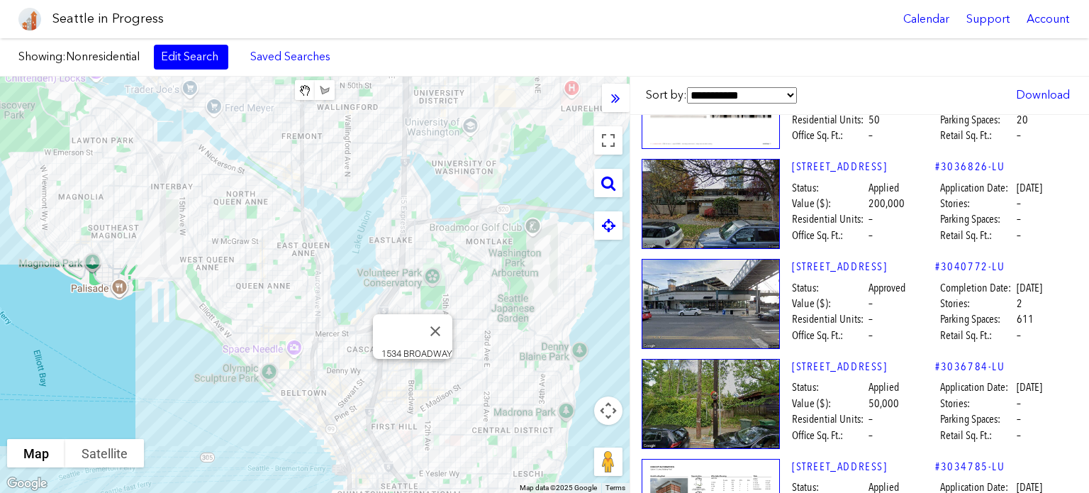
scroll to position [24815, 0]
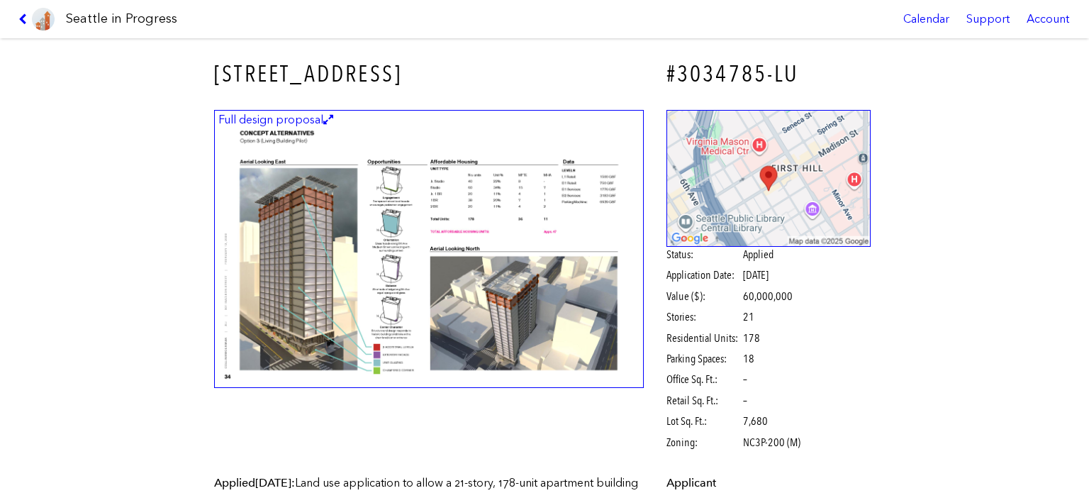
click at [508, 220] on img at bounding box center [429, 249] width 430 height 279
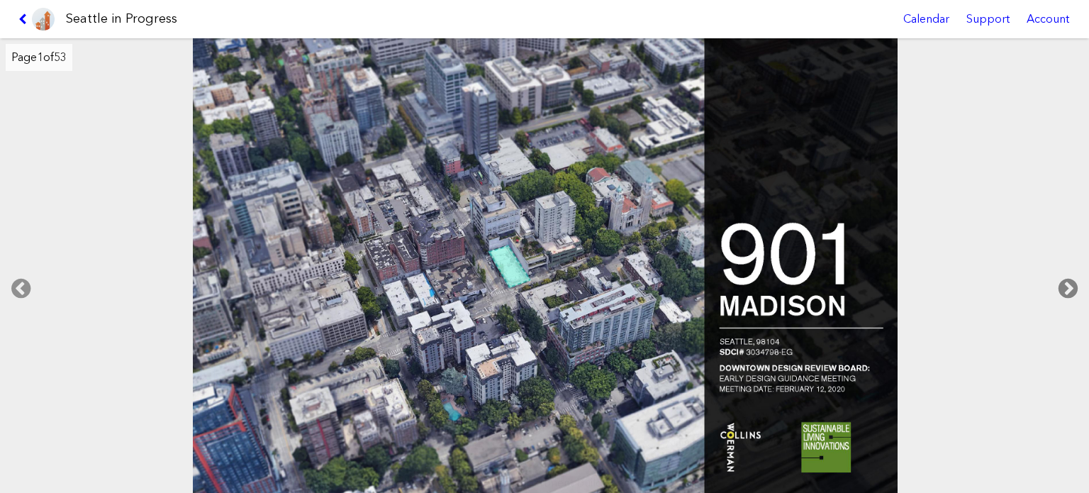
click at [1069, 287] on icon at bounding box center [1068, 288] width 42 height 45
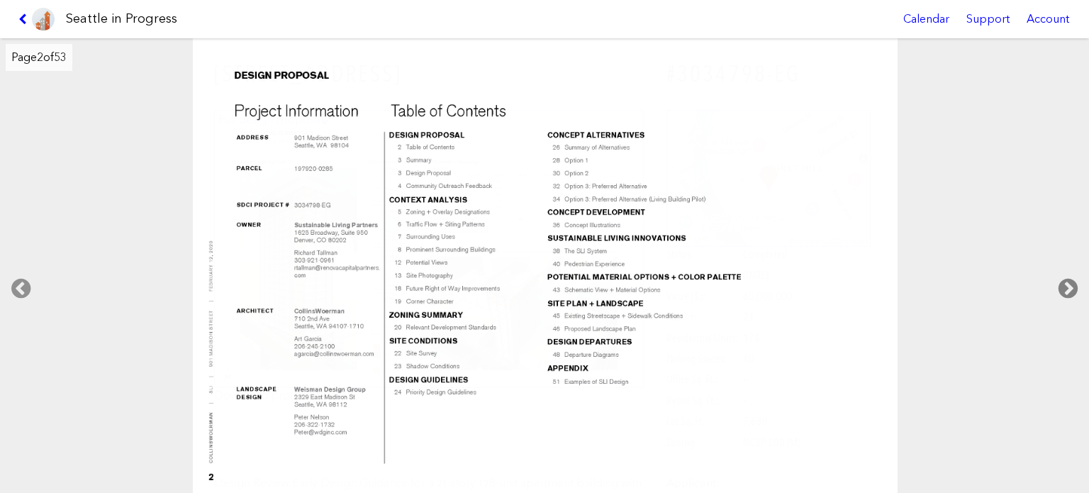
click at [1069, 287] on icon at bounding box center [1068, 288] width 42 height 45
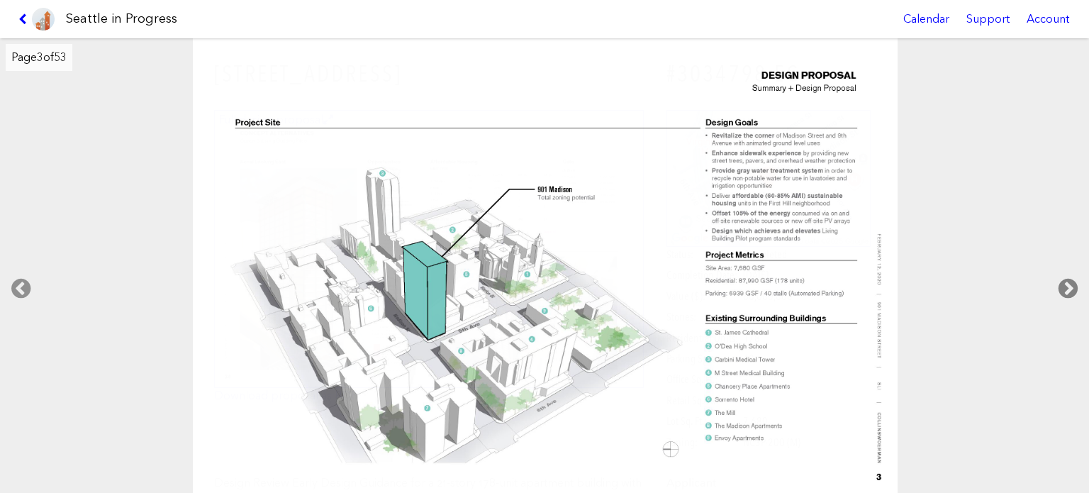
click at [1069, 287] on icon at bounding box center [1068, 288] width 42 height 45
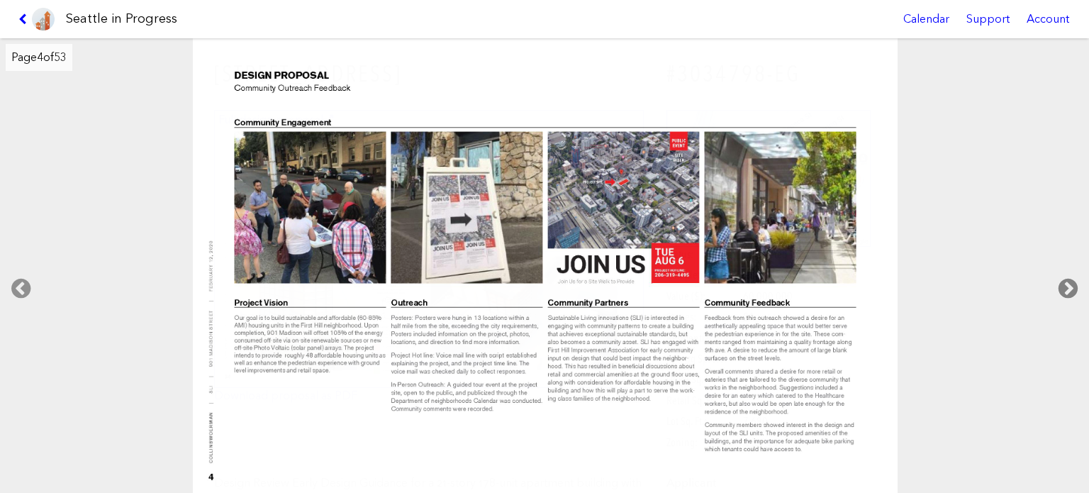
click at [1069, 287] on icon at bounding box center [1068, 288] width 42 height 45
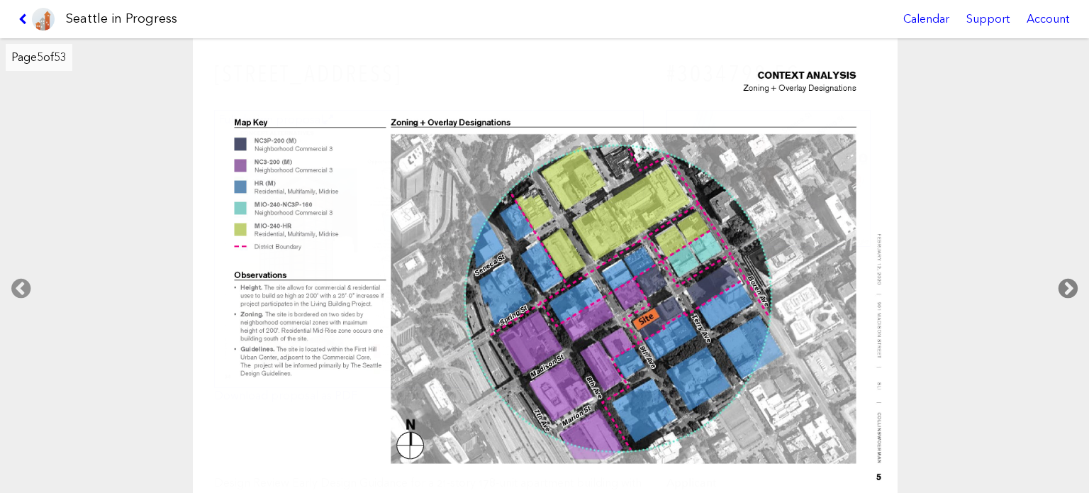
click at [1069, 287] on icon at bounding box center [1068, 288] width 42 height 45
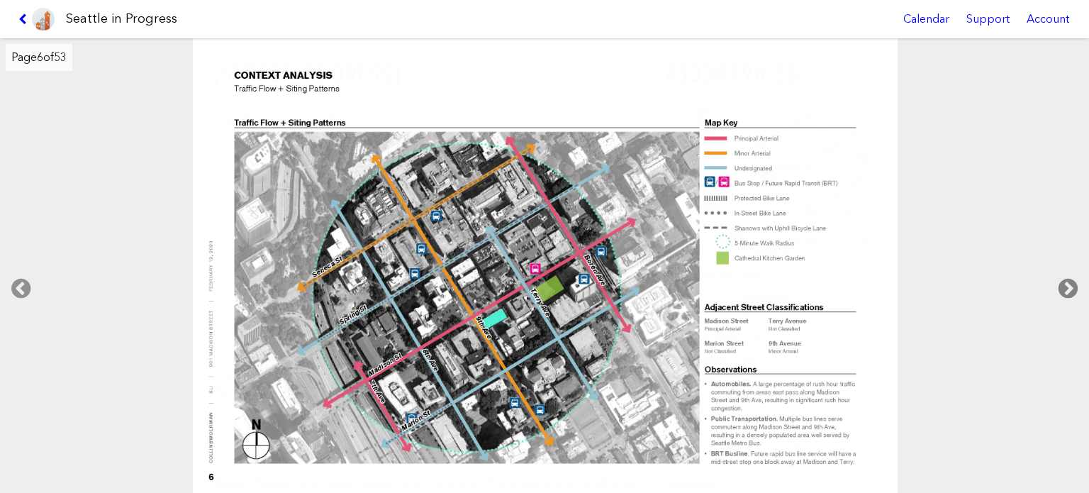
click at [1069, 287] on icon at bounding box center [1068, 288] width 42 height 45
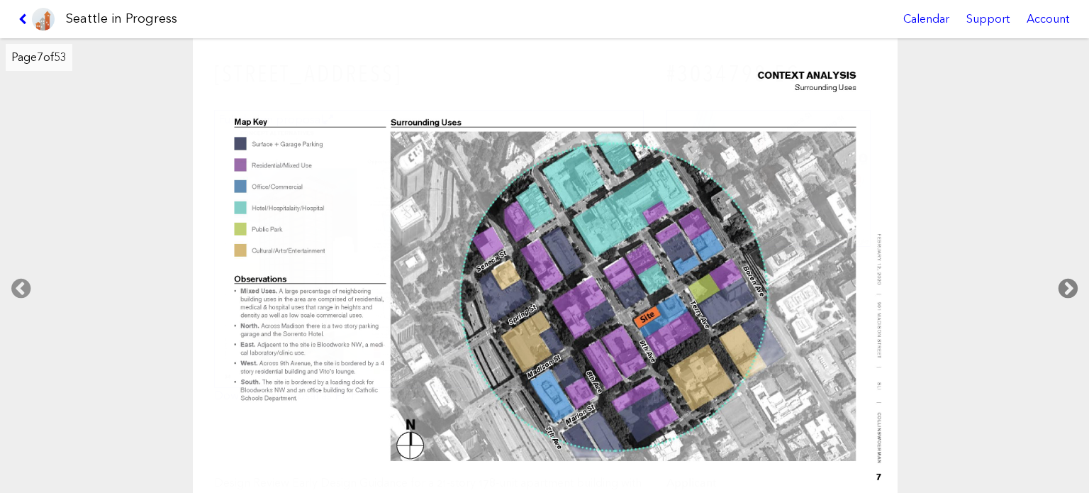
click at [1069, 287] on icon at bounding box center [1068, 288] width 42 height 45
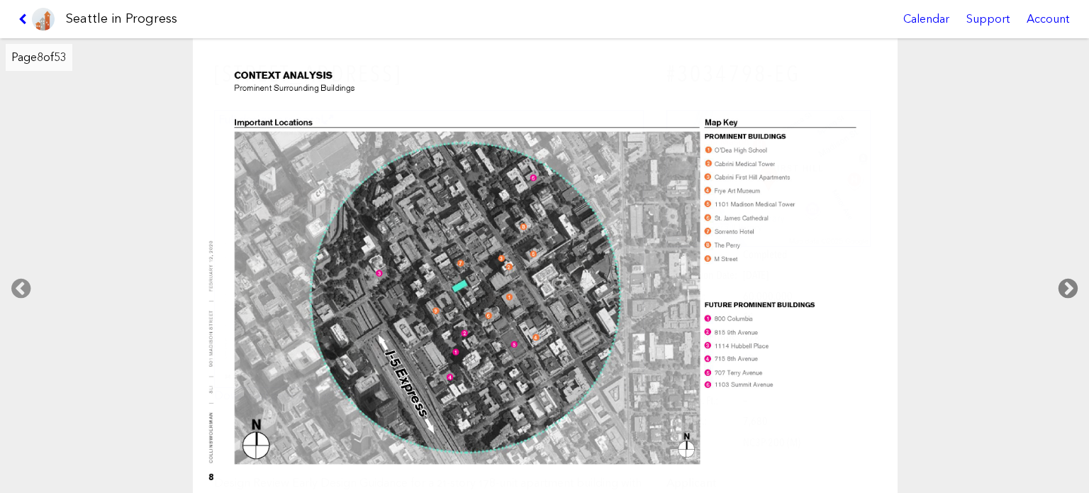
click at [1069, 287] on icon at bounding box center [1068, 288] width 42 height 45
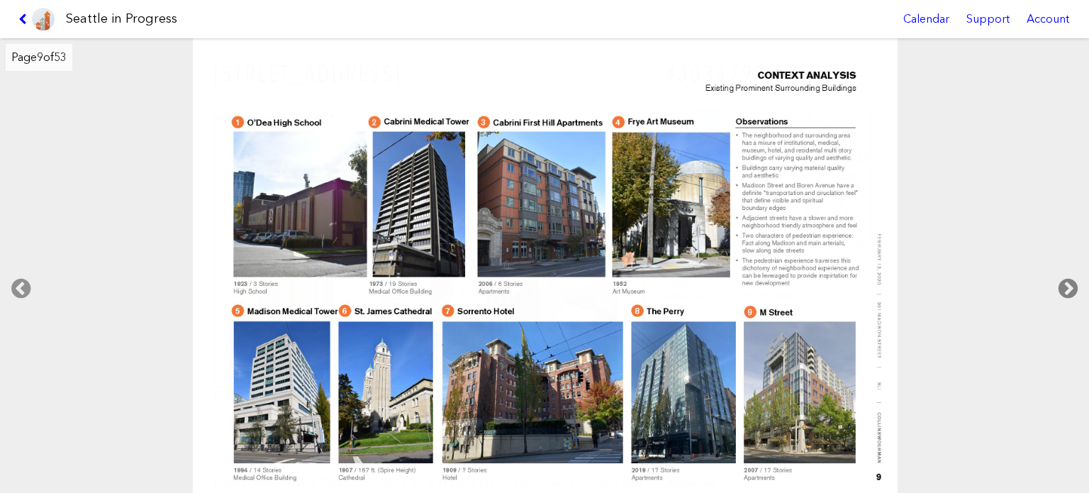
click at [1069, 287] on icon at bounding box center [1068, 288] width 42 height 45
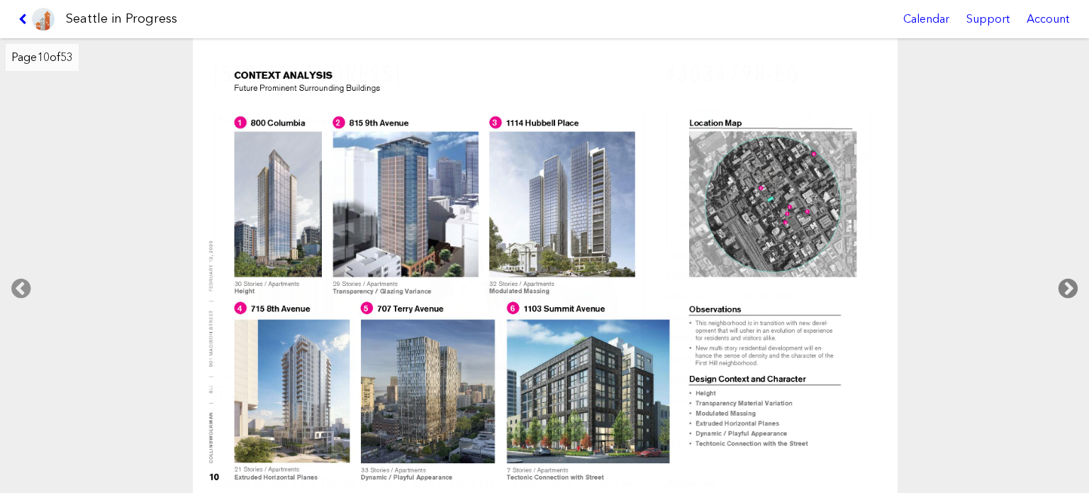
click at [1069, 287] on icon at bounding box center [1068, 288] width 42 height 45
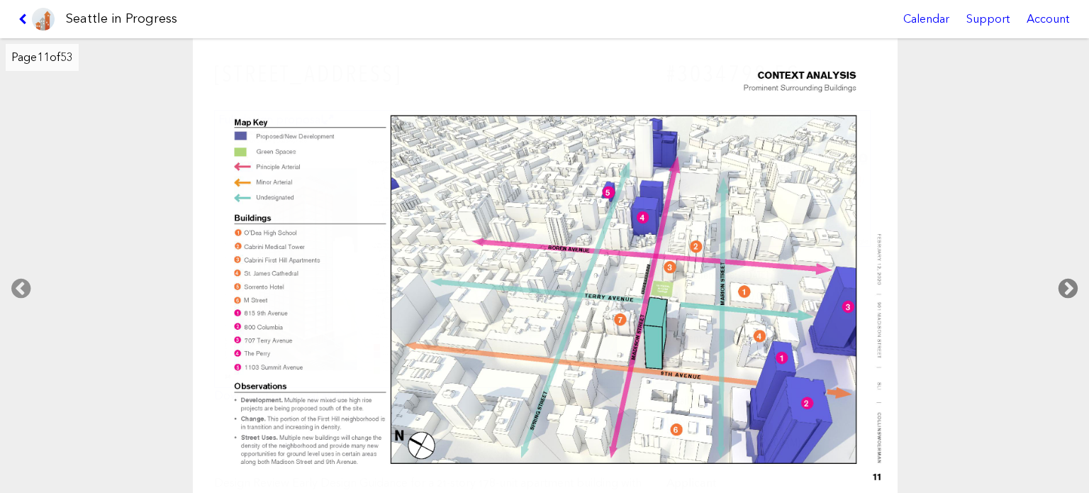
click at [1069, 287] on icon at bounding box center [1068, 288] width 42 height 45
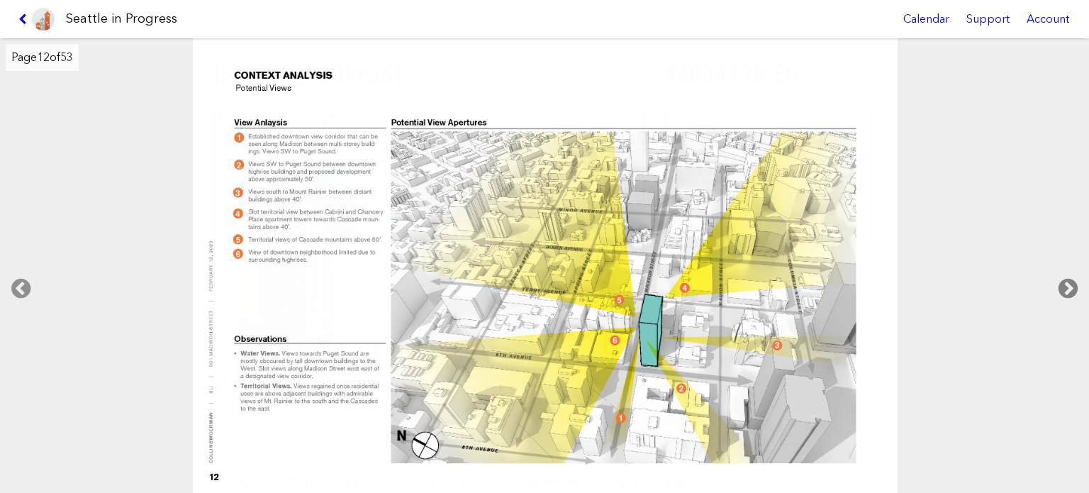
click at [1069, 287] on icon at bounding box center [1068, 288] width 42 height 45
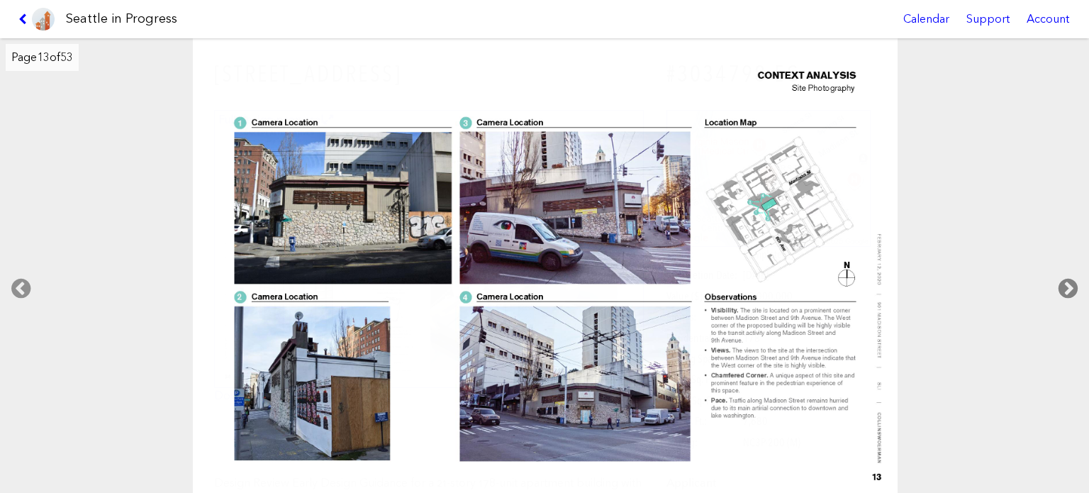
click at [1069, 287] on icon at bounding box center [1068, 288] width 42 height 45
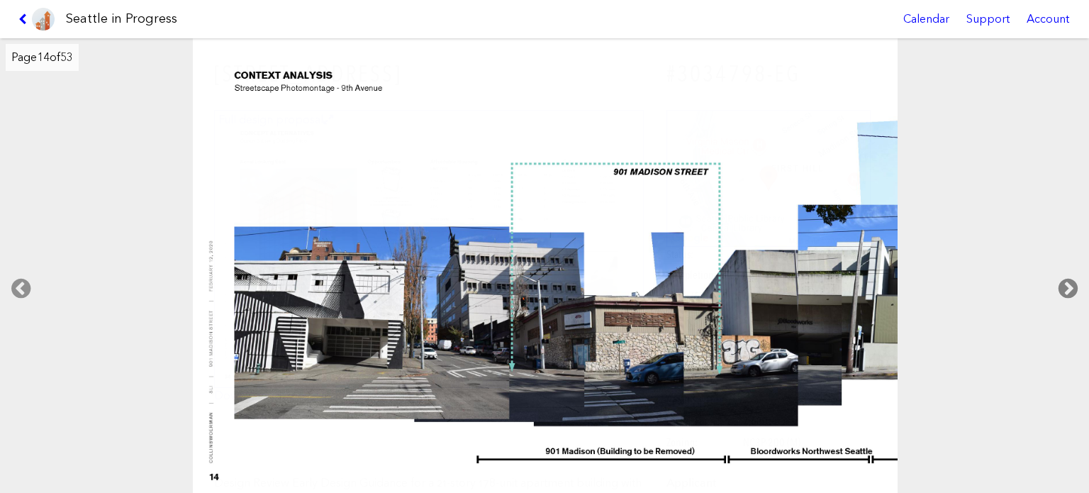
click at [1069, 287] on icon at bounding box center [1068, 288] width 42 height 45
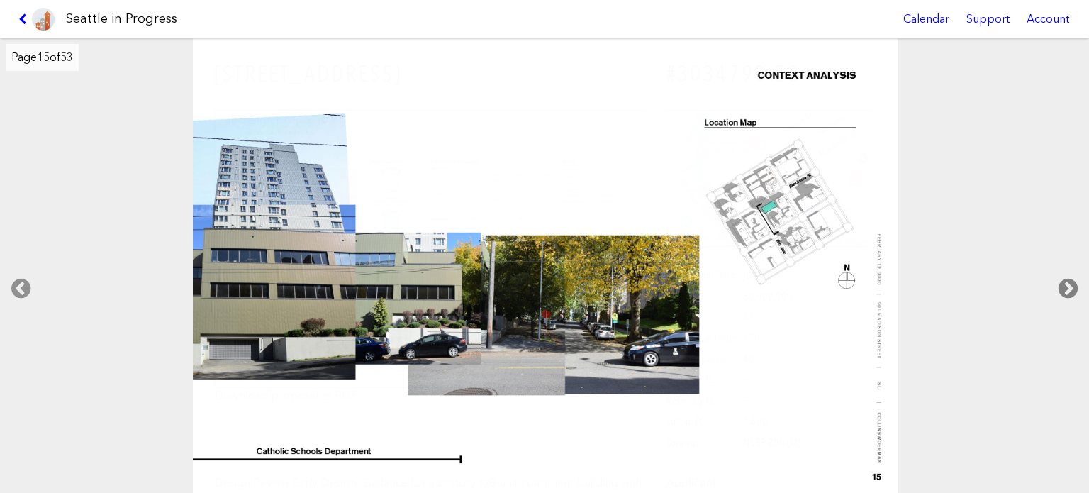
click at [1069, 287] on icon at bounding box center [1068, 288] width 42 height 45
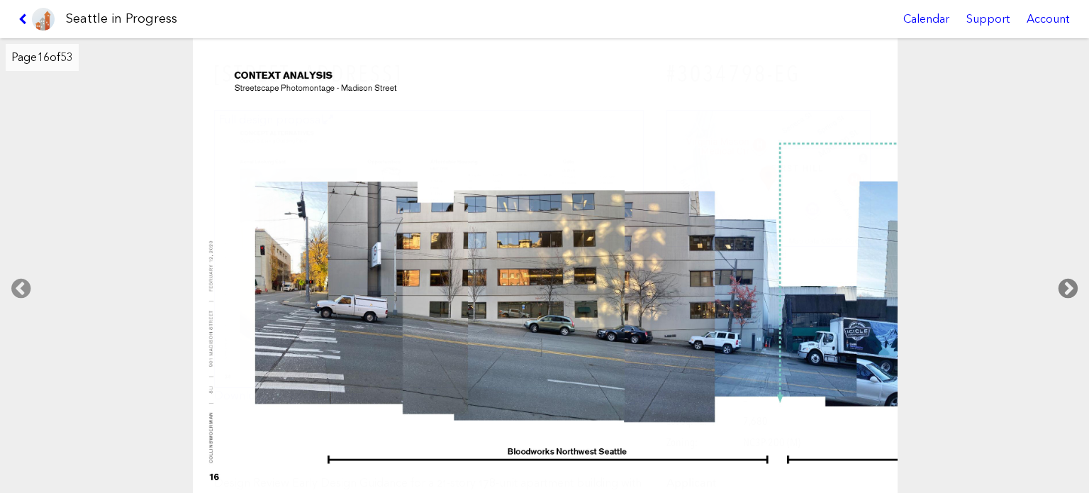
click at [1069, 287] on icon at bounding box center [1068, 288] width 42 height 45
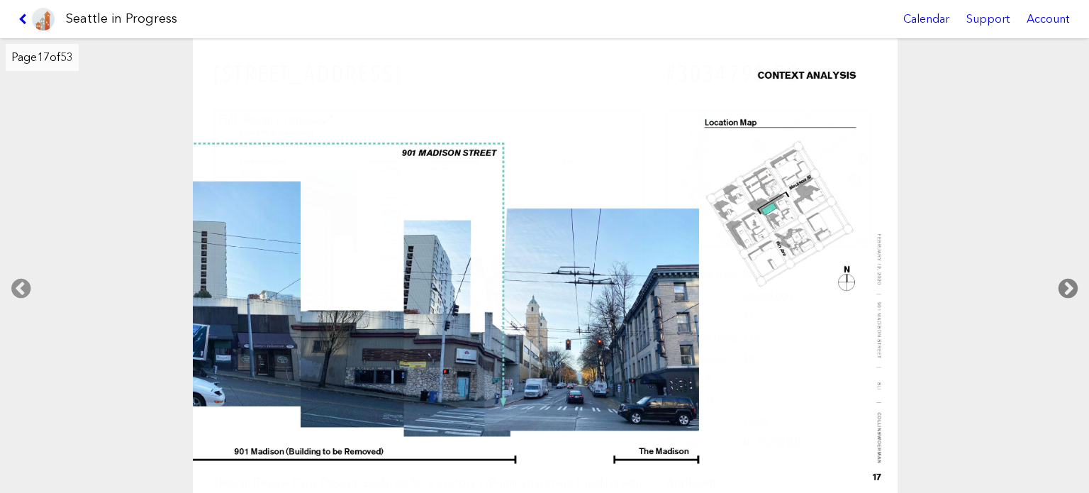
click at [1069, 287] on icon at bounding box center [1068, 288] width 42 height 45
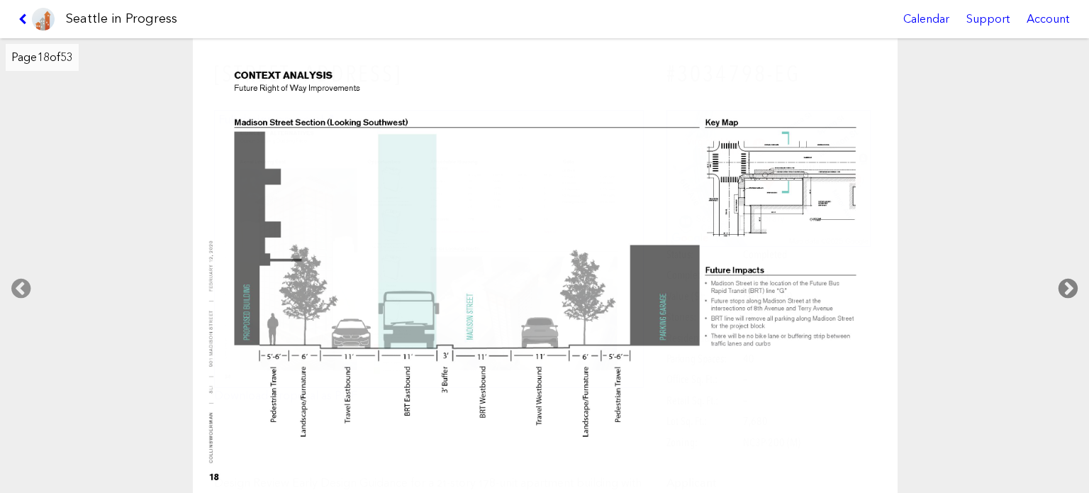
click at [1071, 289] on icon at bounding box center [1068, 288] width 42 height 45
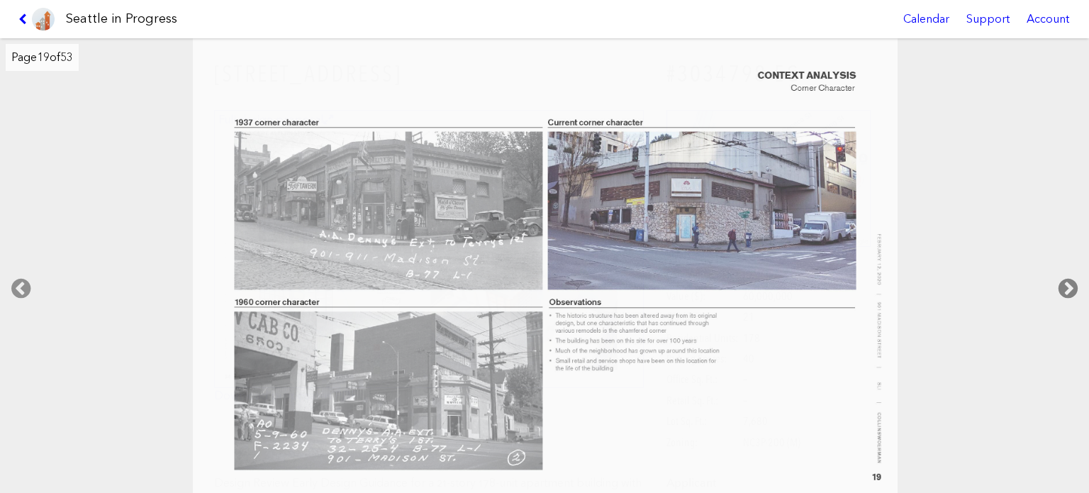
click at [1071, 289] on icon at bounding box center [1068, 288] width 42 height 45
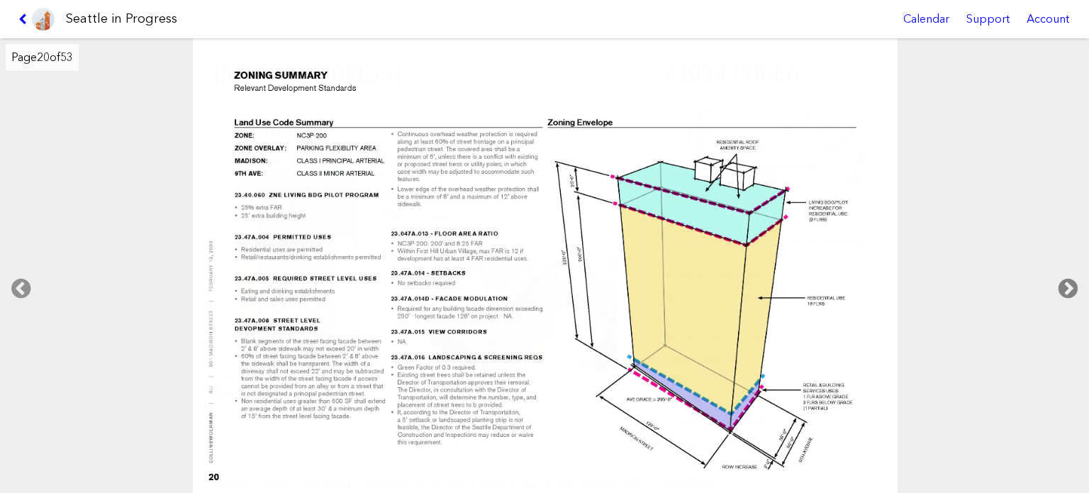
click at [1071, 289] on icon at bounding box center [1068, 288] width 42 height 45
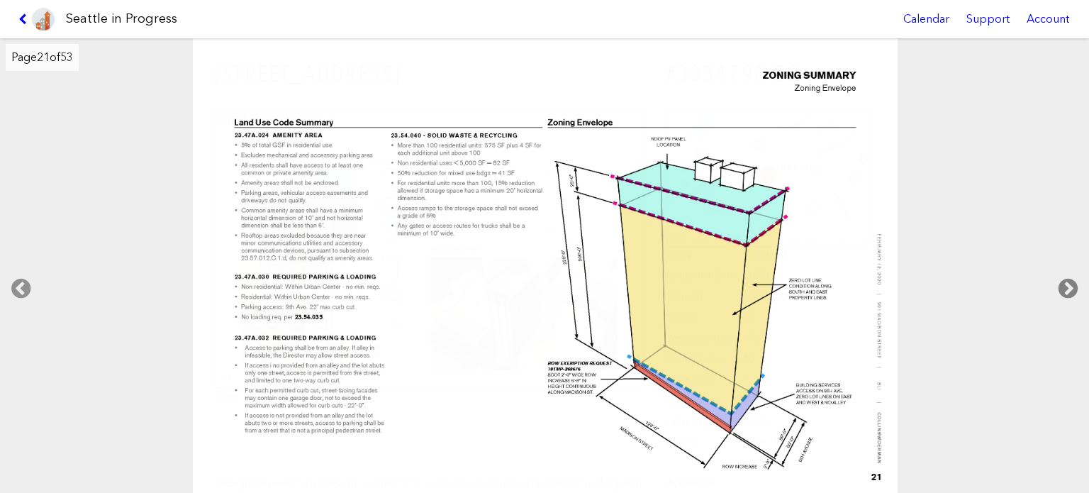
click at [1071, 289] on icon at bounding box center [1068, 288] width 42 height 45
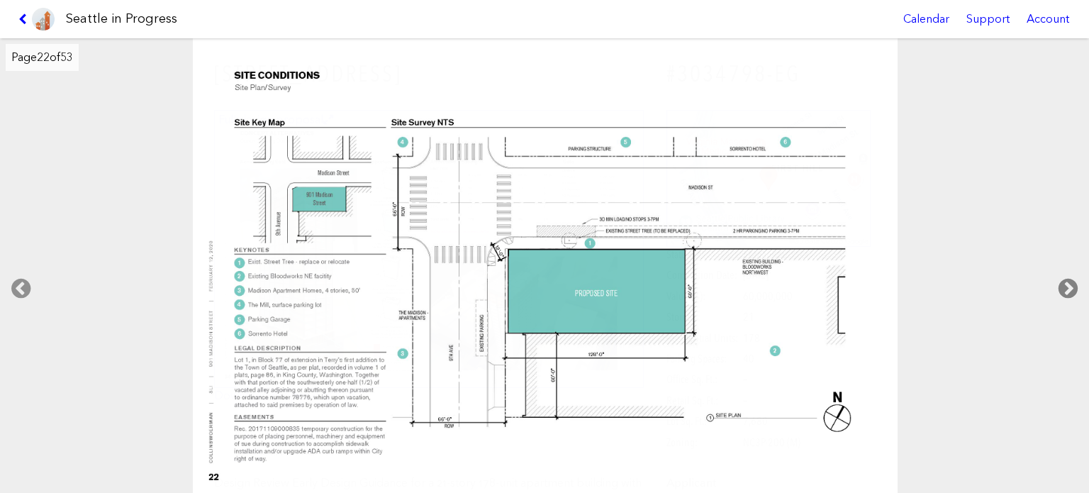
click at [1071, 289] on icon at bounding box center [1068, 288] width 42 height 45
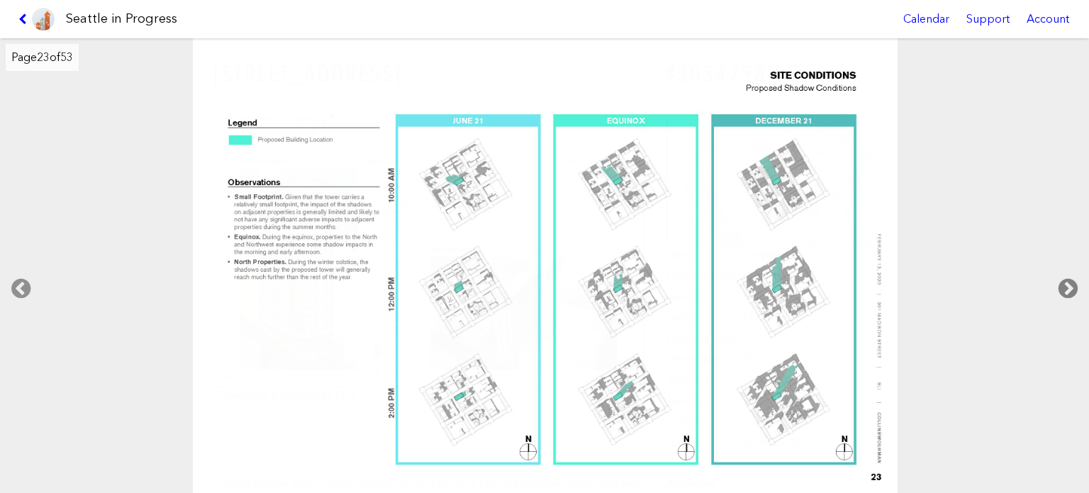
click at [1071, 289] on icon at bounding box center [1068, 288] width 42 height 45
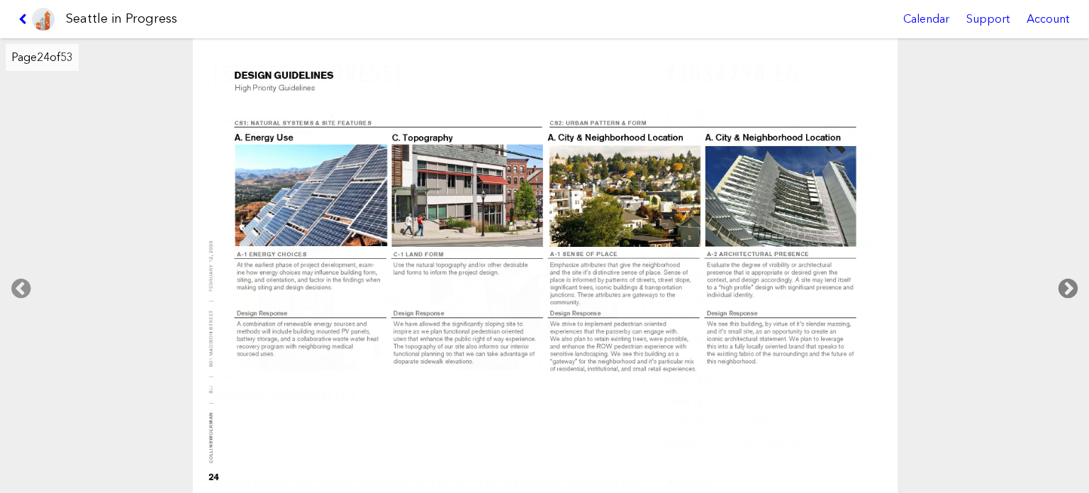
click at [1071, 289] on icon at bounding box center [1068, 288] width 42 height 45
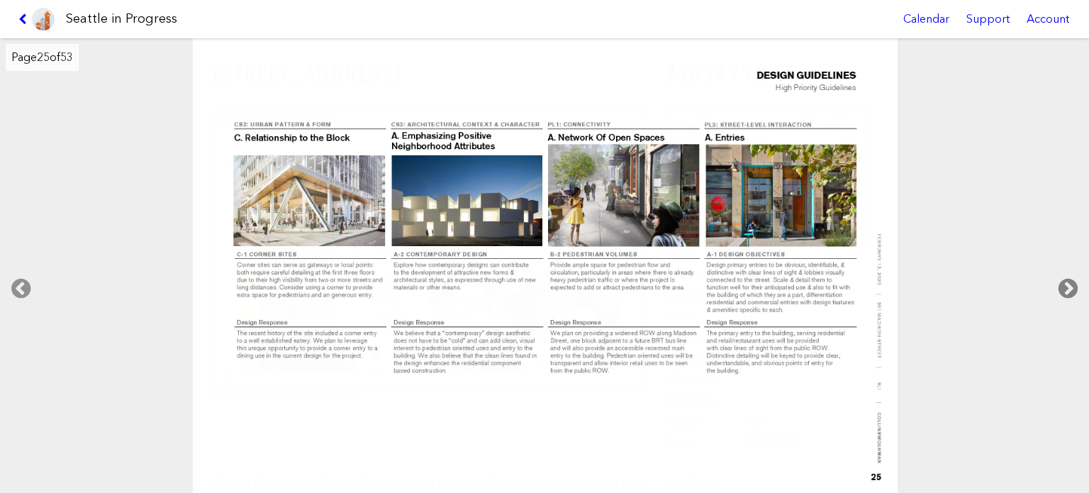
click at [1071, 289] on icon at bounding box center [1068, 288] width 42 height 45
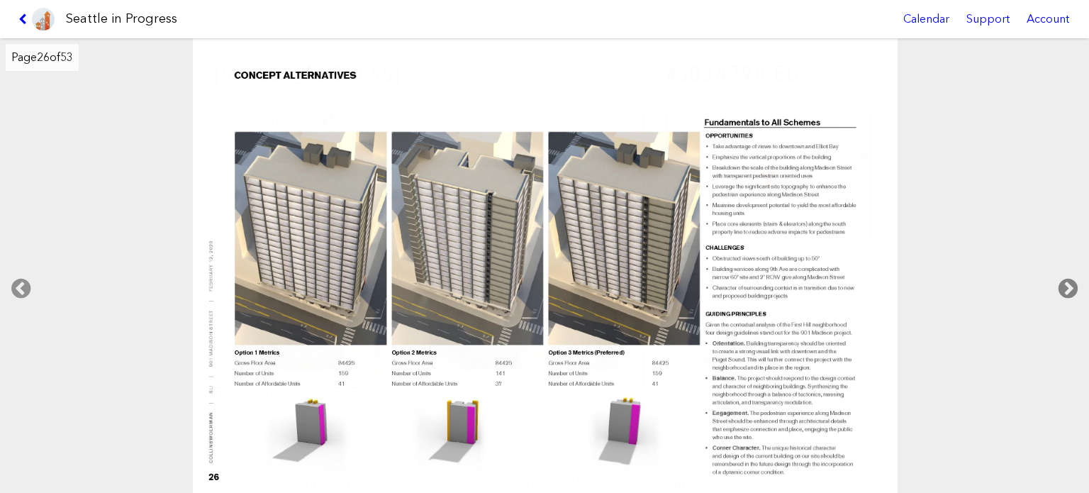
click at [1071, 289] on icon at bounding box center [1068, 288] width 42 height 45
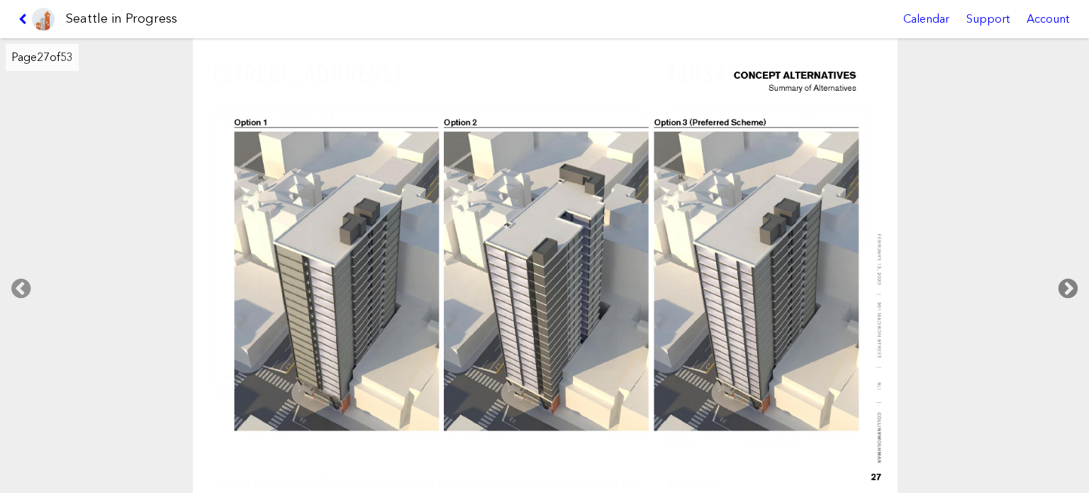
click at [1071, 289] on icon at bounding box center [1068, 288] width 42 height 45
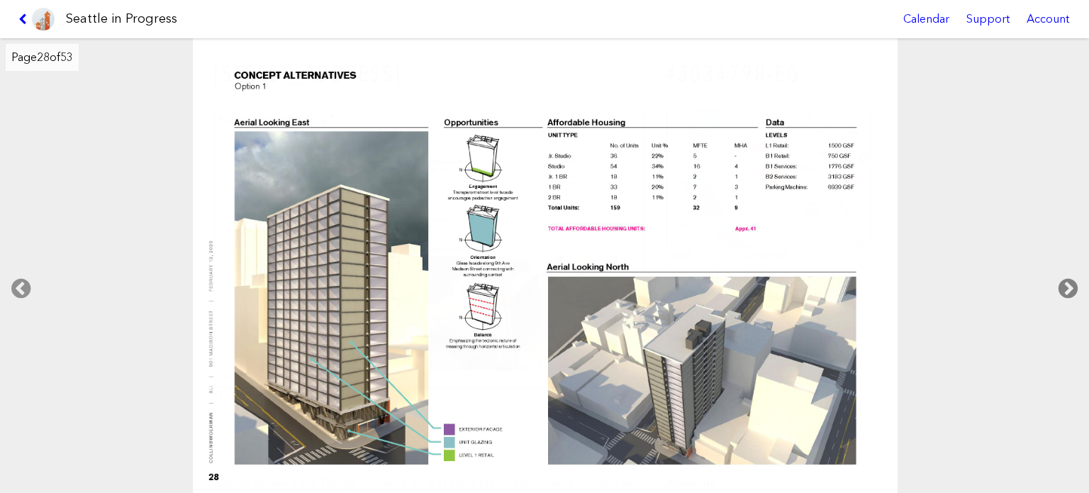
click at [1071, 289] on icon at bounding box center [1068, 288] width 42 height 45
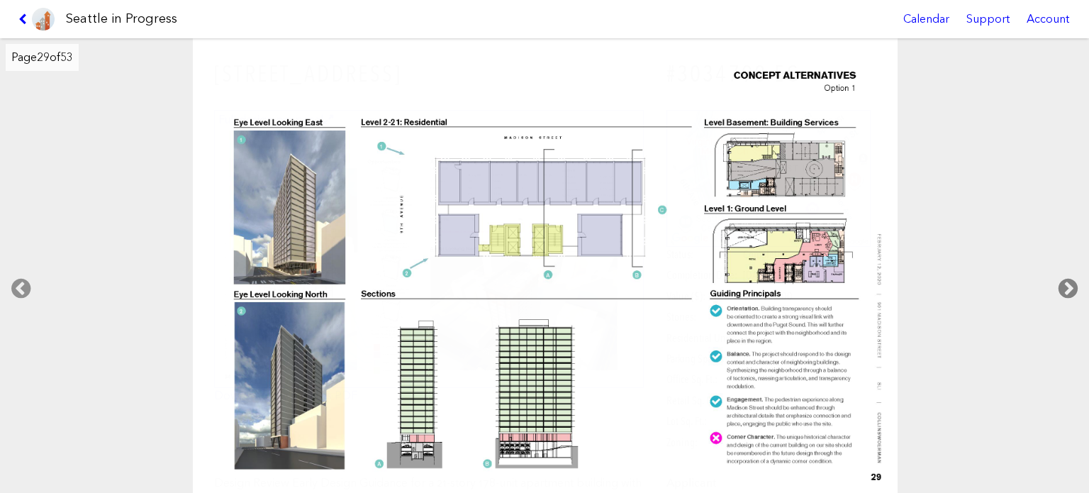
click at [1071, 288] on icon at bounding box center [1068, 288] width 42 height 45
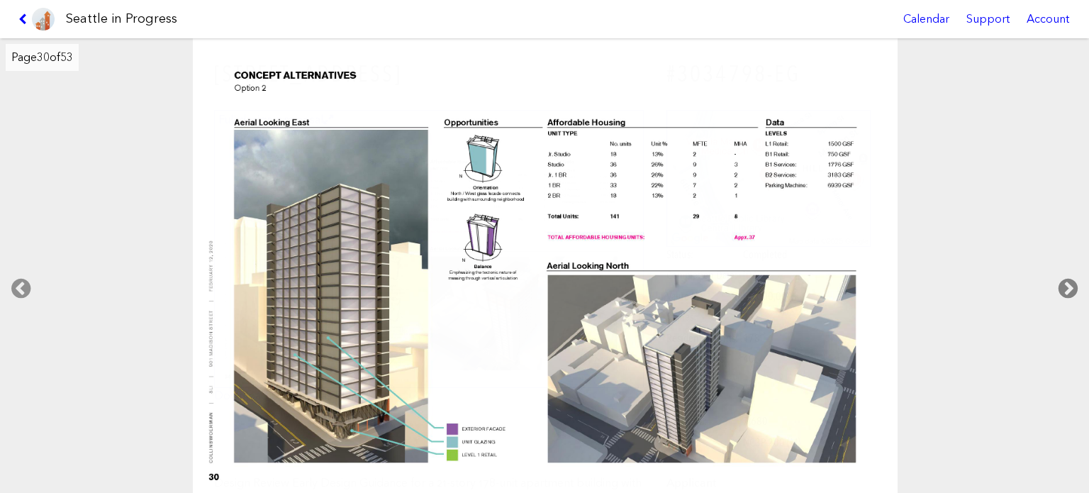
click at [1071, 288] on icon at bounding box center [1068, 288] width 42 height 45
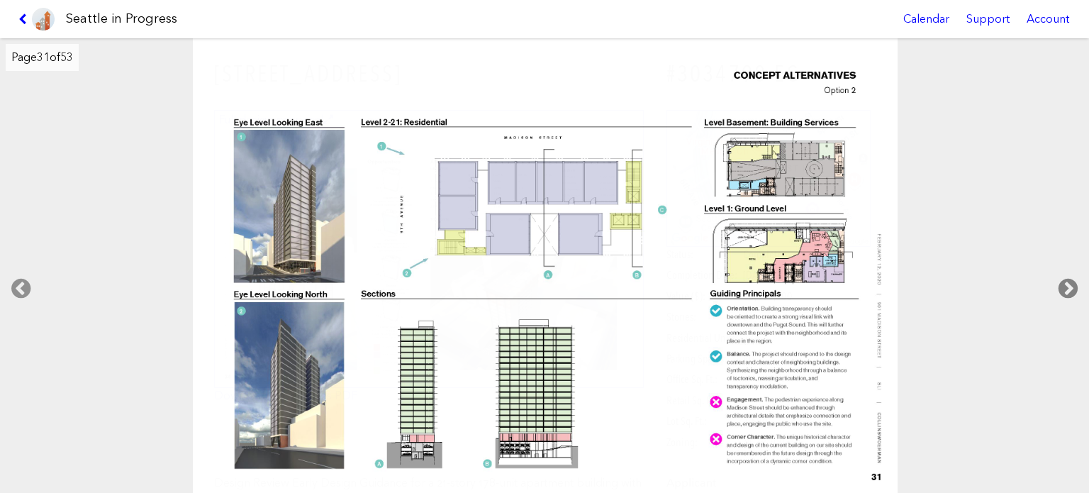
click at [1071, 288] on icon at bounding box center [1068, 288] width 42 height 45
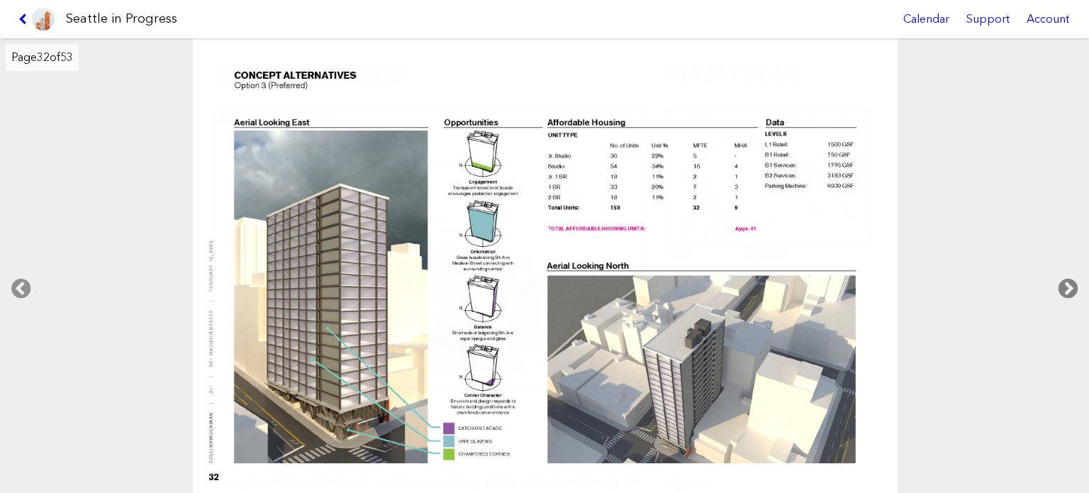
click at [1071, 288] on icon at bounding box center [1068, 288] width 42 height 45
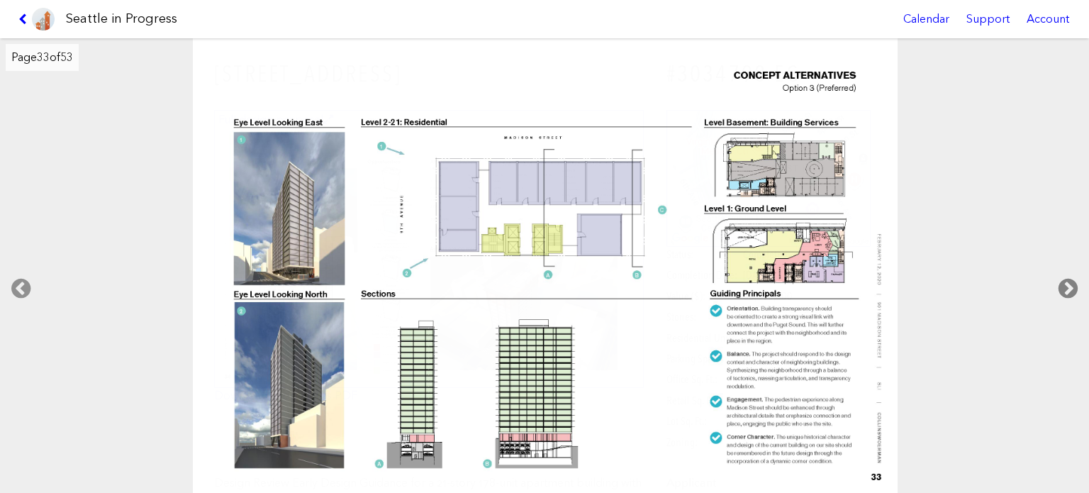
click at [1071, 288] on icon at bounding box center [1068, 288] width 42 height 45
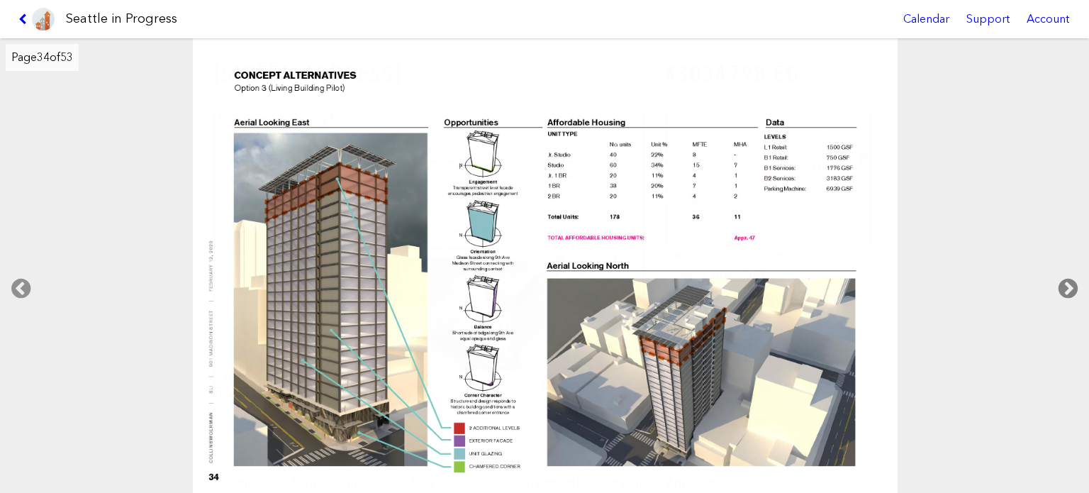
click at [1071, 288] on icon at bounding box center [1068, 288] width 42 height 45
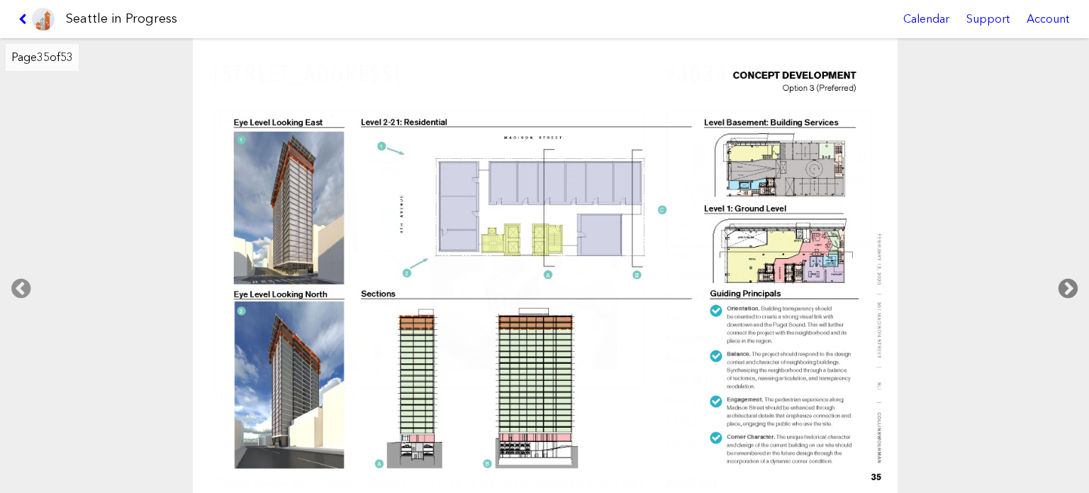
click at [1071, 288] on icon at bounding box center [1068, 288] width 42 height 45
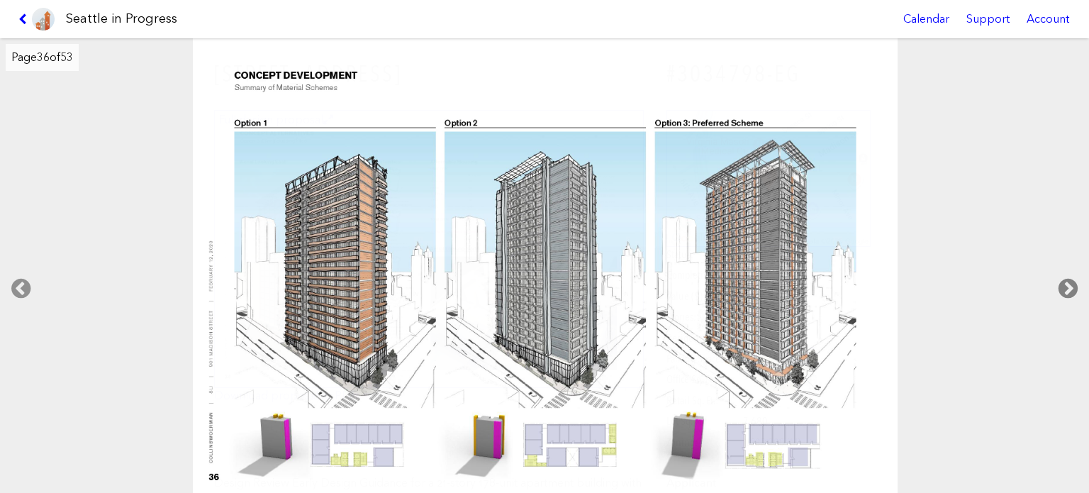
click at [1071, 288] on icon at bounding box center [1068, 288] width 42 height 45
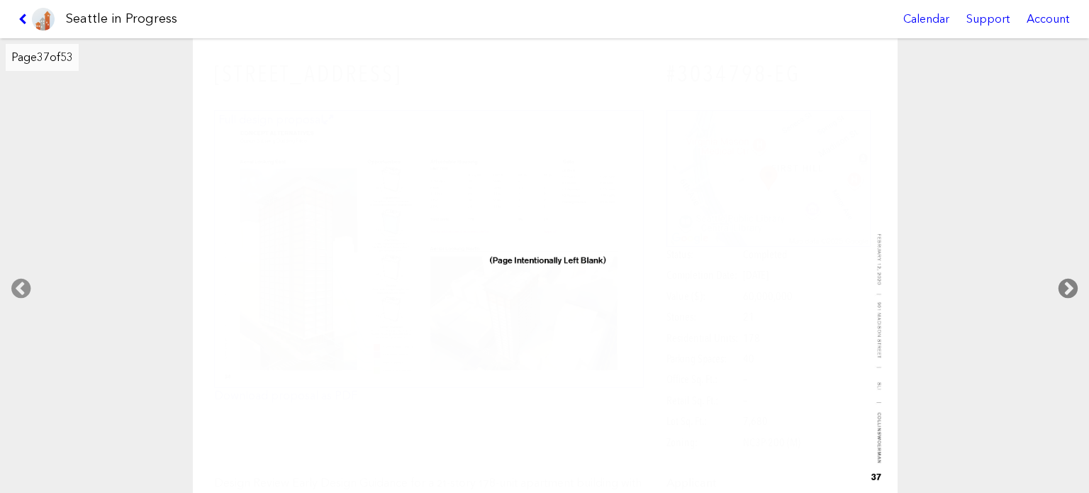
click at [1071, 288] on icon at bounding box center [1068, 288] width 42 height 45
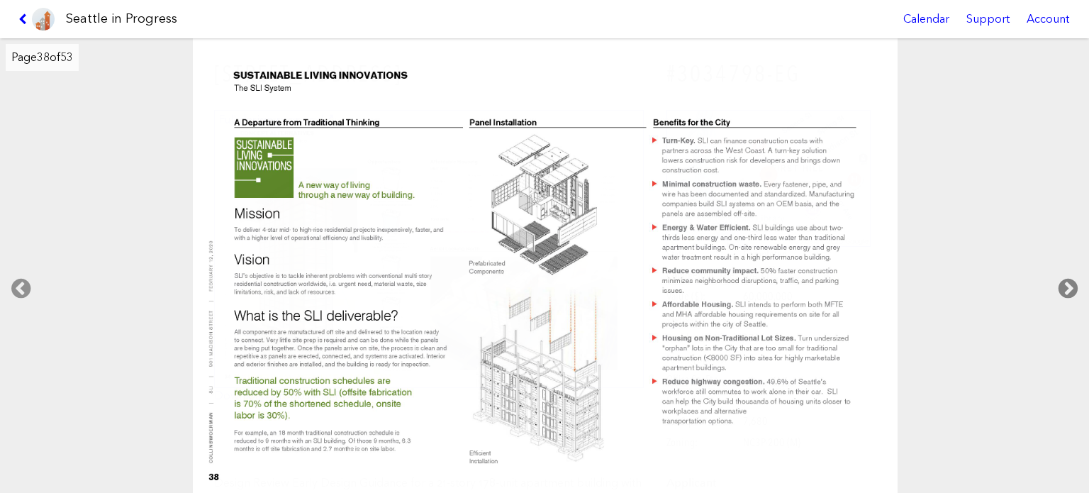
click at [1071, 288] on icon at bounding box center [1068, 288] width 42 height 45
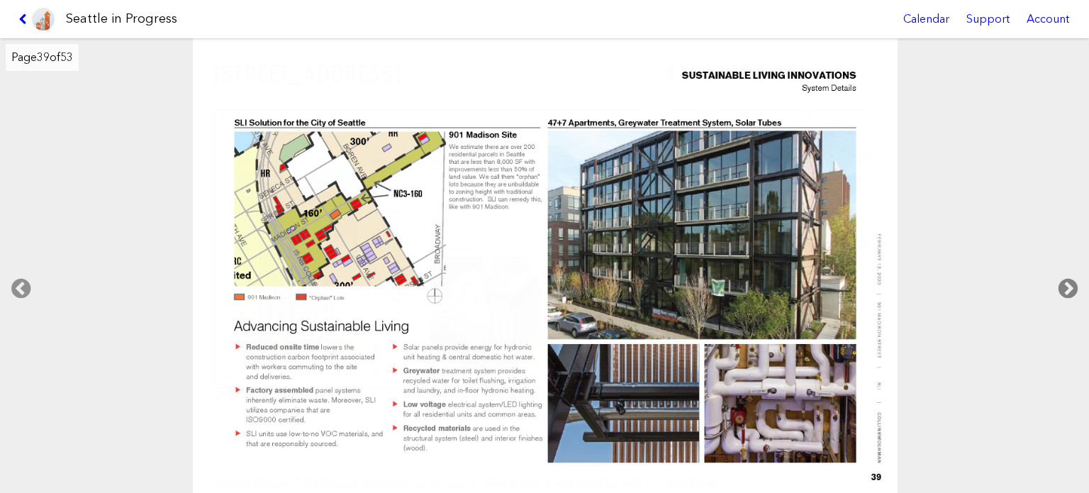
click at [1071, 288] on icon at bounding box center [1068, 288] width 42 height 45
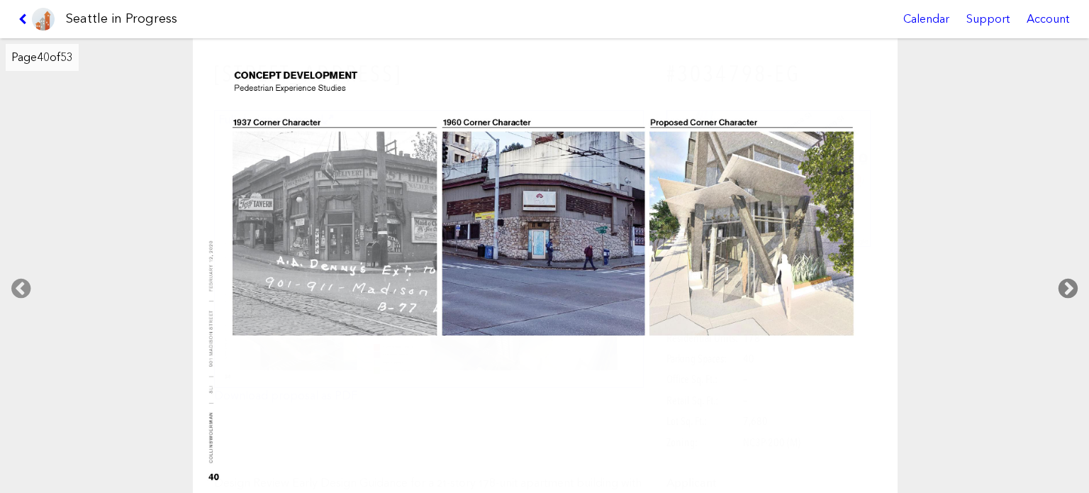
click at [1071, 288] on icon at bounding box center [1068, 288] width 42 height 45
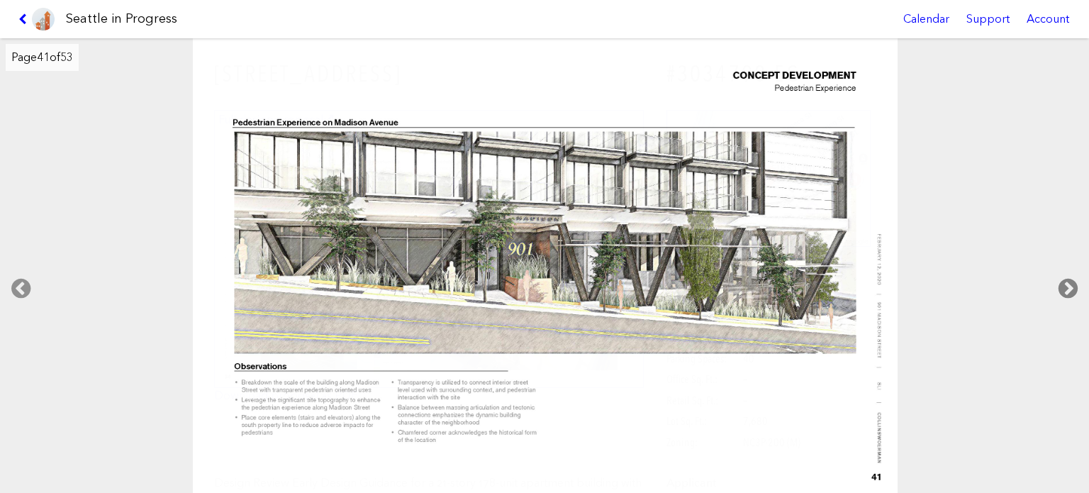
click at [1071, 288] on icon at bounding box center [1068, 288] width 42 height 45
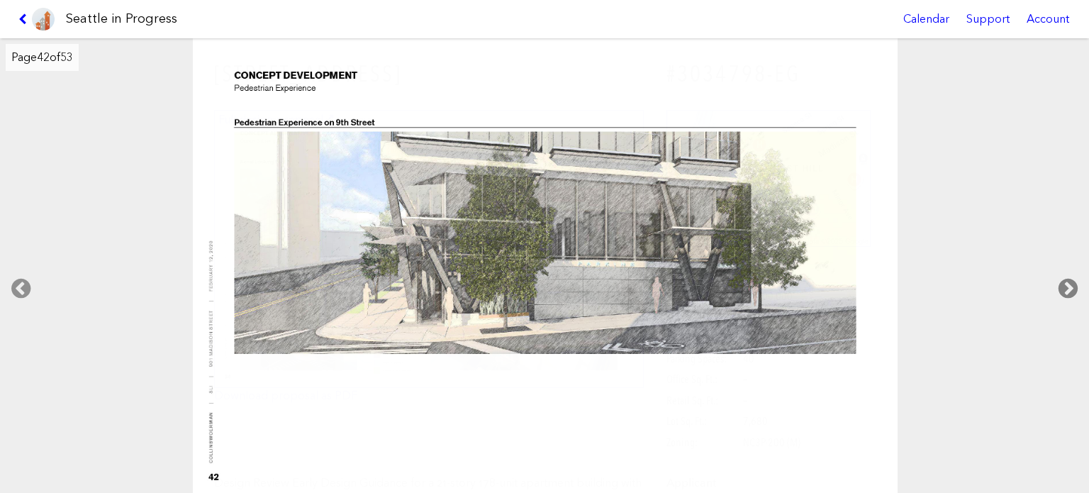
click at [1071, 288] on icon at bounding box center [1068, 288] width 42 height 45
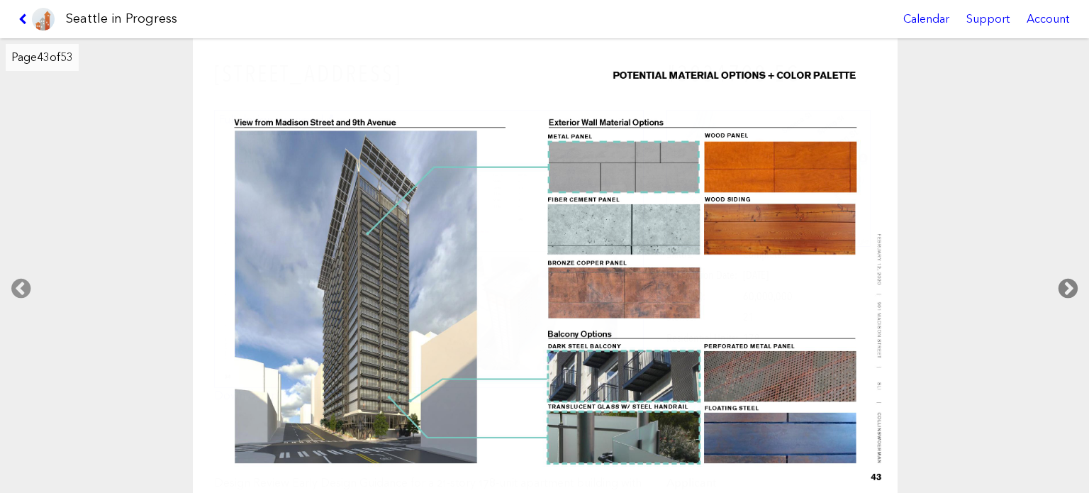
click at [1071, 288] on icon at bounding box center [1068, 288] width 42 height 45
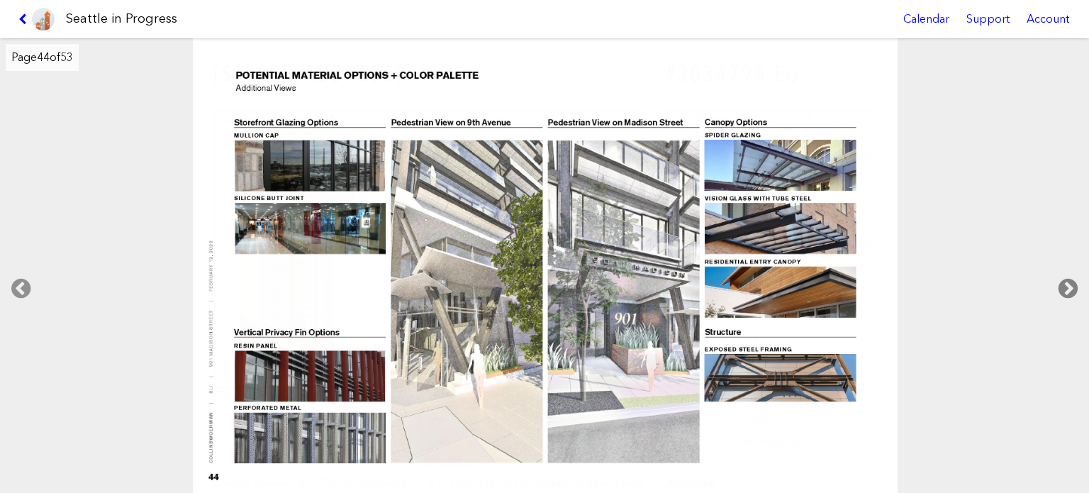
click at [1071, 288] on icon at bounding box center [1068, 288] width 42 height 45
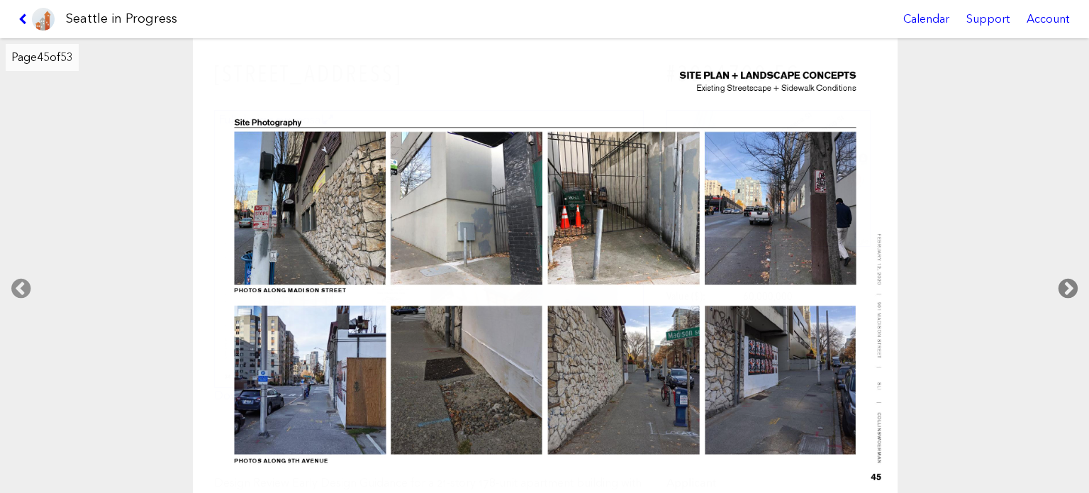
click at [1071, 288] on icon at bounding box center [1068, 288] width 42 height 45
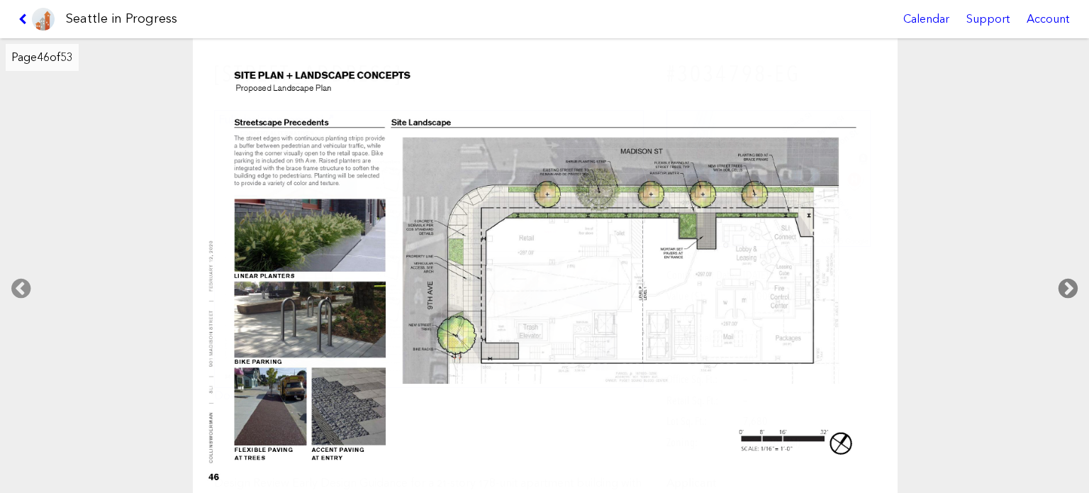
click at [1071, 288] on icon at bounding box center [1068, 288] width 42 height 45
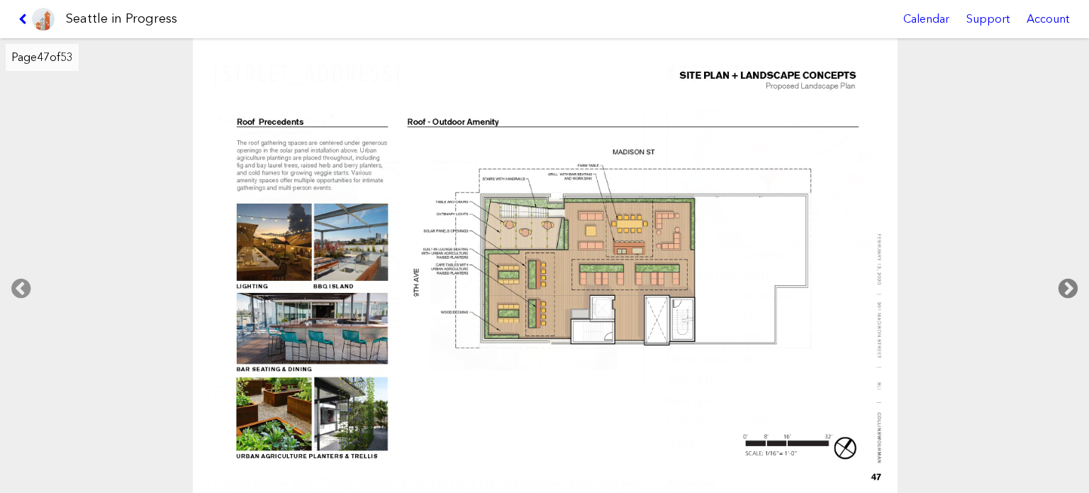
click at [1071, 288] on icon at bounding box center [1068, 288] width 42 height 45
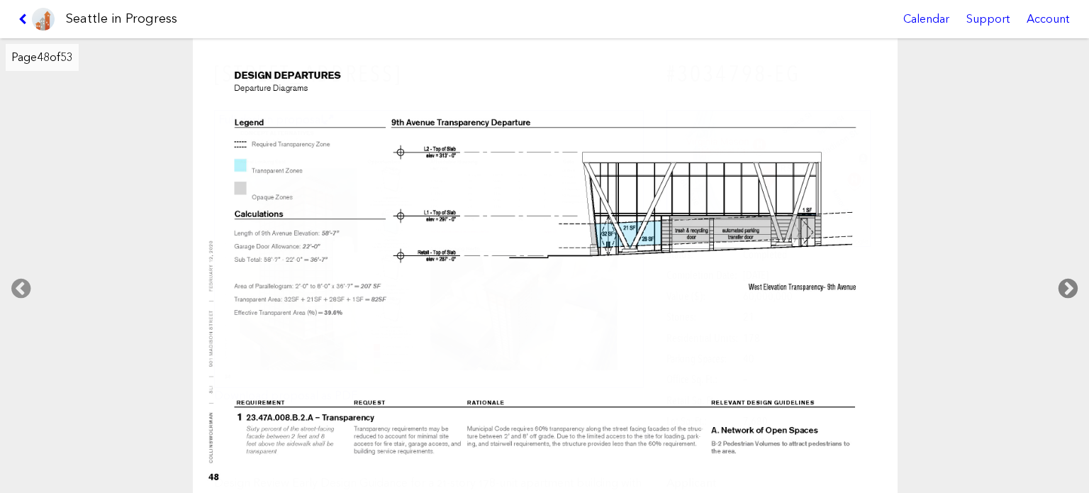
click at [1071, 288] on icon at bounding box center [1068, 288] width 42 height 45
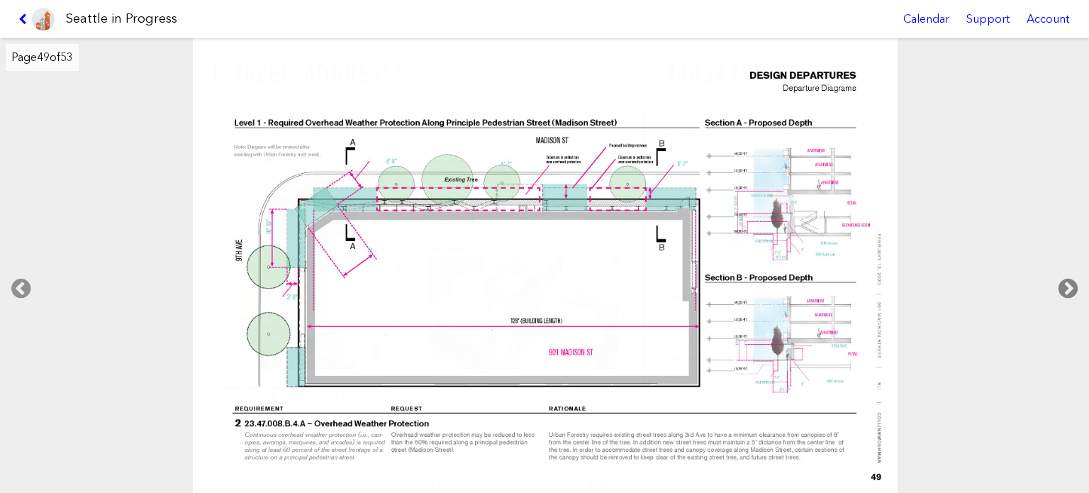
click at [1071, 288] on icon at bounding box center [1068, 288] width 42 height 45
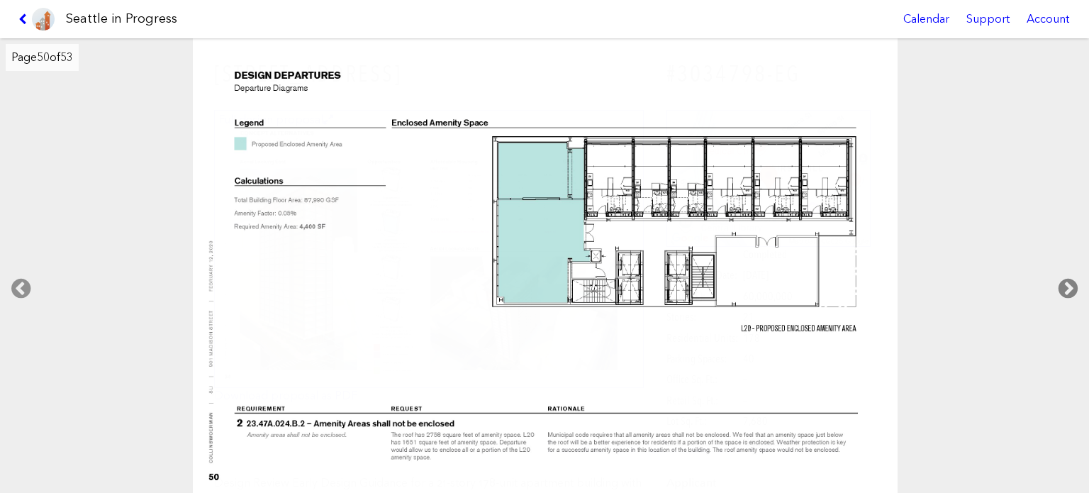
click at [1071, 288] on icon at bounding box center [1068, 288] width 42 height 45
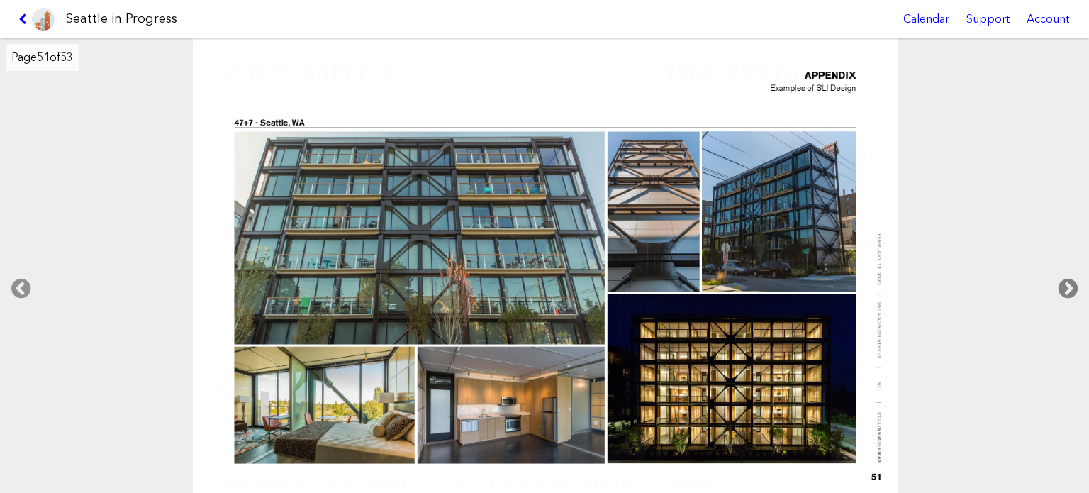
click at [1071, 288] on icon at bounding box center [1068, 288] width 42 height 45
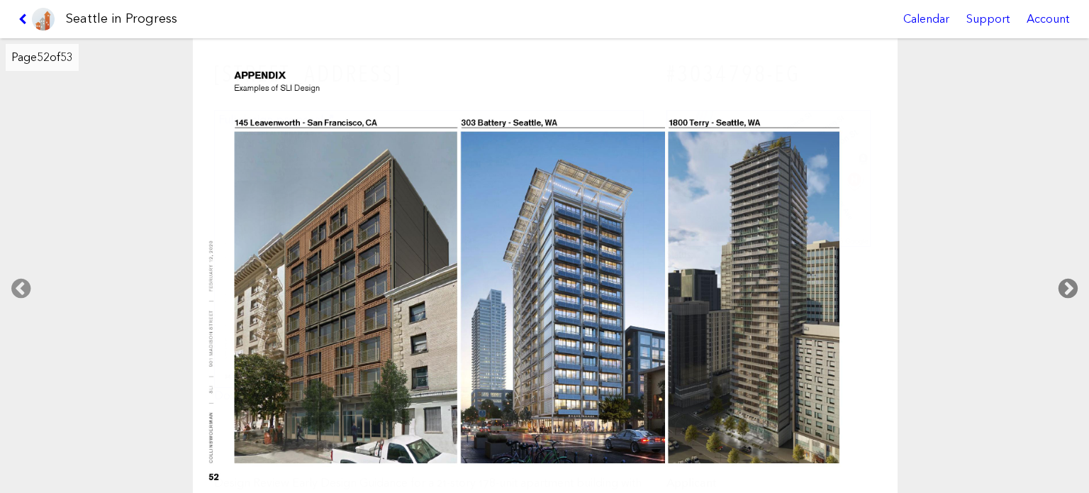
click at [1071, 288] on icon at bounding box center [1068, 288] width 42 height 45
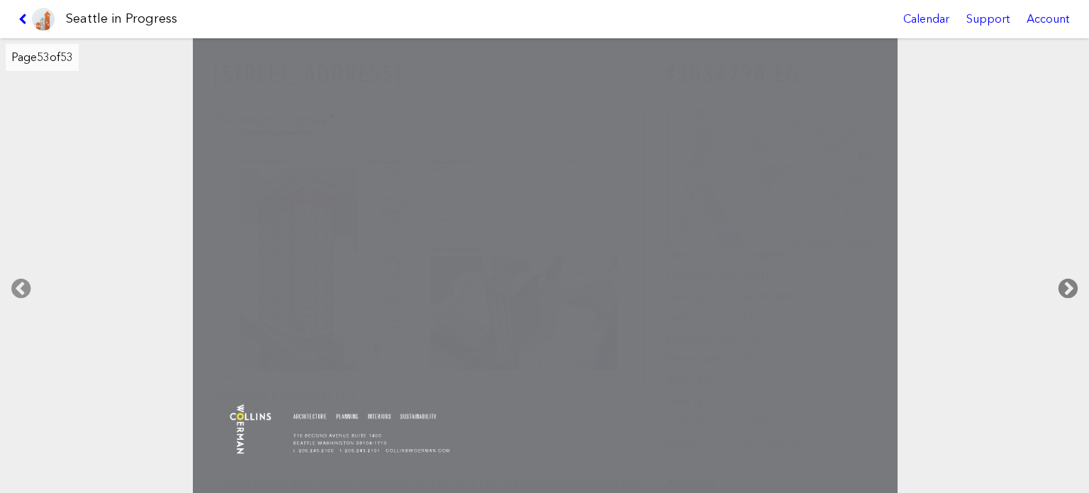
click at [1071, 288] on icon at bounding box center [1068, 288] width 42 height 45
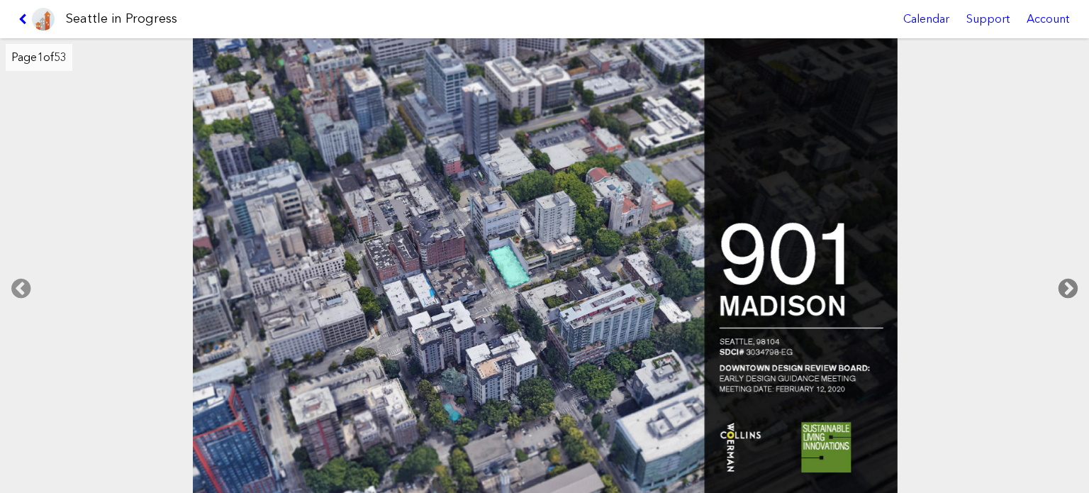
click at [1071, 288] on icon at bounding box center [1068, 288] width 42 height 45
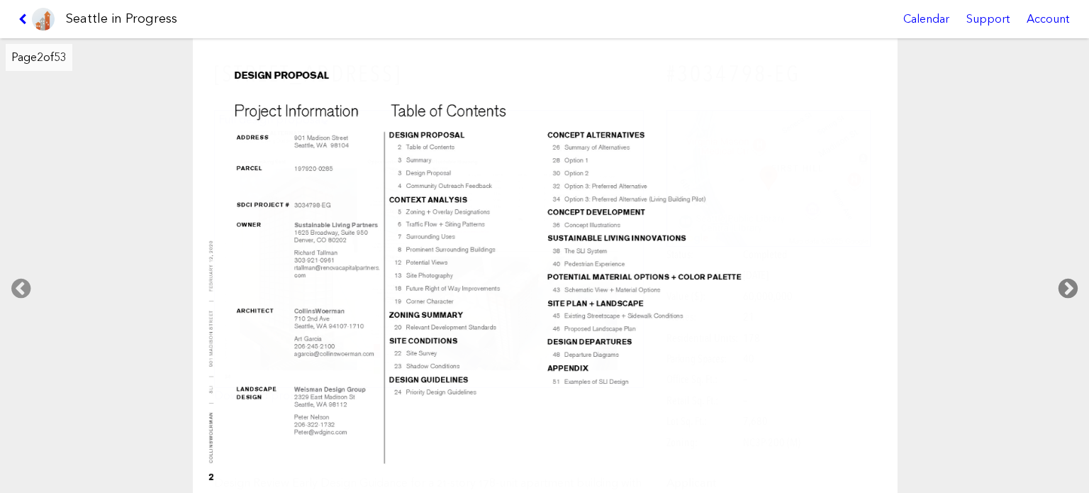
click at [1071, 288] on icon at bounding box center [1068, 288] width 42 height 45
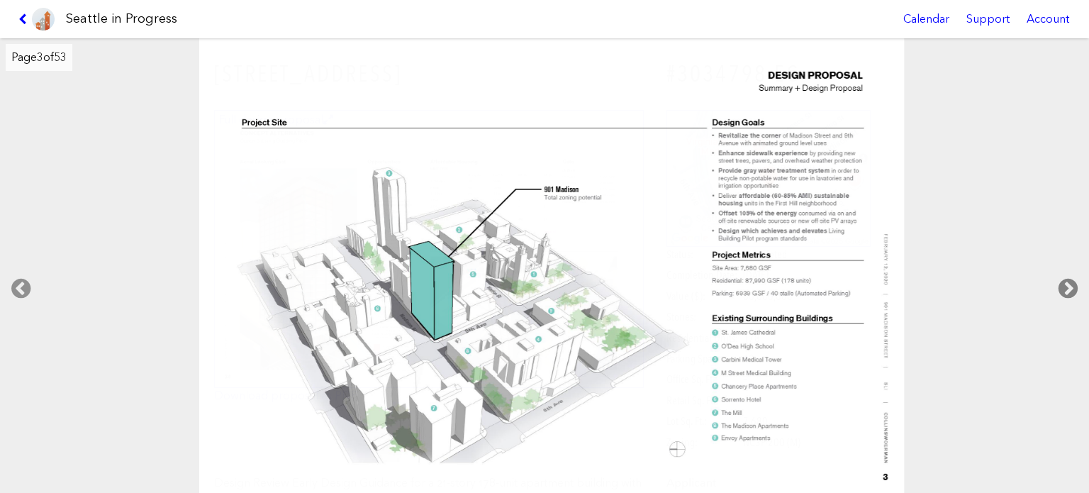
click at [1071, 288] on icon at bounding box center [1068, 288] width 42 height 45
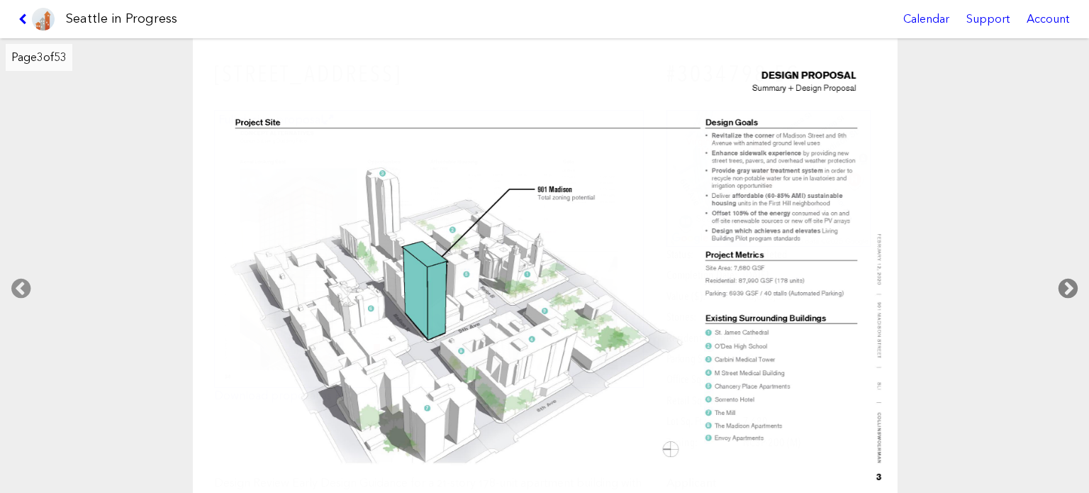
click at [1071, 288] on icon at bounding box center [1068, 288] width 42 height 45
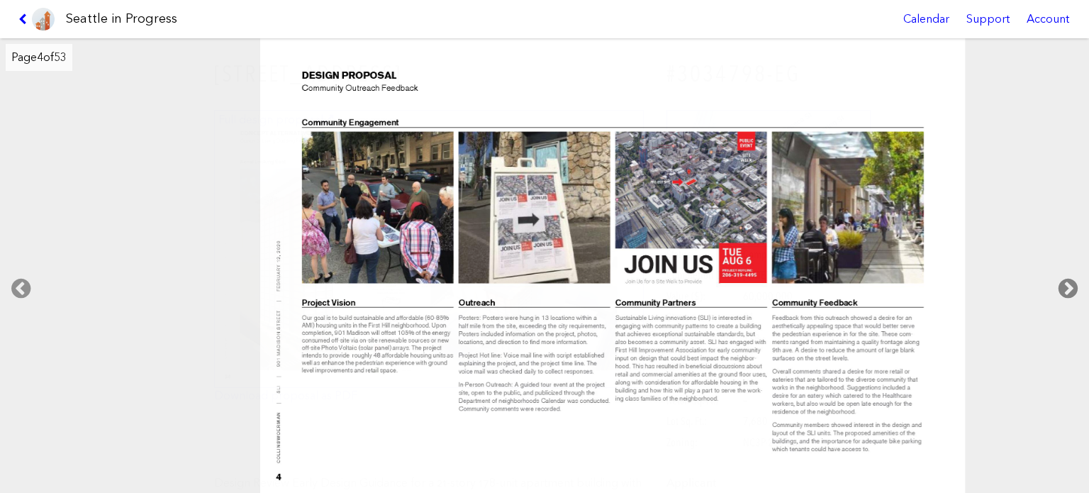
click at [1071, 288] on icon at bounding box center [1068, 288] width 42 height 45
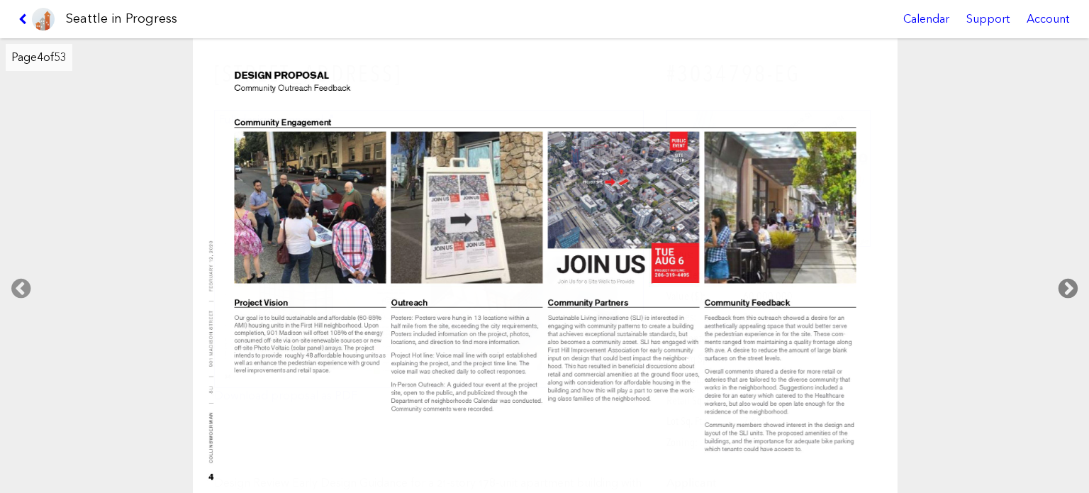
click at [1071, 288] on icon at bounding box center [1068, 288] width 42 height 45
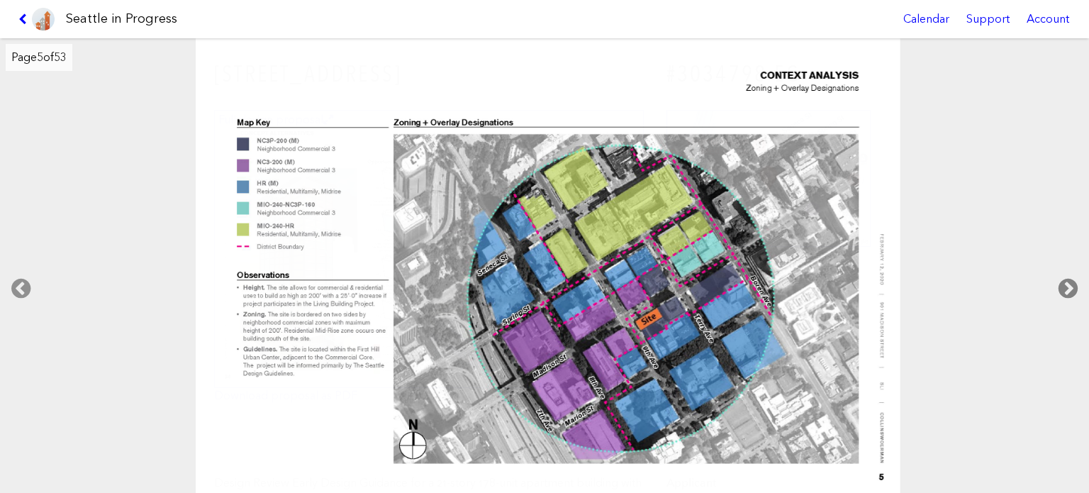
click at [1071, 288] on icon at bounding box center [1068, 288] width 42 height 45
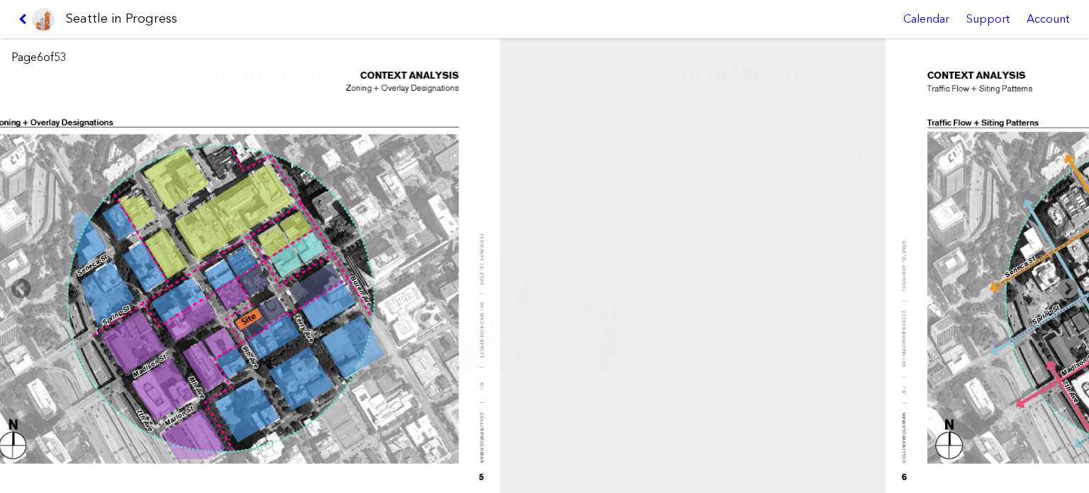
click at [1071, 288] on icon at bounding box center [1068, 288] width 42 height 45
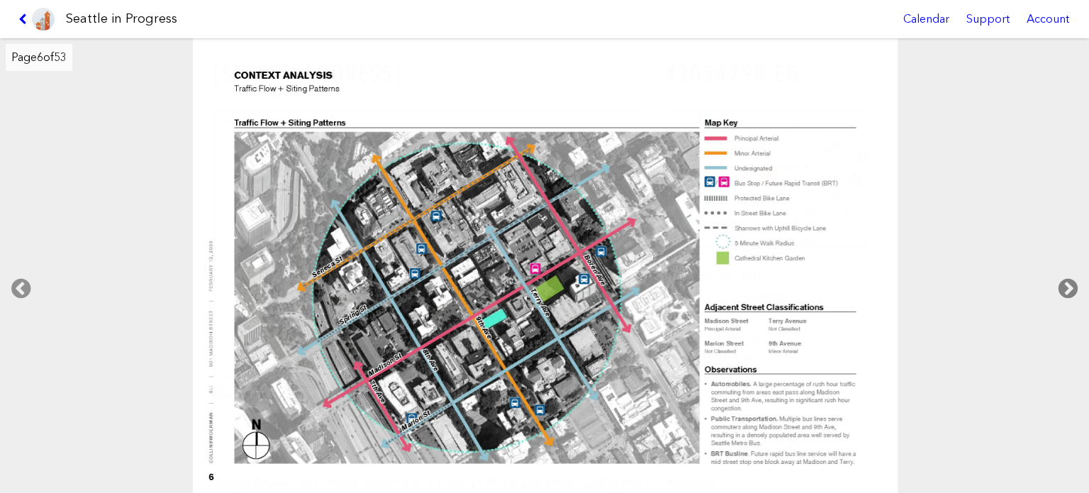
click at [1071, 288] on icon at bounding box center [1068, 288] width 42 height 45
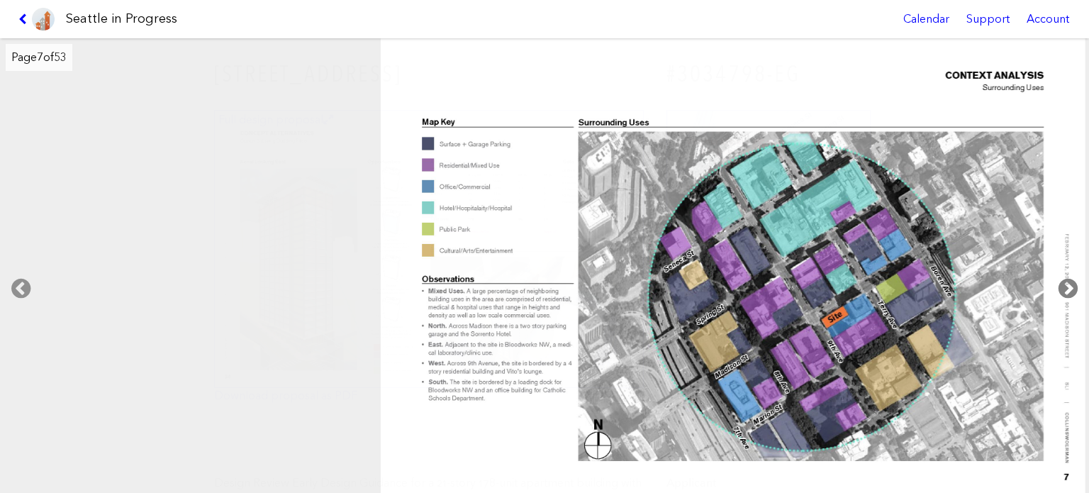
click at [1071, 288] on icon at bounding box center [1068, 288] width 42 height 45
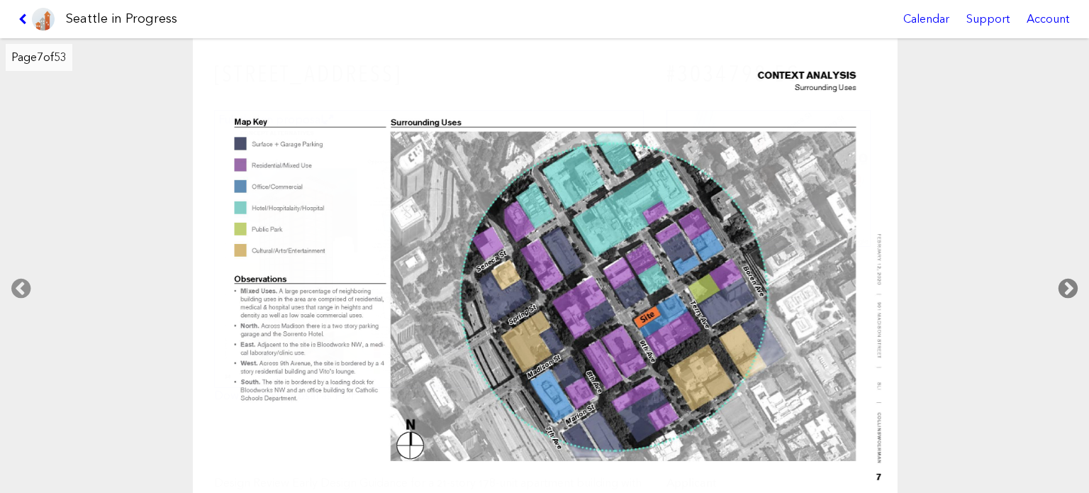
click at [1071, 288] on icon at bounding box center [1068, 288] width 42 height 45
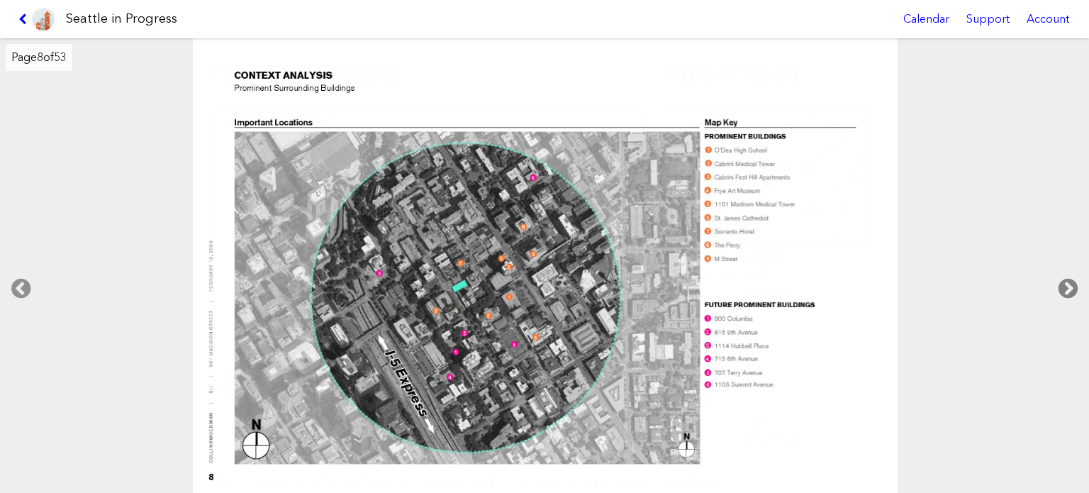
click at [1071, 288] on icon at bounding box center [1068, 288] width 42 height 45
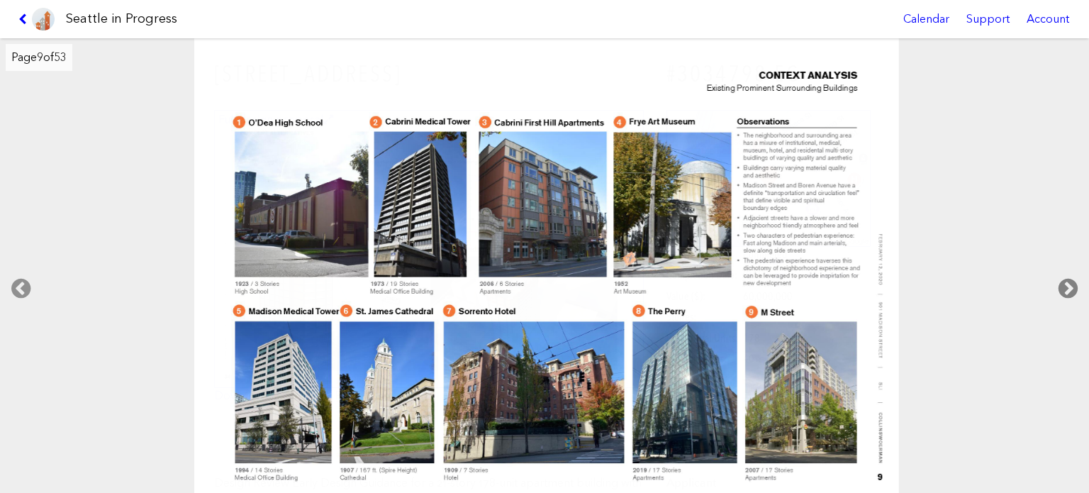
click at [1071, 288] on icon at bounding box center [1068, 288] width 42 height 45
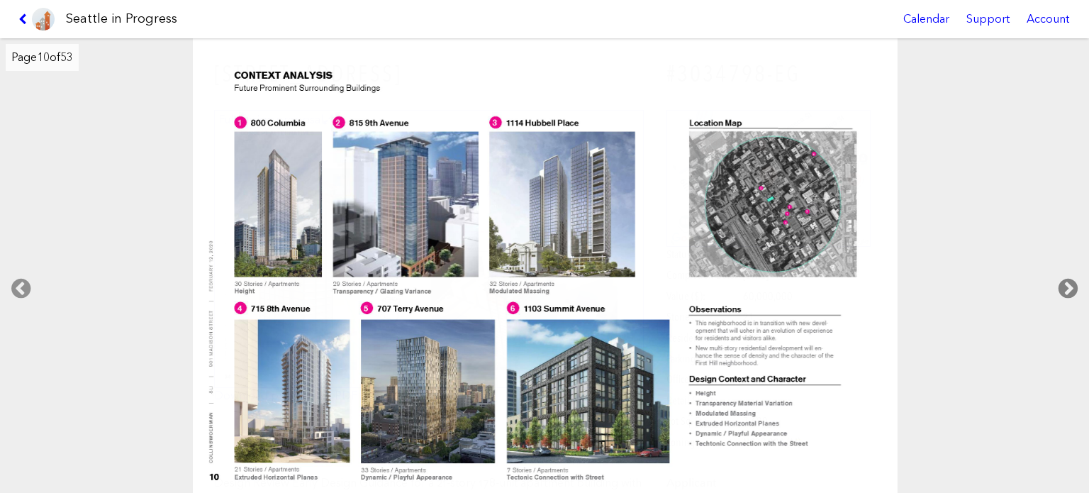
click at [1071, 288] on icon at bounding box center [1068, 288] width 42 height 45
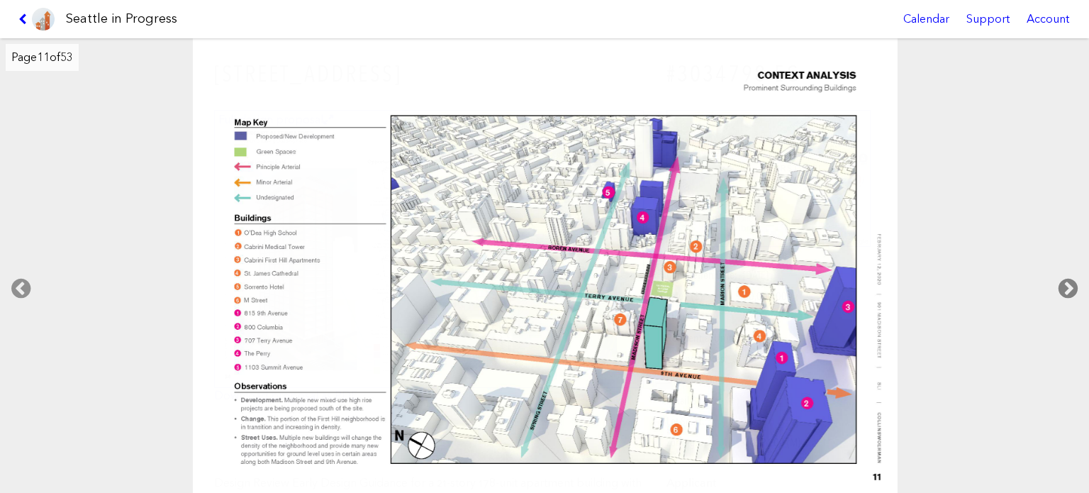
click at [1071, 288] on icon at bounding box center [1068, 288] width 42 height 45
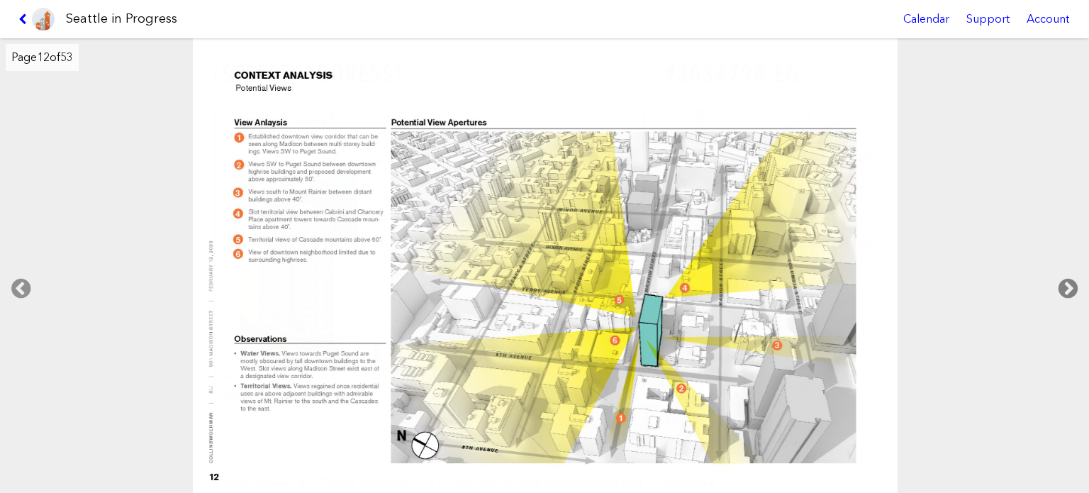
click at [1071, 288] on icon at bounding box center [1068, 288] width 42 height 45
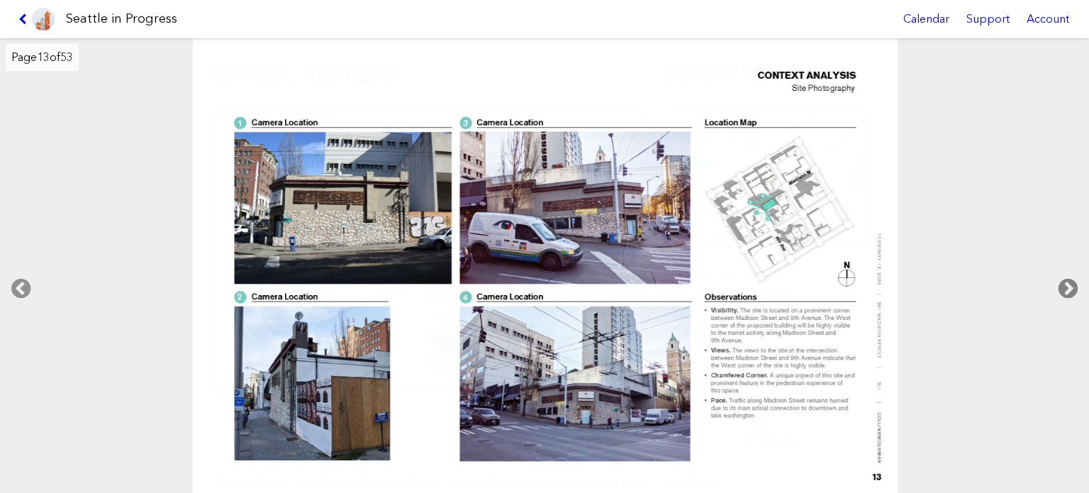
click at [1071, 288] on icon at bounding box center [1068, 288] width 42 height 45
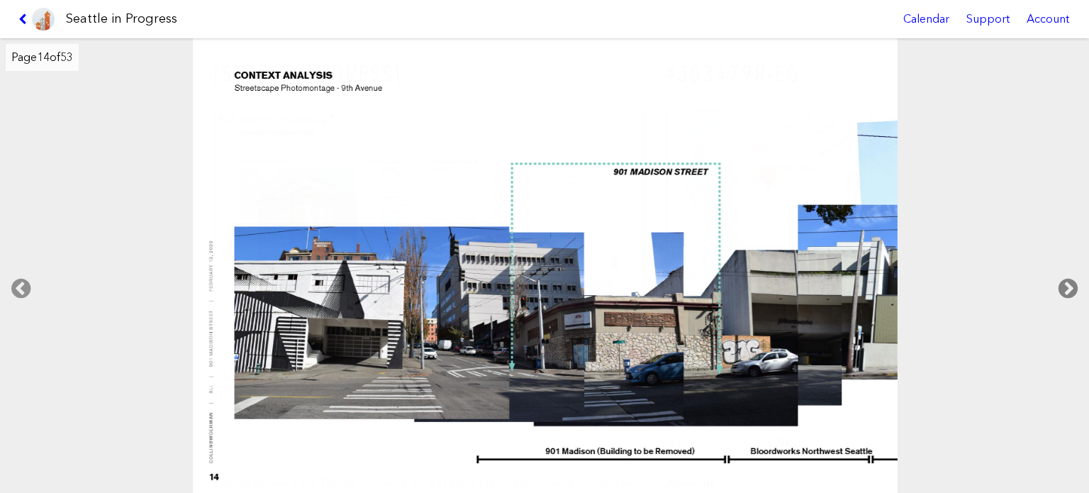
click at [1071, 288] on icon at bounding box center [1068, 288] width 42 height 45
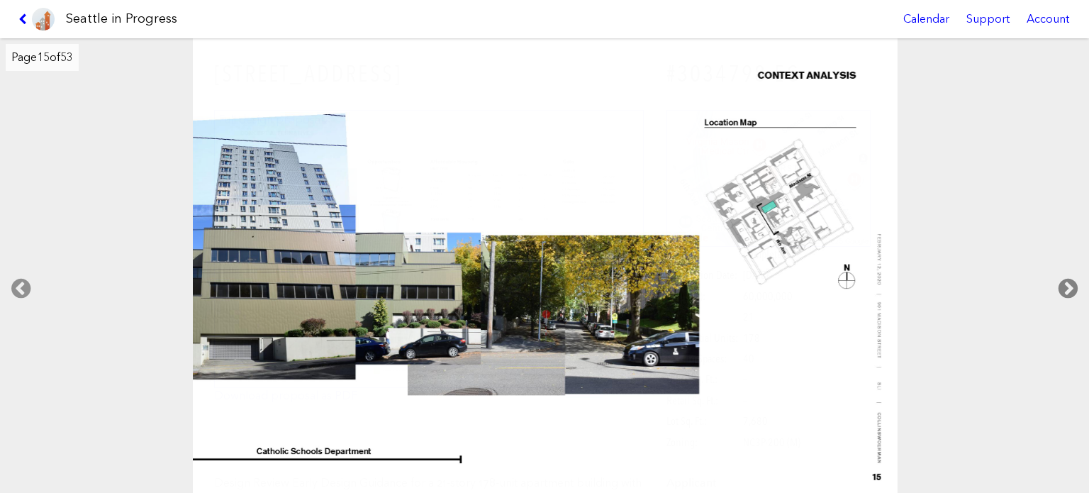
click at [1071, 288] on icon at bounding box center [1068, 288] width 42 height 45
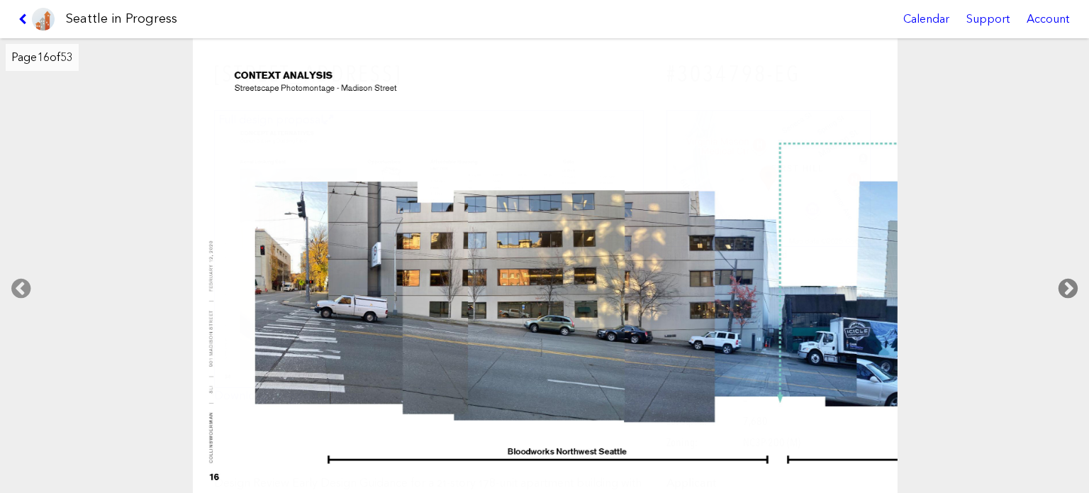
click at [1071, 288] on icon at bounding box center [1068, 288] width 42 height 45
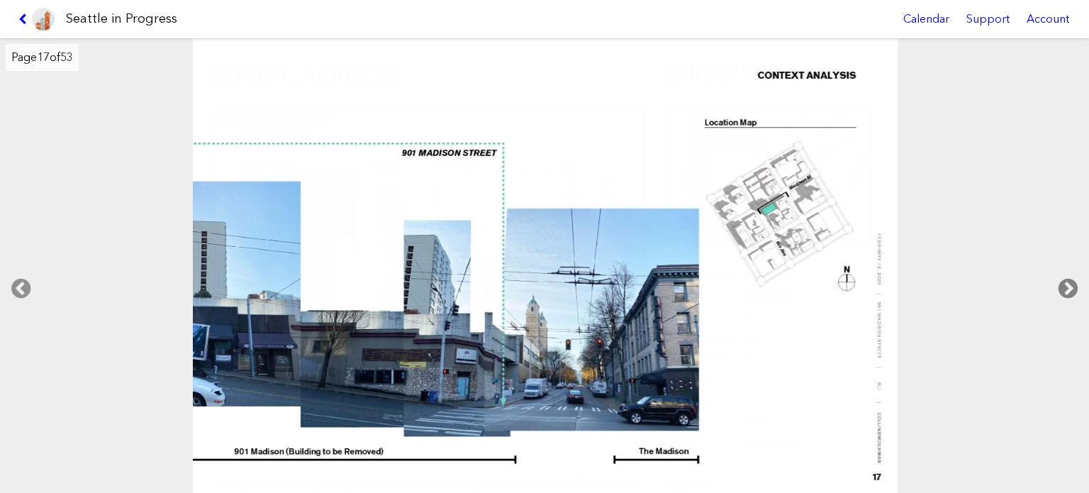
click at [1071, 288] on icon at bounding box center [1068, 288] width 42 height 45
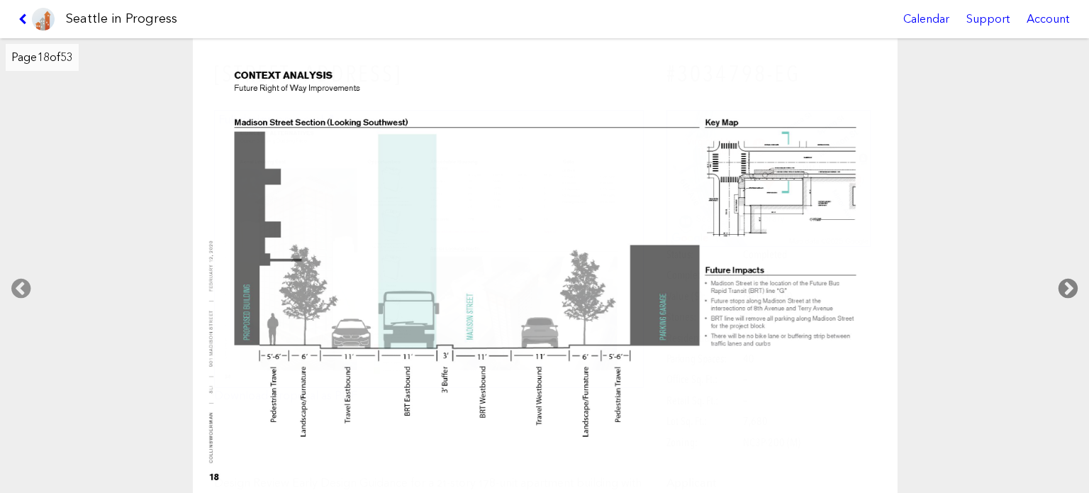
click at [1071, 288] on icon at bounding box center [1068, 288] width 42 height 45
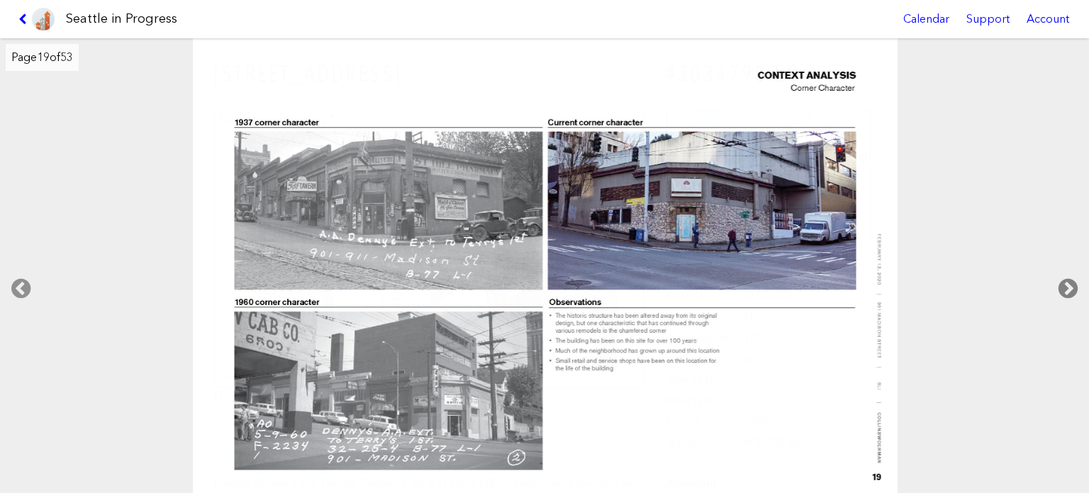
click at [1071, 288] on icon at bounding box center [1068, 288] width 42 height 45
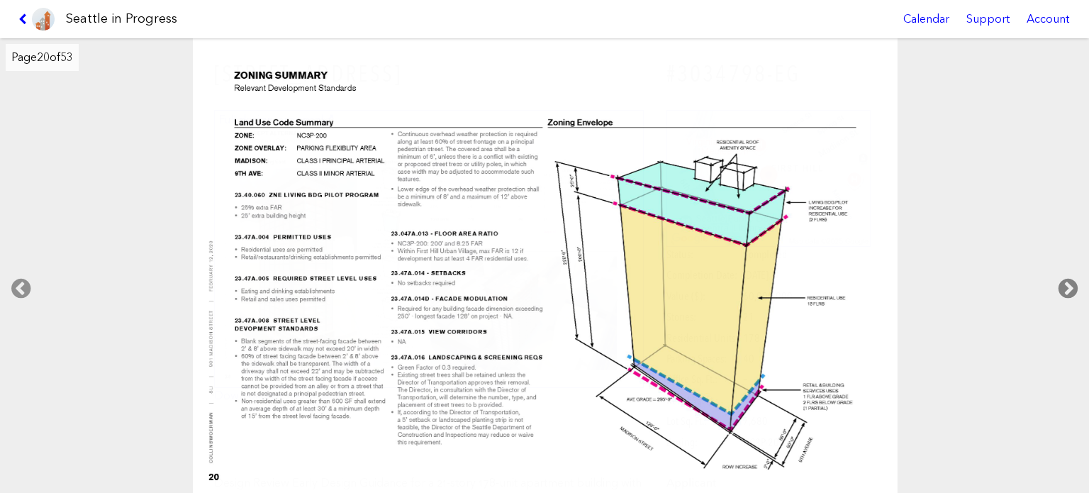
click at [1071, 288] on icon at bounding box center [1068, 288] width 42 height 45
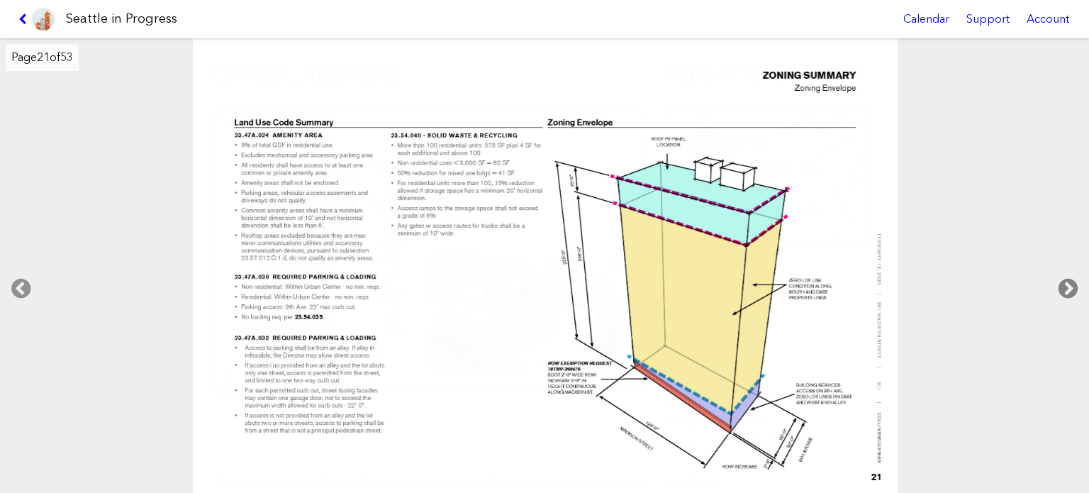
click at [1071, 288] on icon at bounding box center [1068, 288] width 42 height 45
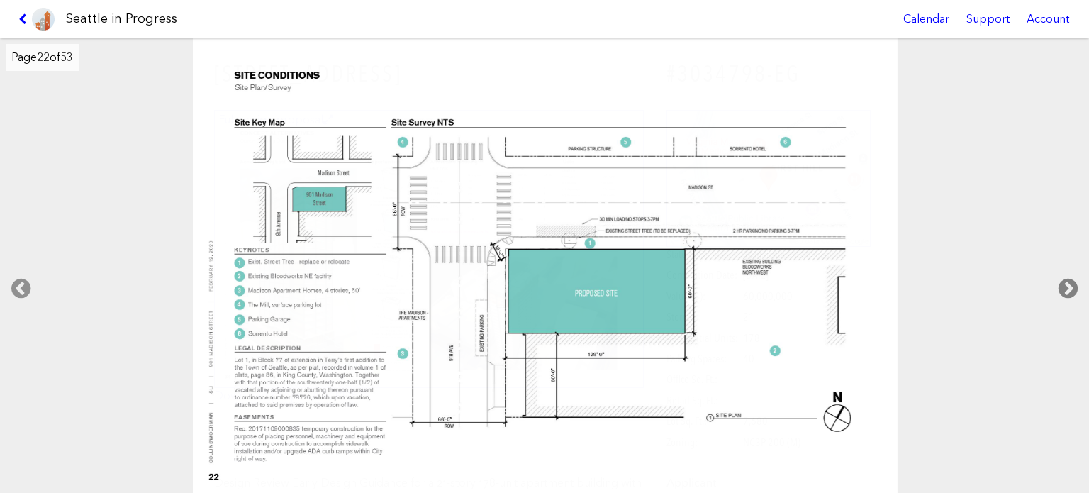
click at [1071, 288] on icon at bounding box center [1068, 288] width 42 height 45
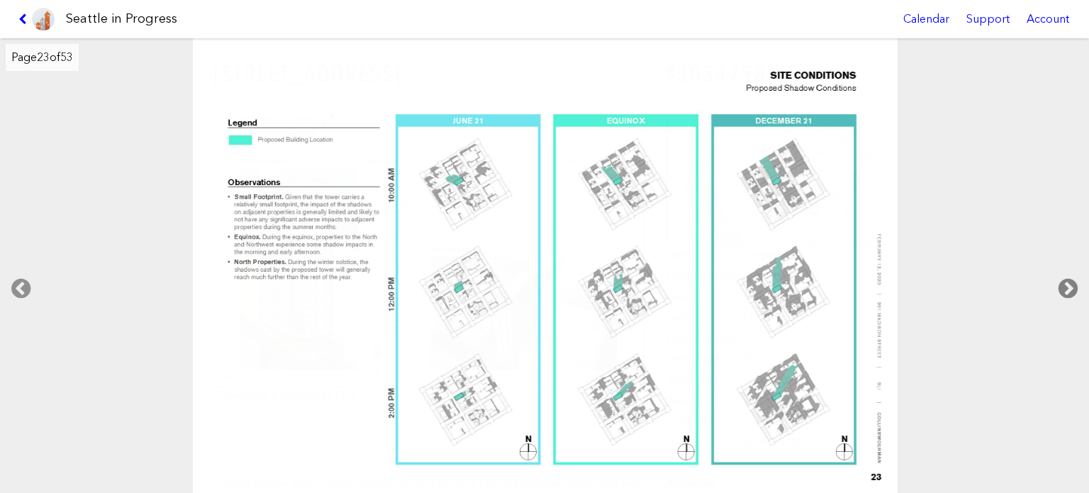
click at [1071, 288] on icon at bounding box center [1068, 288] width 42 height 45
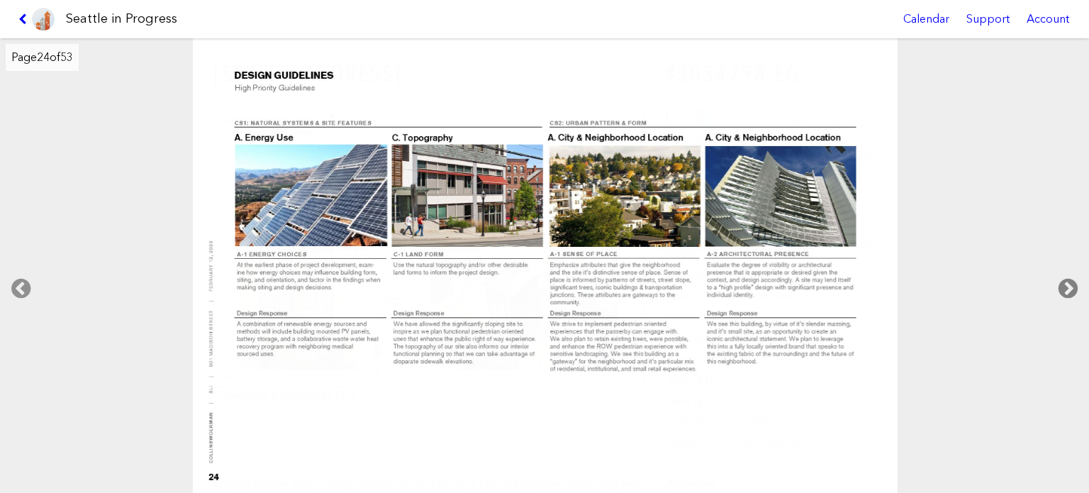
click at [1071, 288] on icon at bounding box center [1068, 288] width 42 height 45
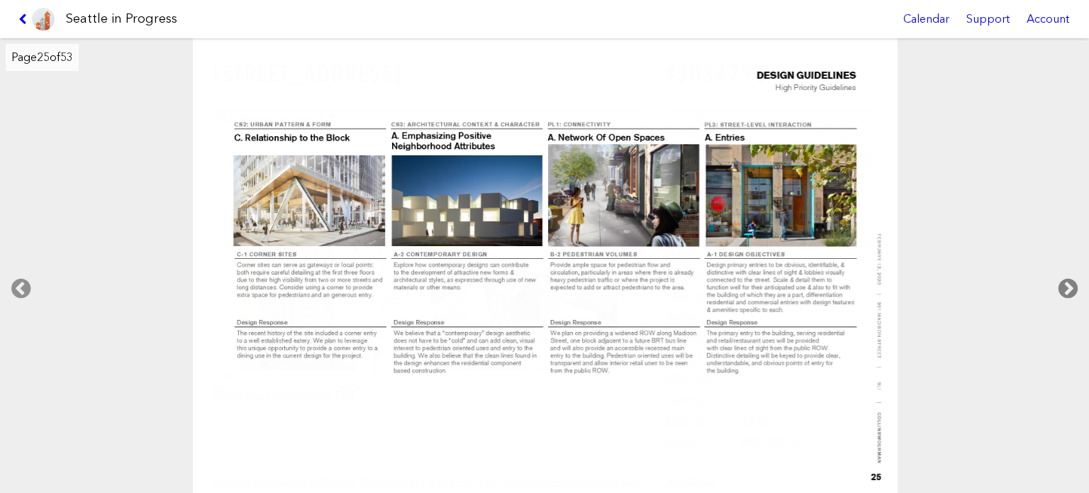
click at [1071, 288] on icon at bounding box center [1068, 288] width 42 height 45
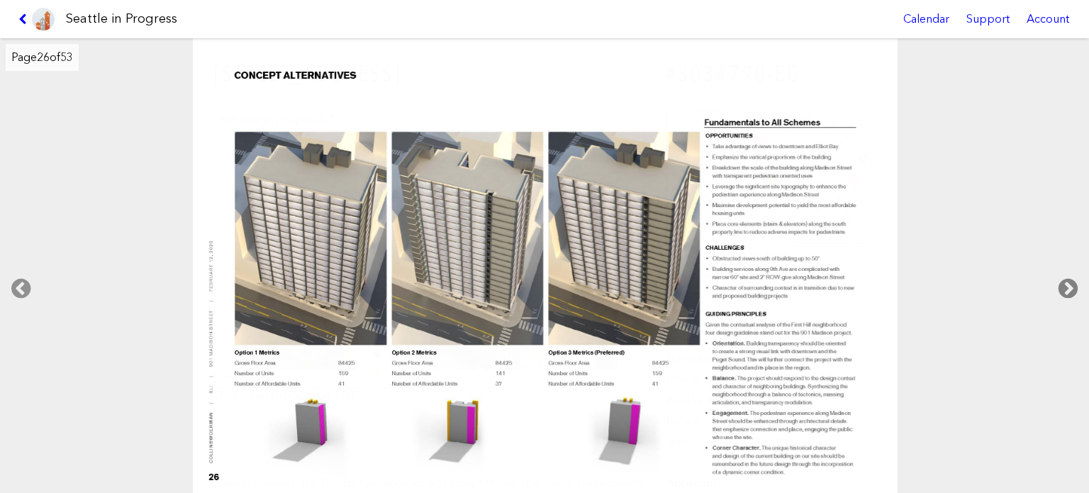
click at [1071, 288] on icon at bounding box center [1068, 288] width 42 height 45
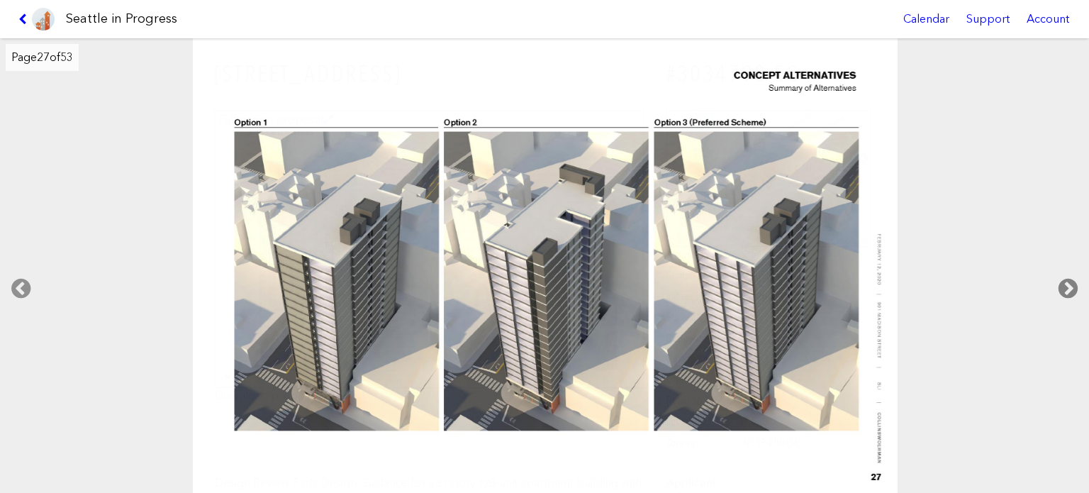
click at [1071, 288] on icon at bounding box center [1068, 288] width 42 height 45
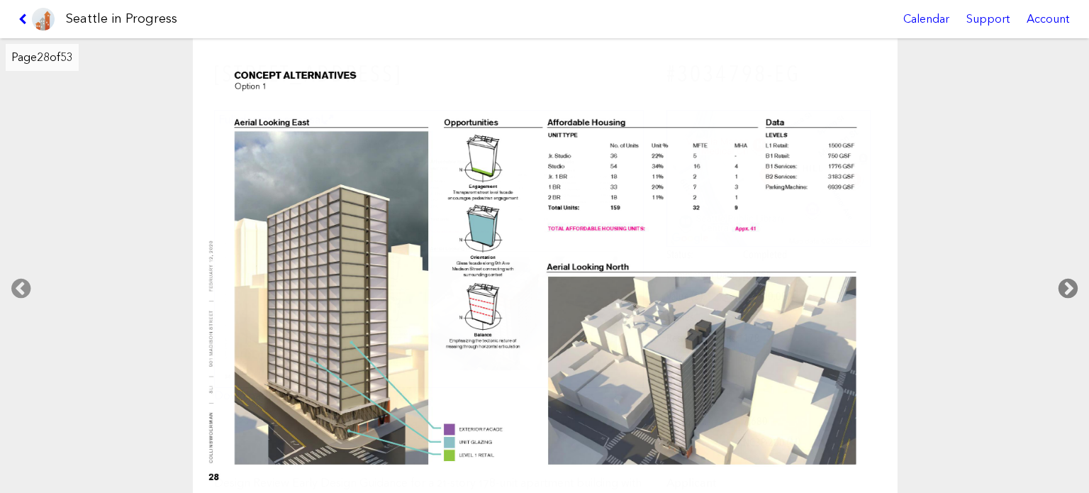
click at [1071, 288] on icon at bounding box center [1068, 288] width 42 height 45
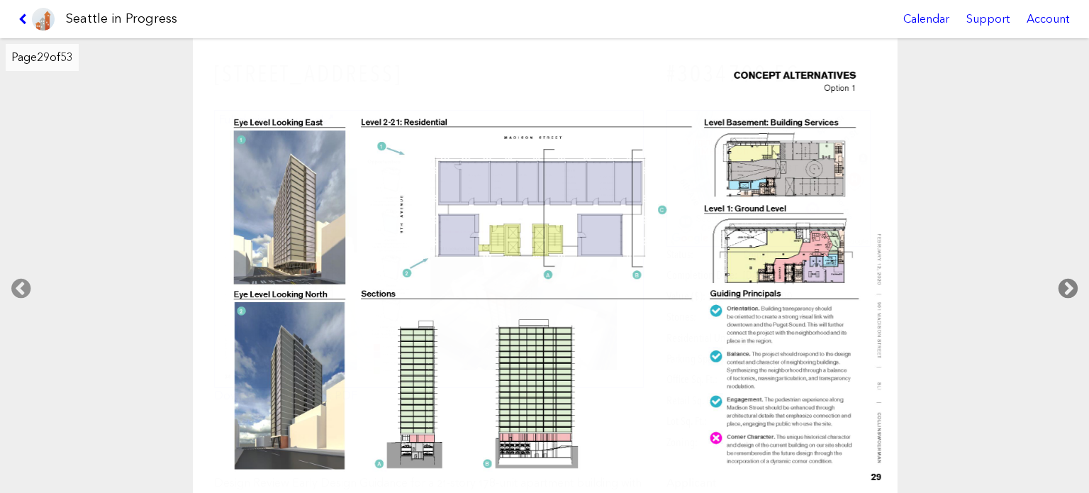
click at [1071, 288] on icon at bounding box center [1068, 288] width 42 height 45
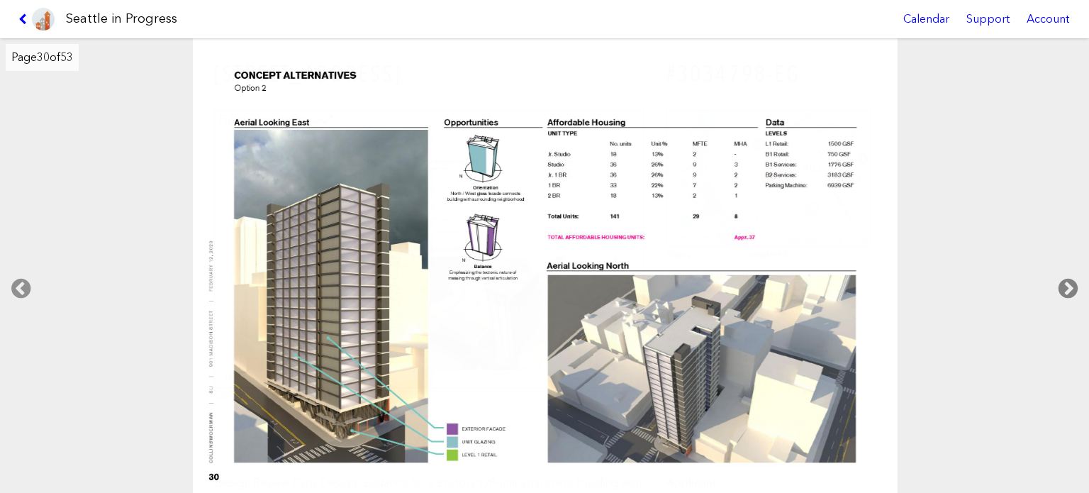
click at [1071, 288] on icon at bounding box center [1068, 288] width 42 height 45
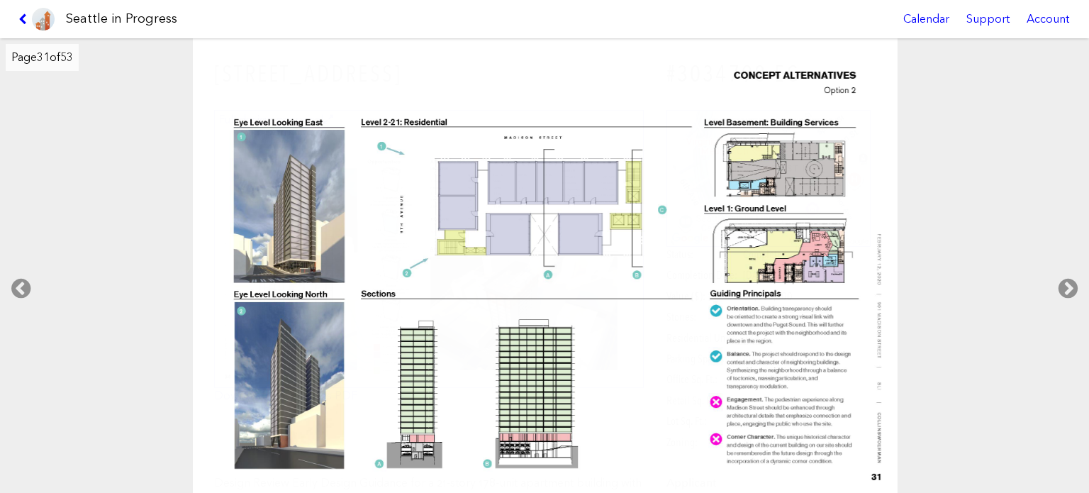
drag, startPoint x: 1071, startPoint y: 288, endPoint x: 978, endPoint y: 331, distance: 102.5
click at [978, 331] on div at bounding box center [544, 266] width 1090 height 456
click at [1075, 286] on icon at bounding box center [1068, 288] width 42 height 45
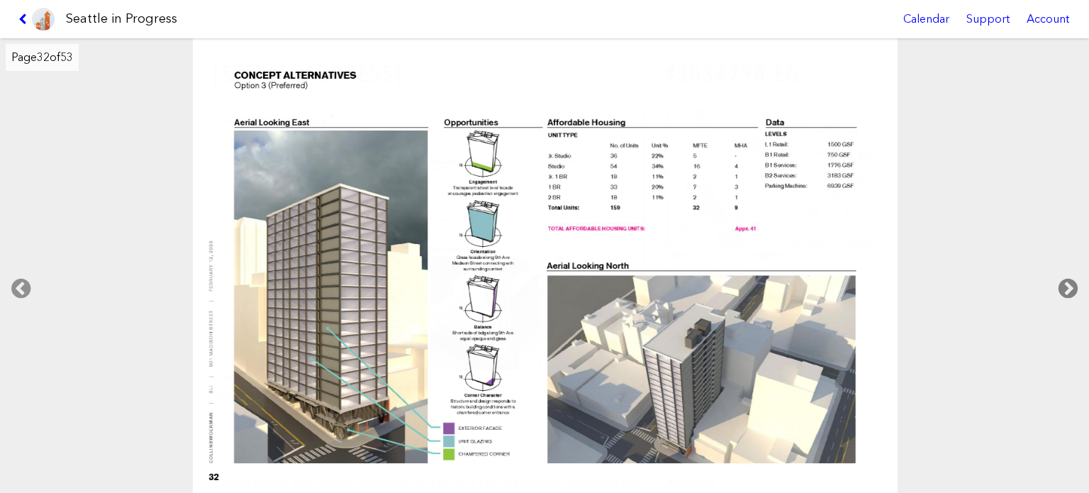
click at [1075, 286] on icon at bounding box center [1068, 288] width 42 height 45
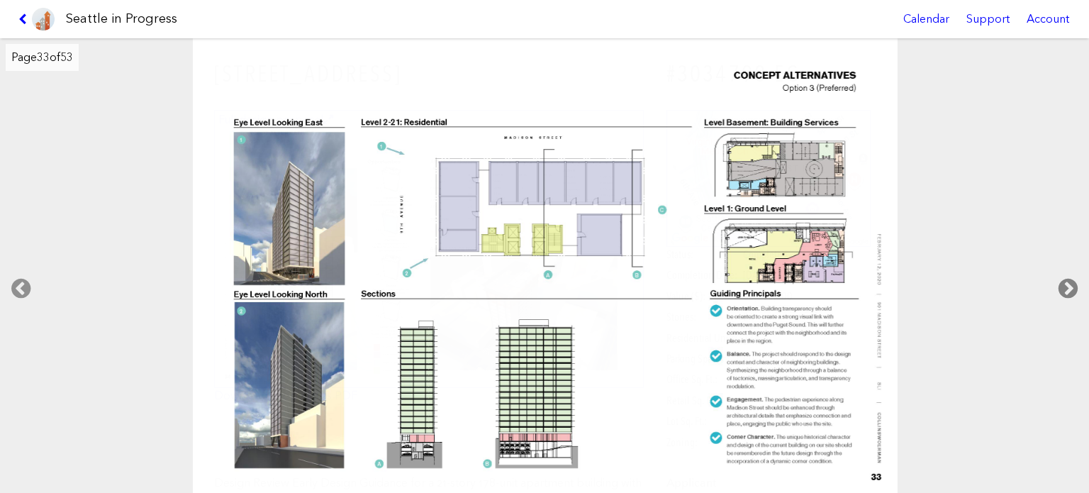
click at [1076, 286] on icon at bounding box center [1068, 288] width 42 height 45
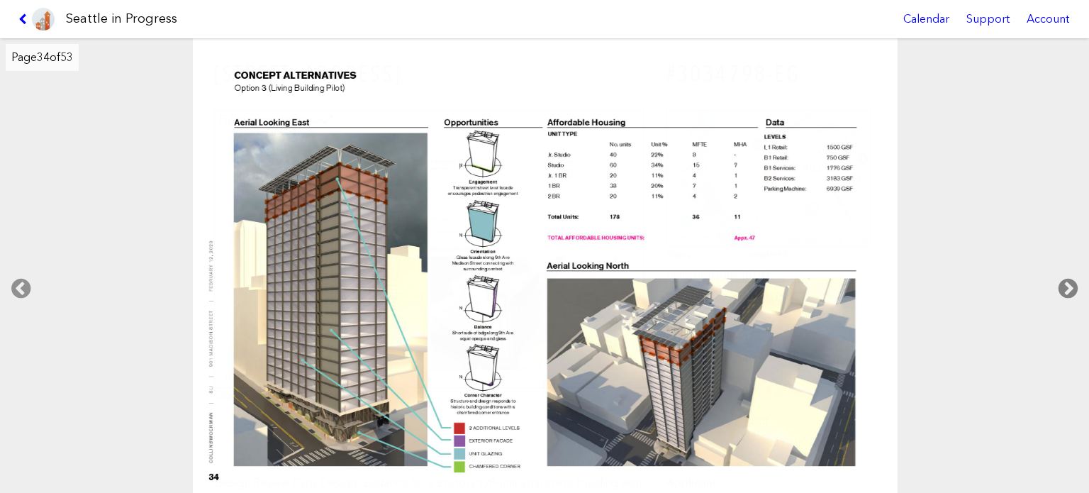
click at [1076, 286] on icon at bounding box center [1068, 288] width 42 height 45
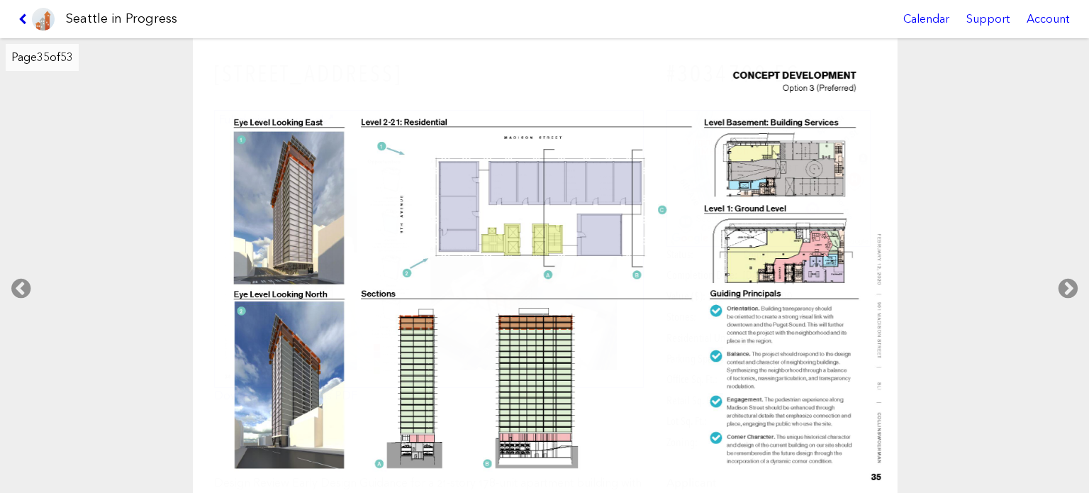
click at [23, 19] on icon at bounding box center [24, 18] width 13 height 11
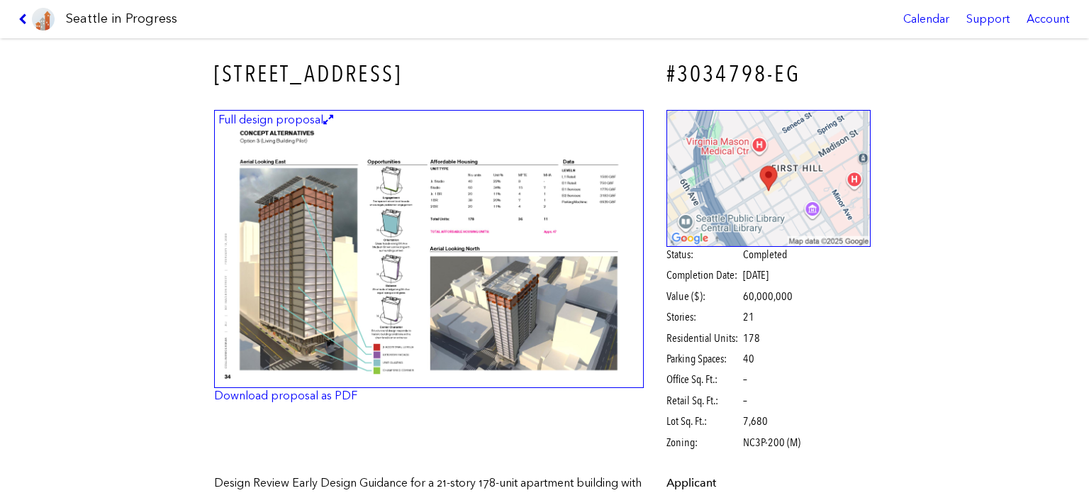
click at [22, 18] on icon at bounding box center [24, 18] width 13 height 11
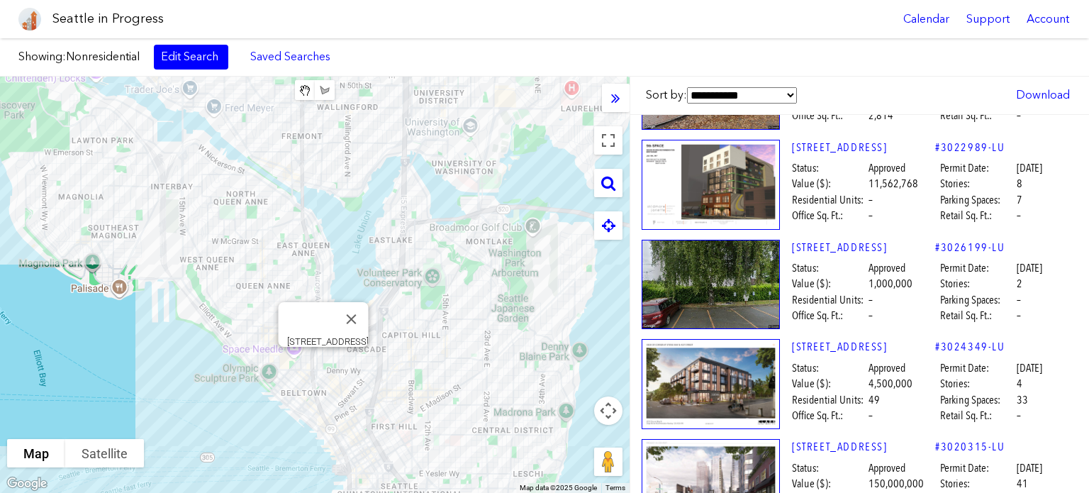
scroll to position [30203, 0]
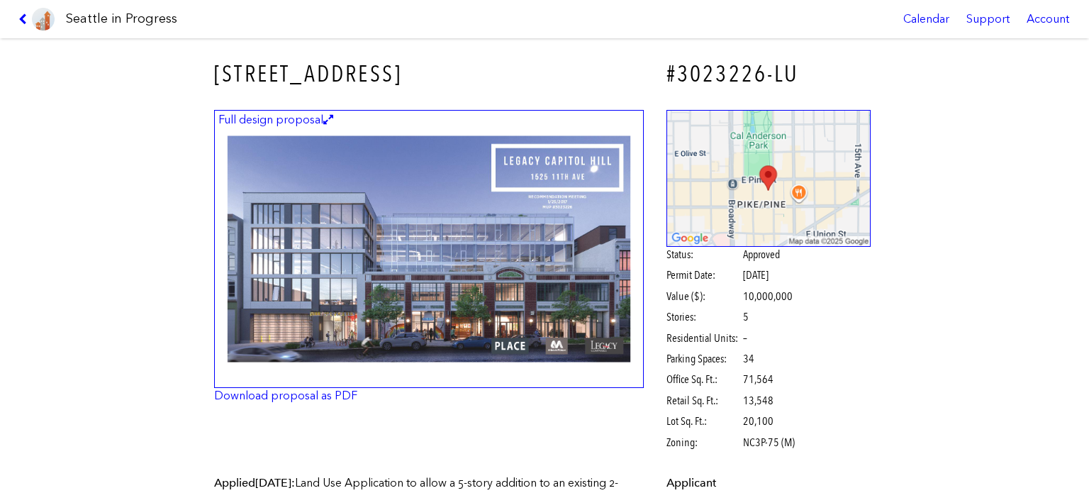
click at [536, 252] on img at bounding box center [429, 249] width 430 height 279
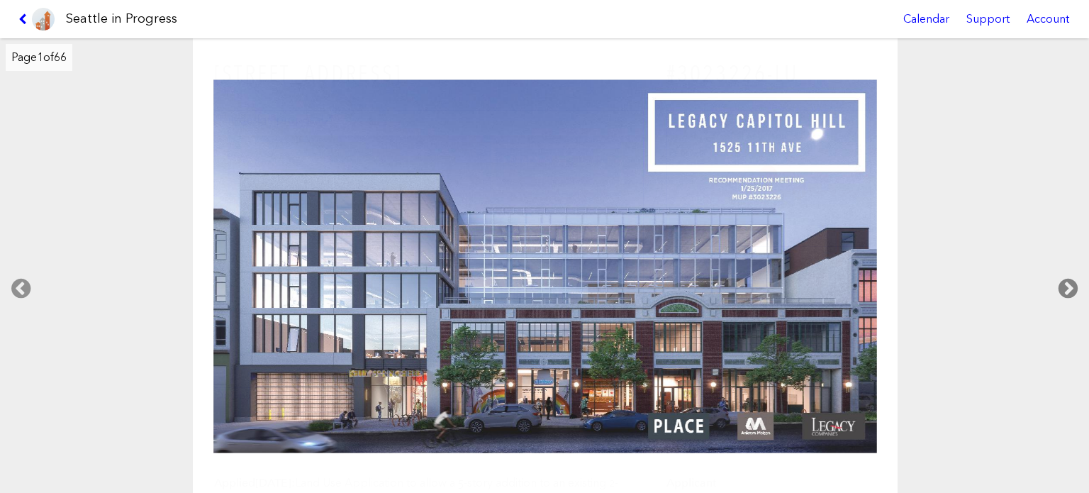
click at [1056, 282] on icon at bounding box center [1068, 288] width 42 height 45
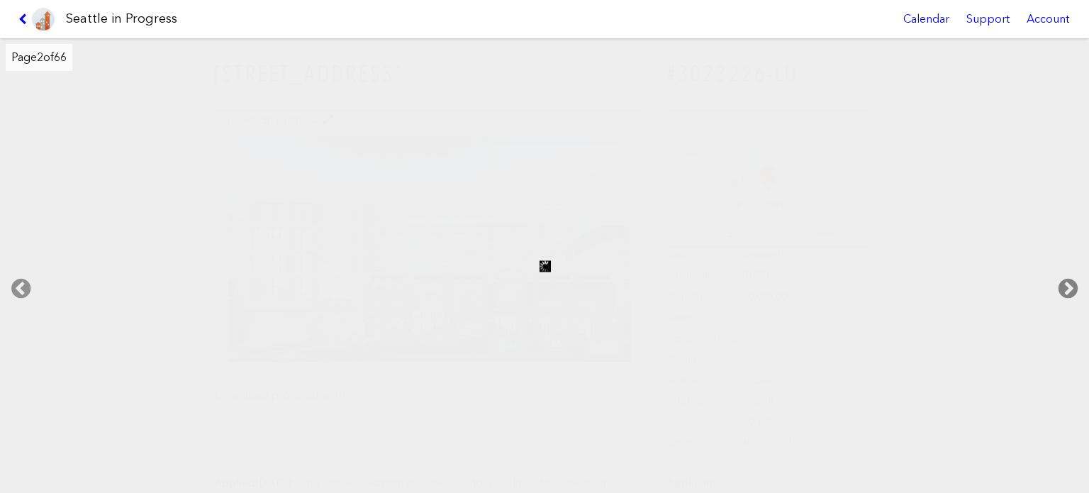
click at [1056, 282] on icon at bounding box center [1068, 288] width 42 height 45
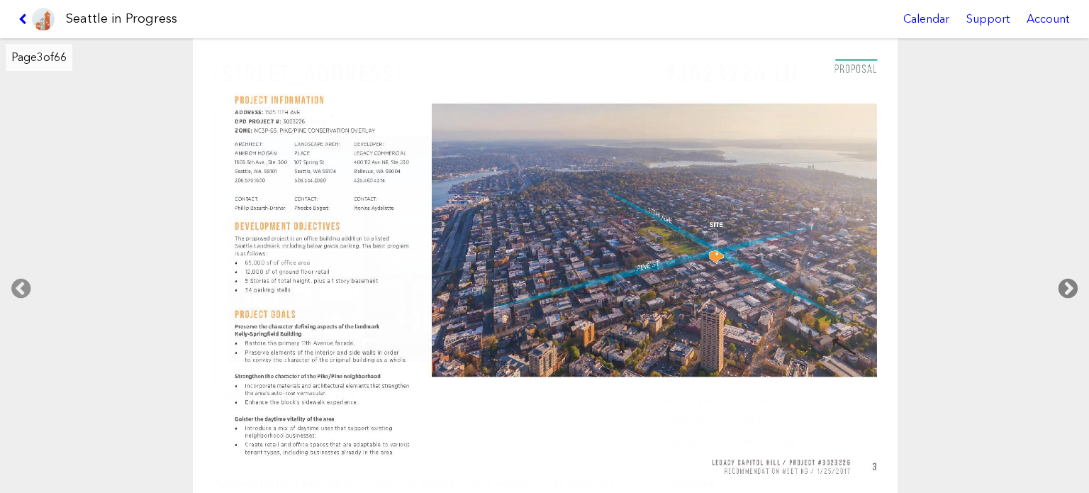
click at [1056, 282] on icon at bounding box center [1068, 288] width 42 height 45
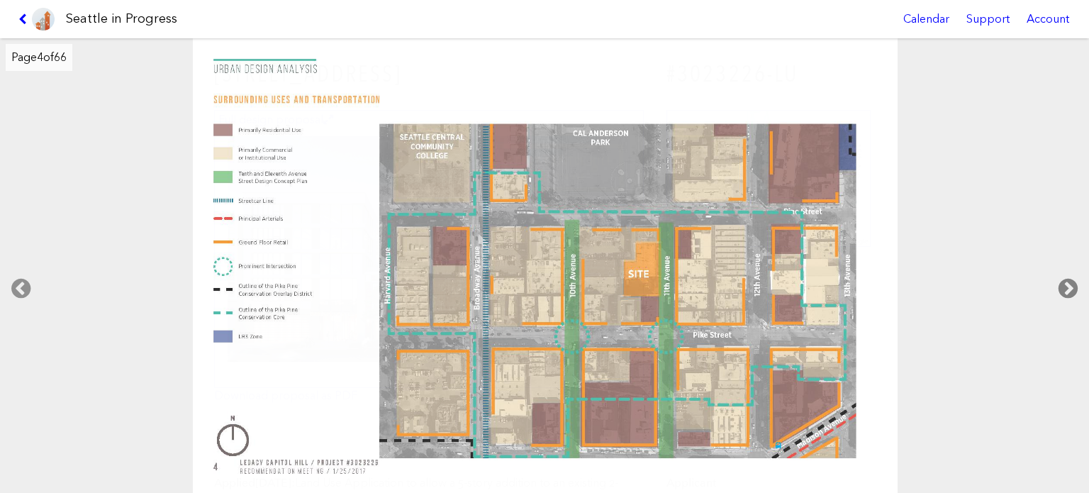
click at [1056, 282] on icon at bounding box center [1068, 288] width 42 height 45
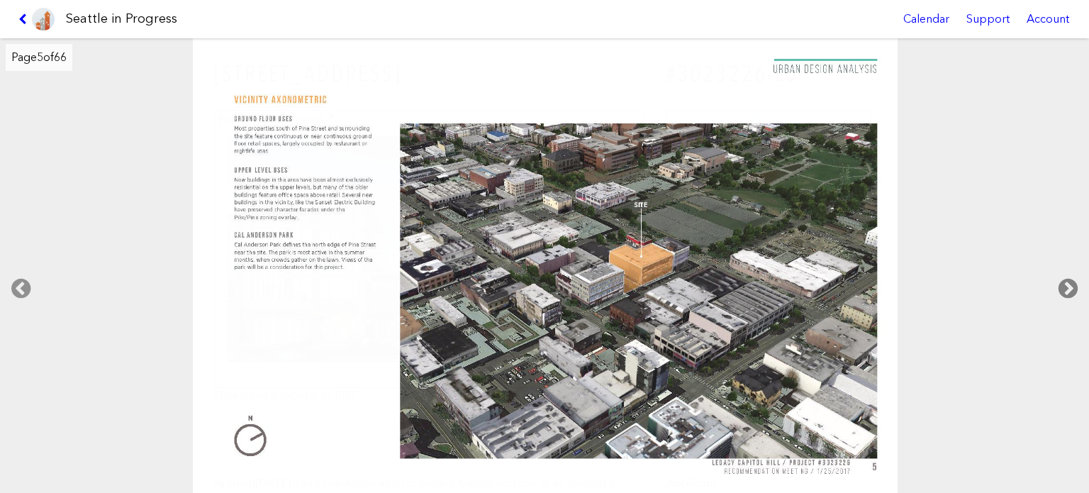
click at [1056, 282] on icon at bounding box center [1068, 288] width 42 height 45
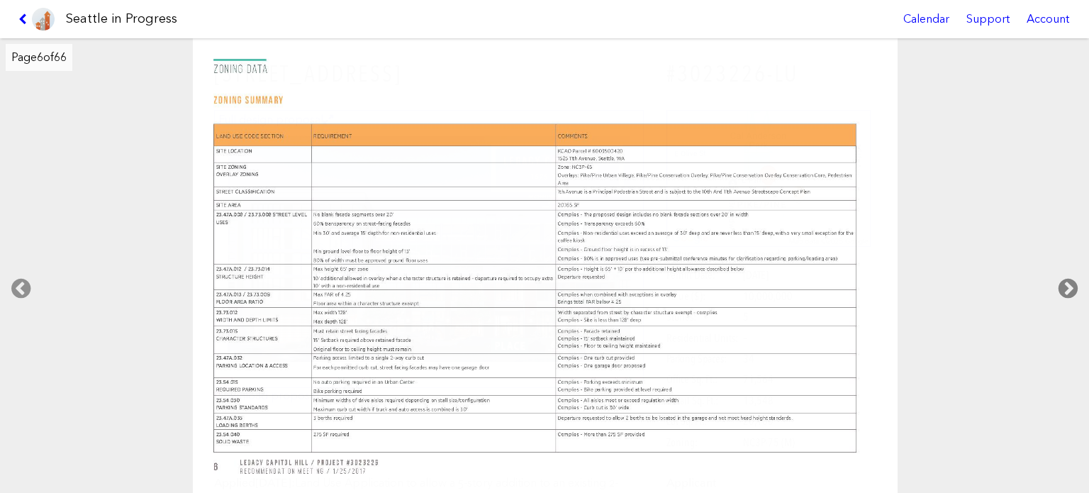
click at [1056, 282] on icon at bounding box center [1068, 288] width 42 height 45
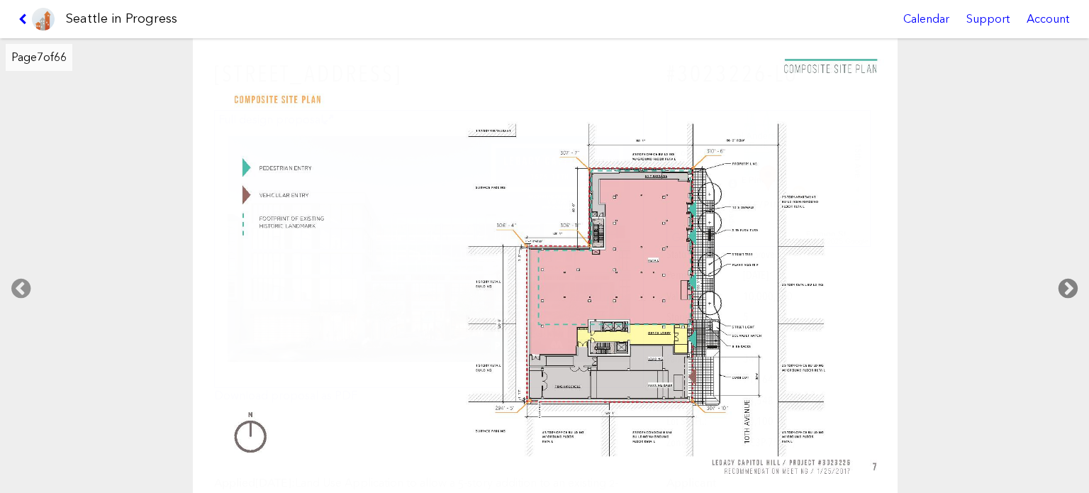
click at [1056, 282] on icon at bounding box center [1068, 288] width 42 height 45
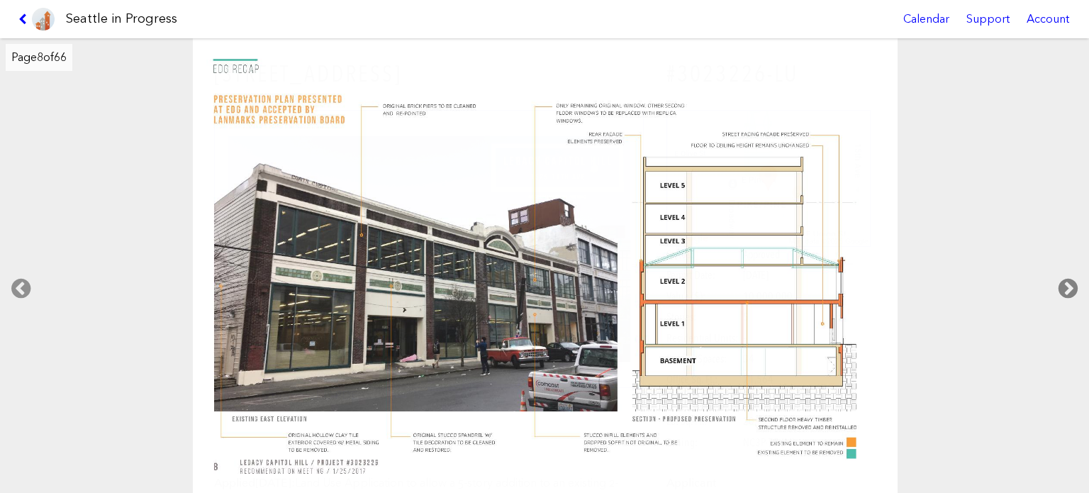
click at [1056, 283] on icon at bounding box center [1068, 288] width 42 height 45
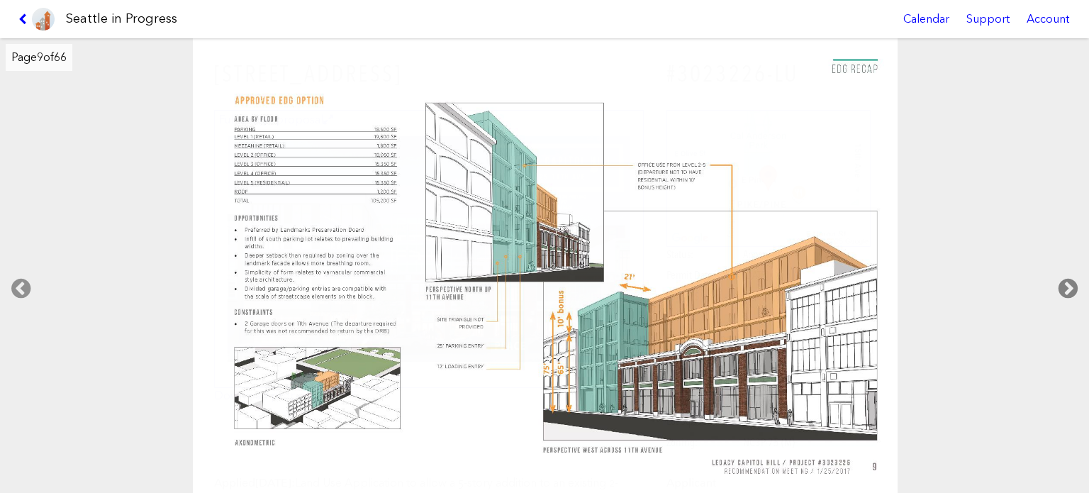
click at [1056, 283] on icon at bounding box center [1068, 288] width 42 height 45
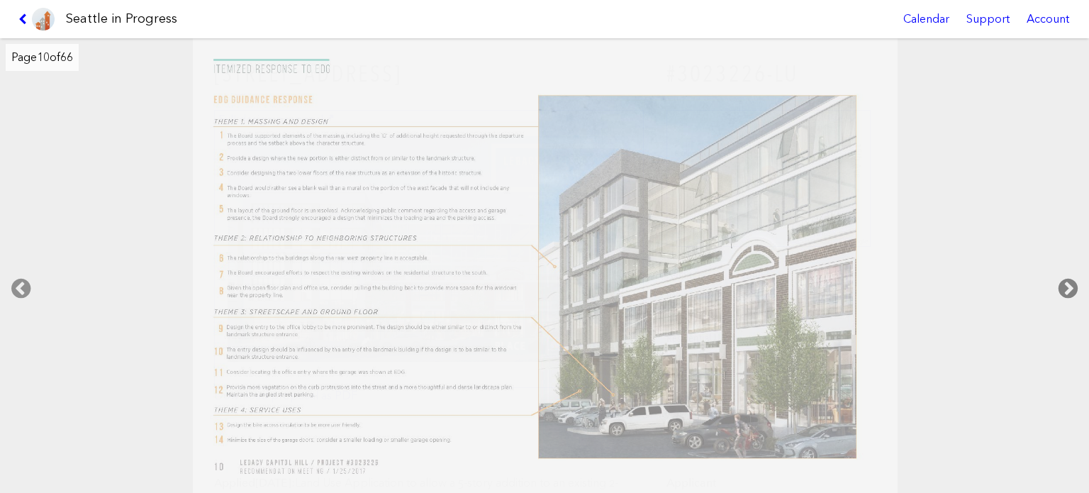
click at [1056, 283] on icon at bounding box center [1068, 288] width 42 height 45
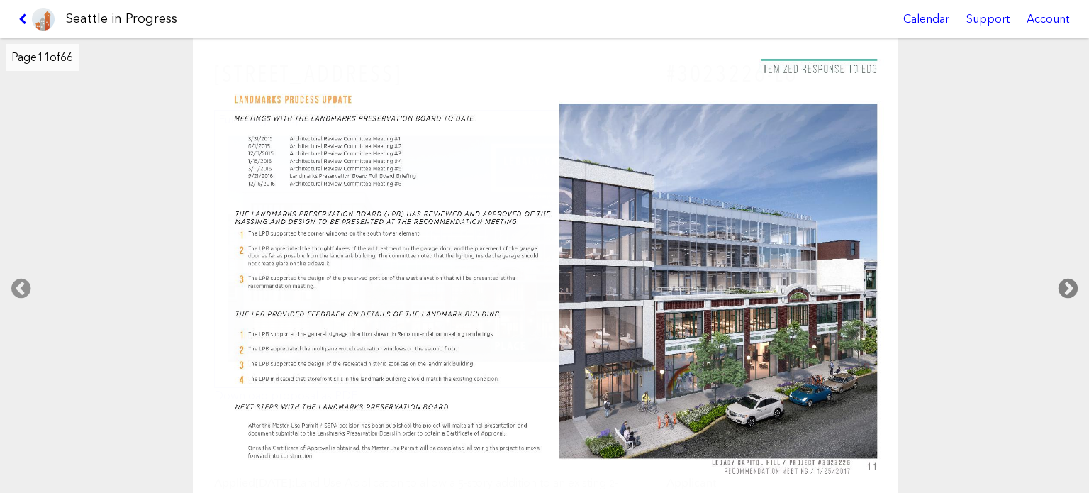
click at [1056, 283] on icon at bounding box center [1068, 288] width 42 height 45
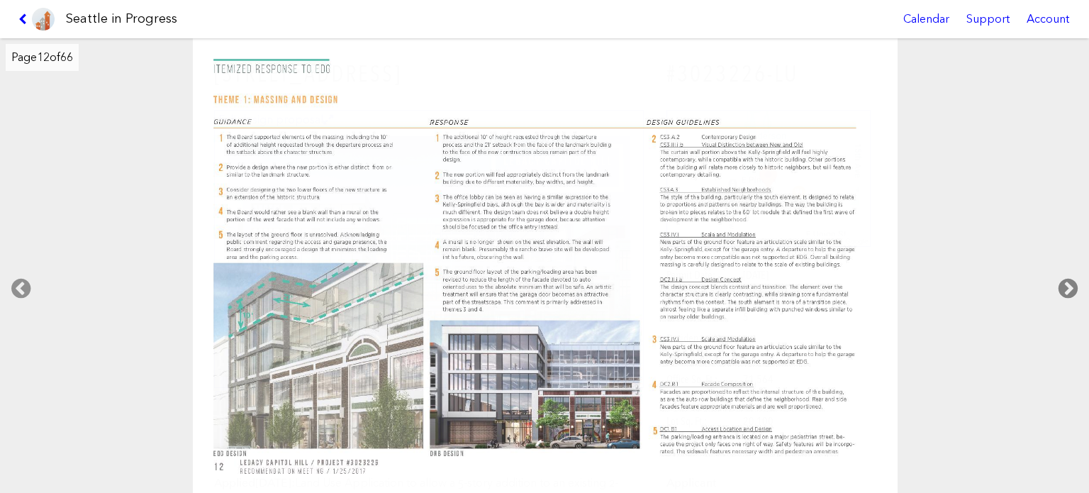
click at [1056, 283] on icon at bounding box center [1068, 288] width 42 height 45
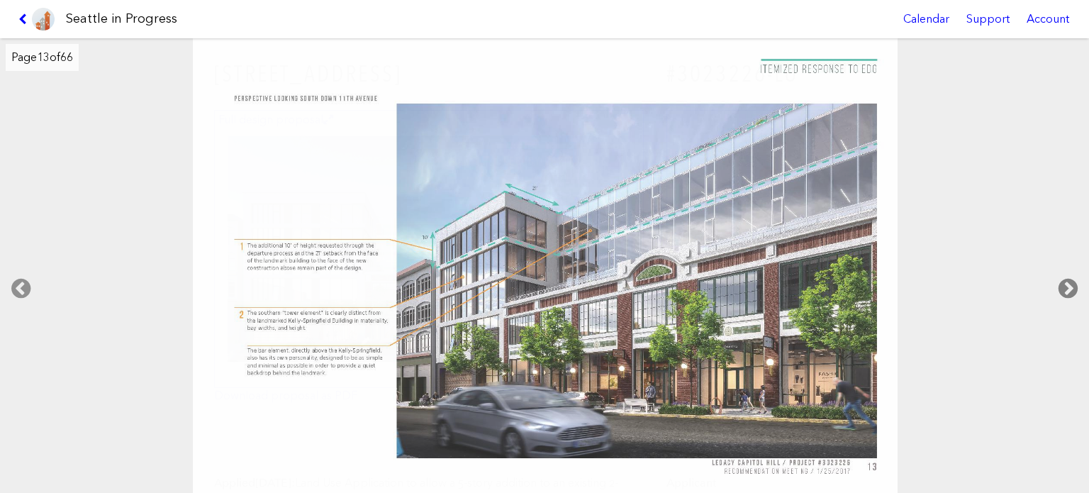
click at [1056, 283] on icon at bounding box center [1068, 288] width 42 height 45
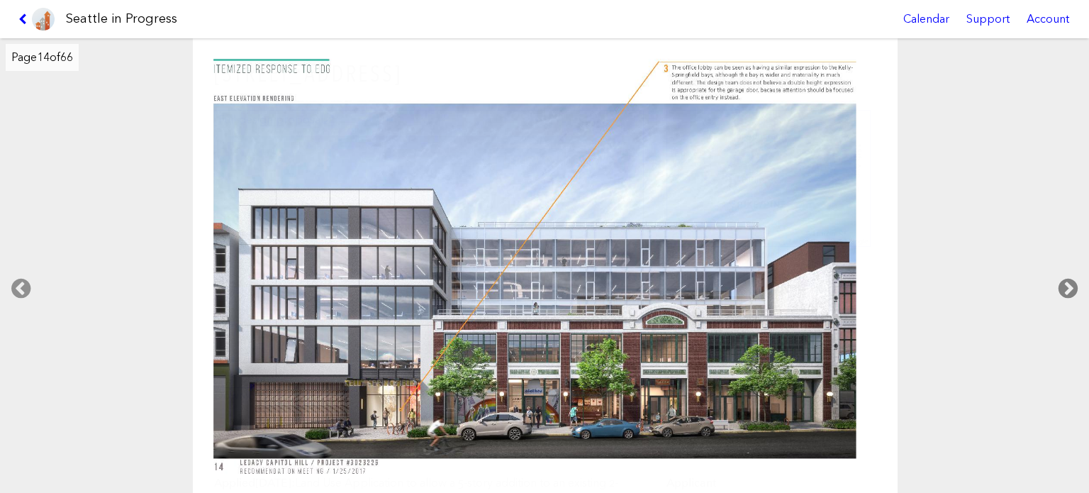
click at [1056, 283] on icon at bounding box center [1068, 288] width 42 height 45
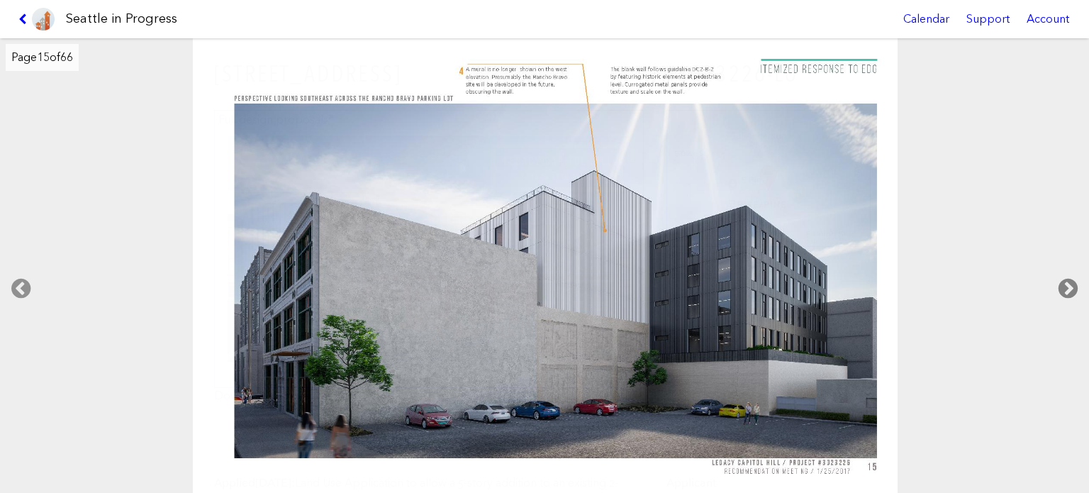
click at [1056, 283] on icon at bounding box center [1068, 288] width 42 height 45
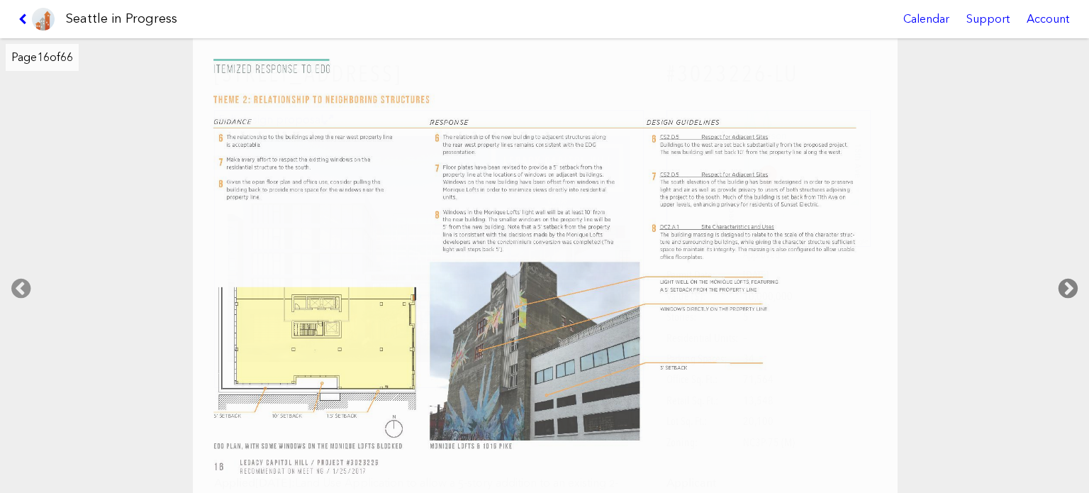
click at [1056, 283] on icon at bounding box center [1068, 288] width 42 height 45
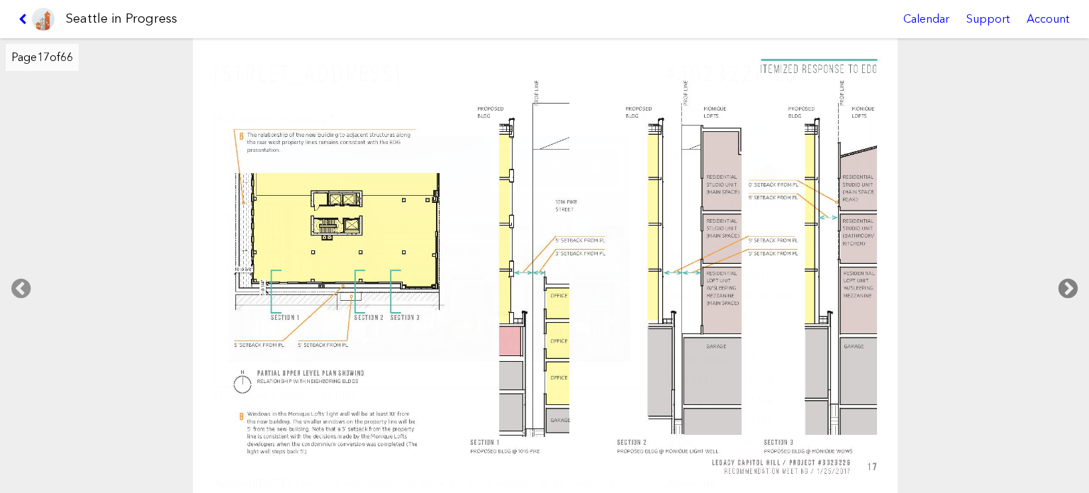
click at [1056, 283] on icon at bounding box center [1068, 288] width 42 height 45
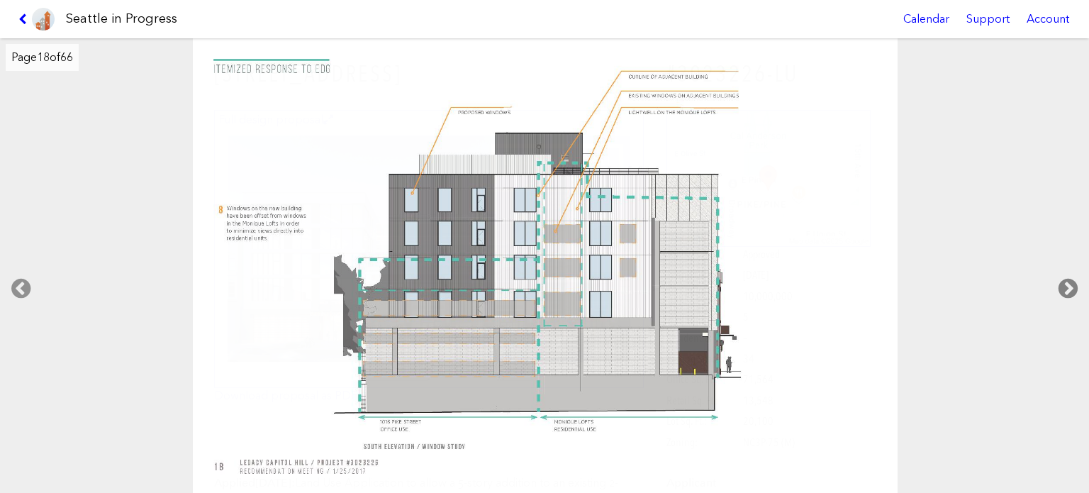
click at [1056, 283] on icon at bounding box center [1068, 288] width 42 height 45
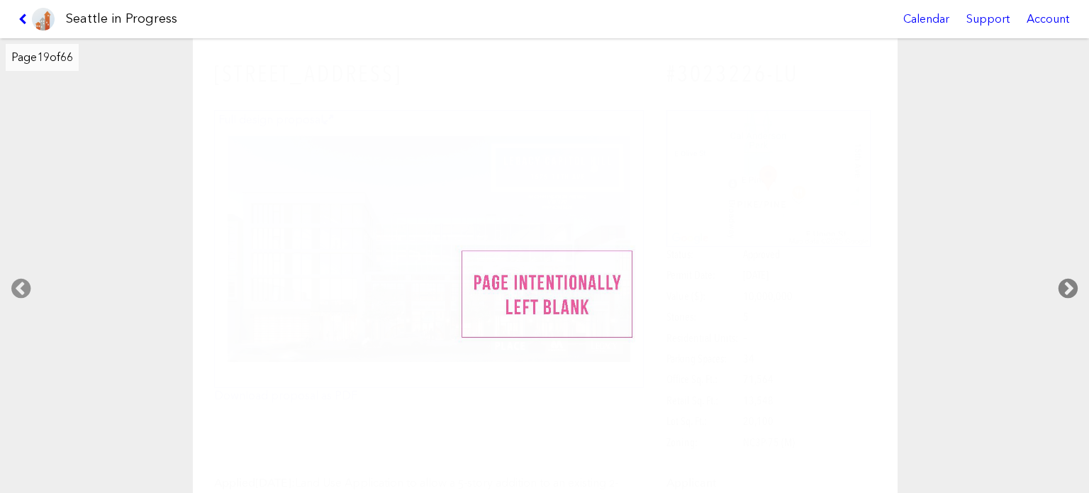
click at [1056, 283] on icon at bounding box center [1068, 288] width 42 height 45
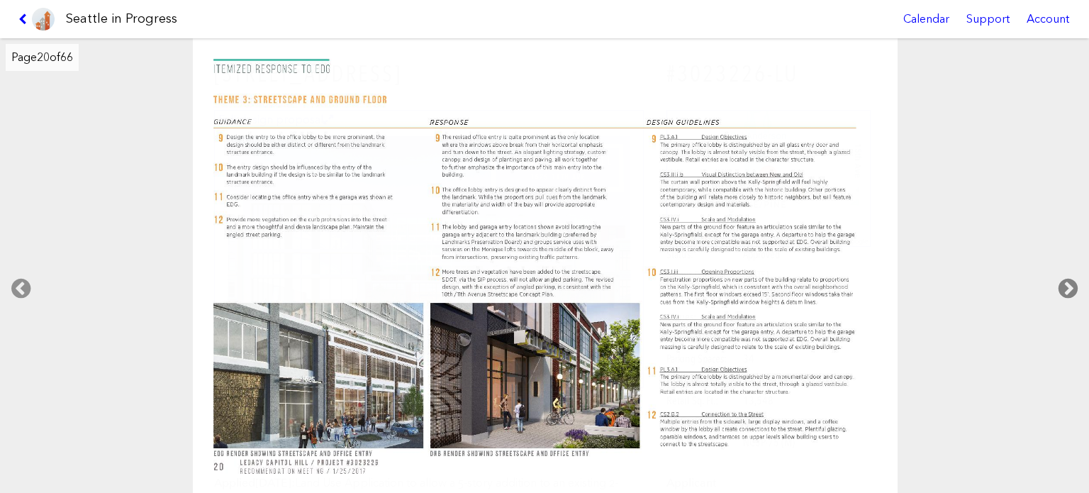
click at [1056, 283] on icon at bounding box center [1068, 288] width 42 height 45
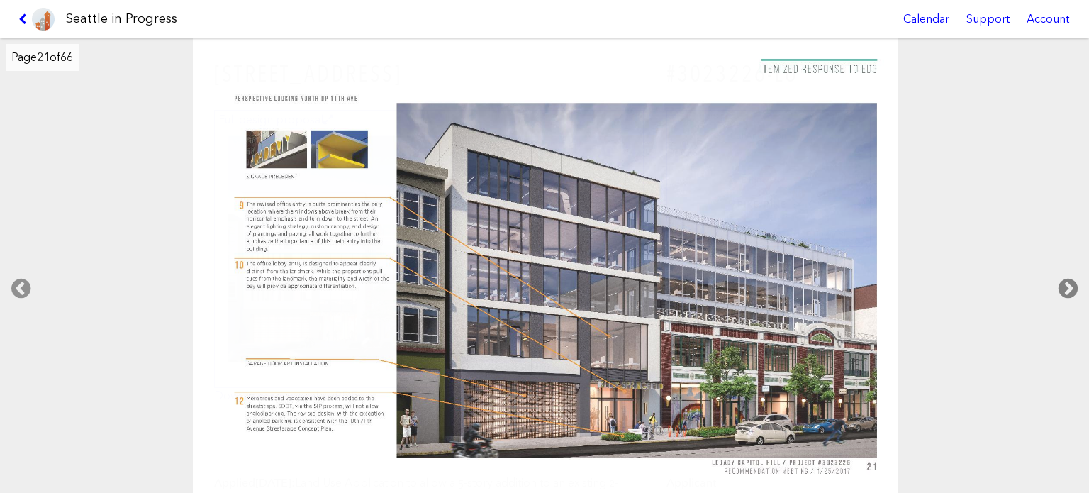
click at [1056, 283] on icon at bounding box center [1068, 288] width 42 height 45
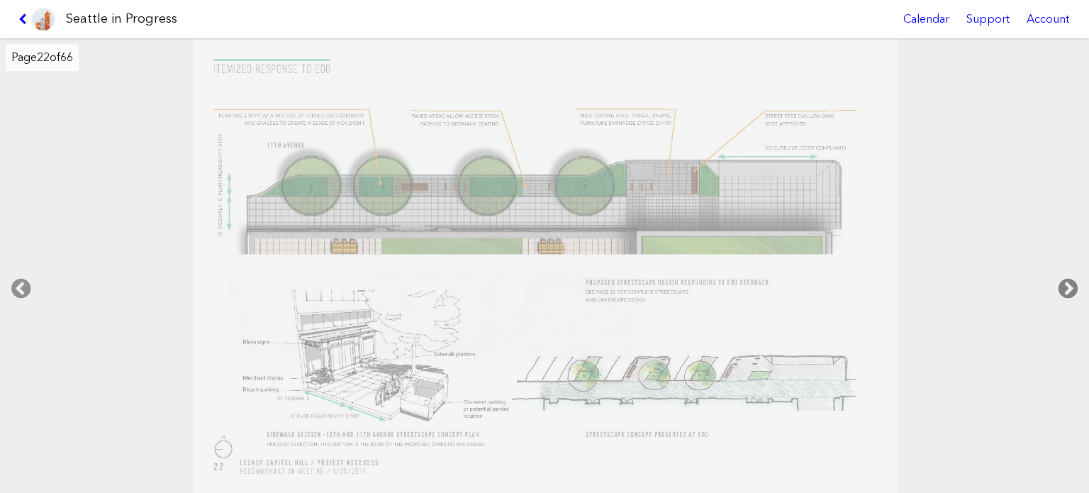
click at [1056, 283] on icon at bounding box center [1068, 288] width 42 height 45
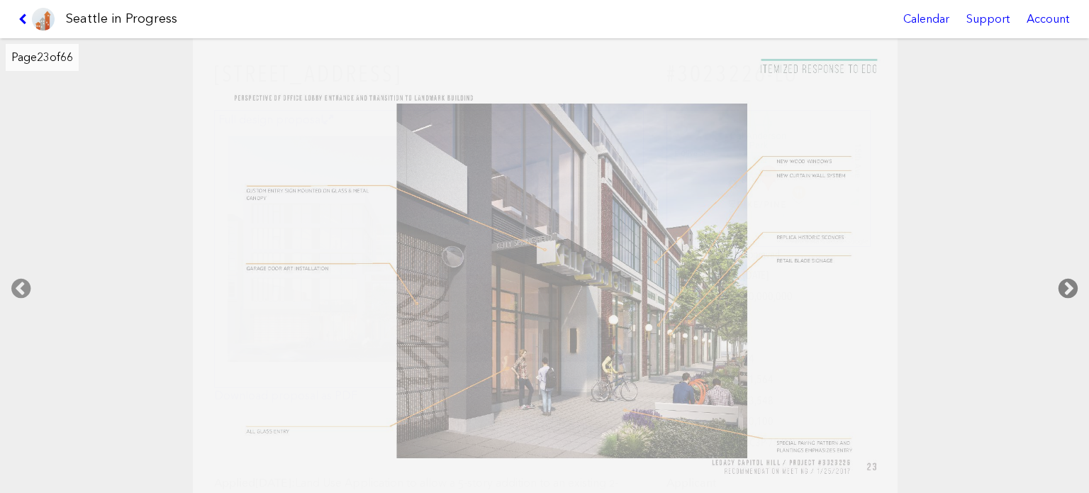
click at [1056, 283] on icon at bounding box center [1068, 288] width 42 height 45
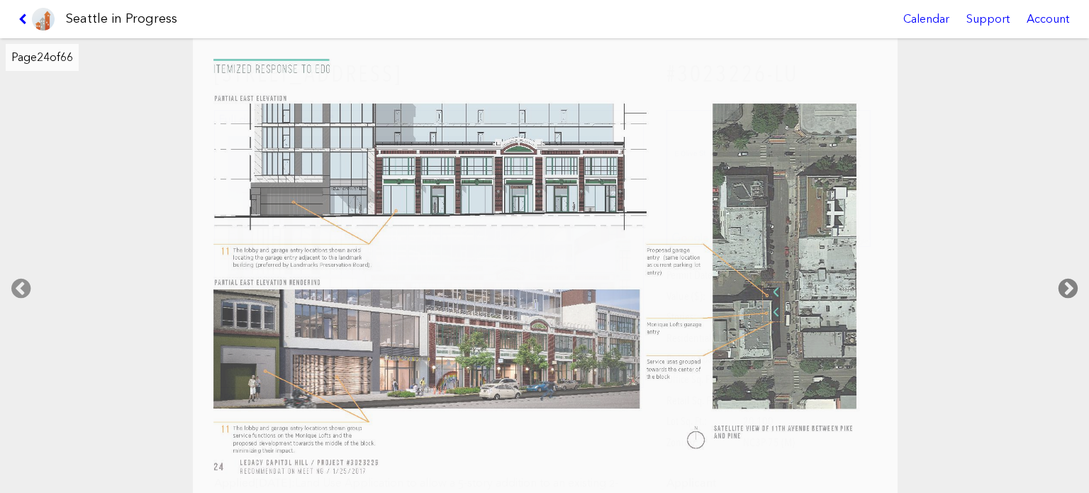
click at [1056, 283] on icon at bounding box center [1068, 288] width 42 height 45
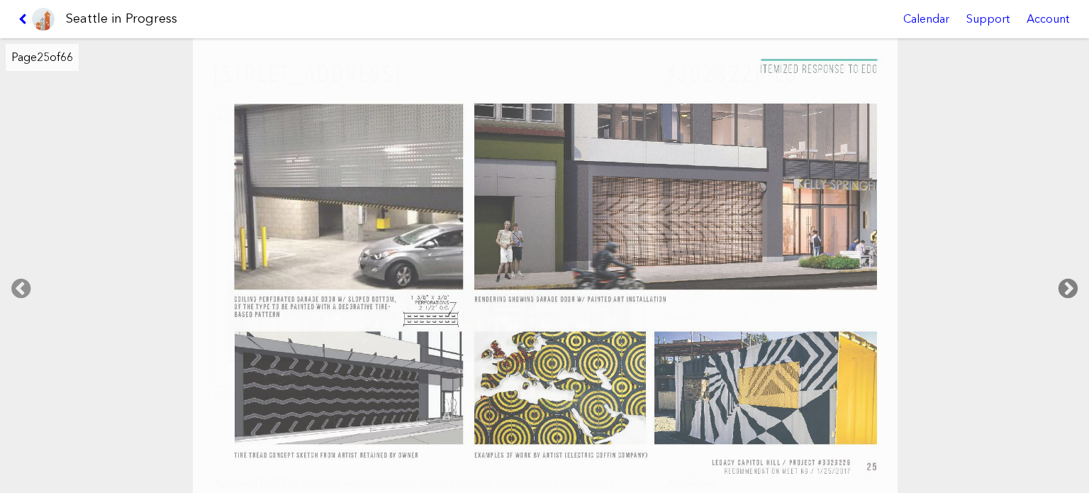
click at [1056, 283] on icon at bounding box center [1068, 288] width 42 height 45
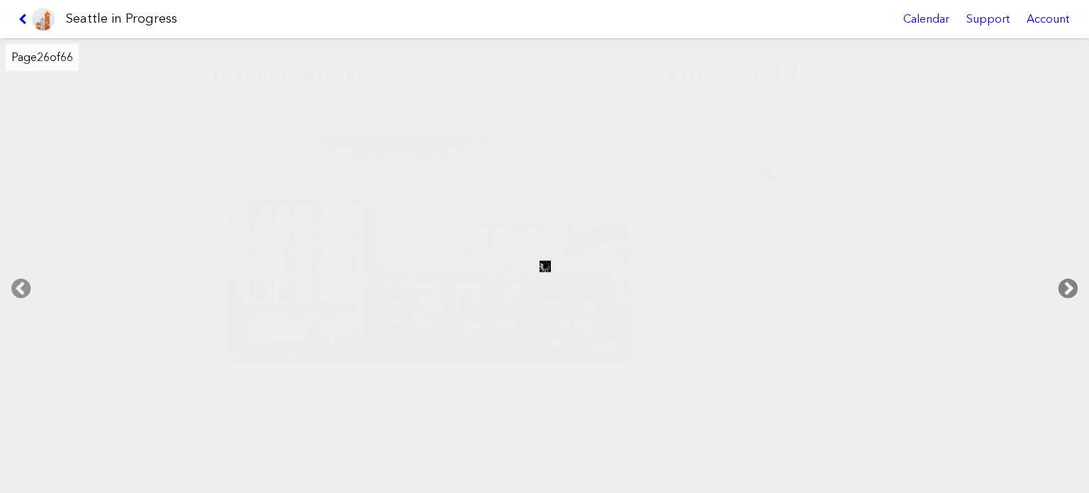
click at [1056, 283] on icon at bounding box center [1068, 288] width 42 height 45
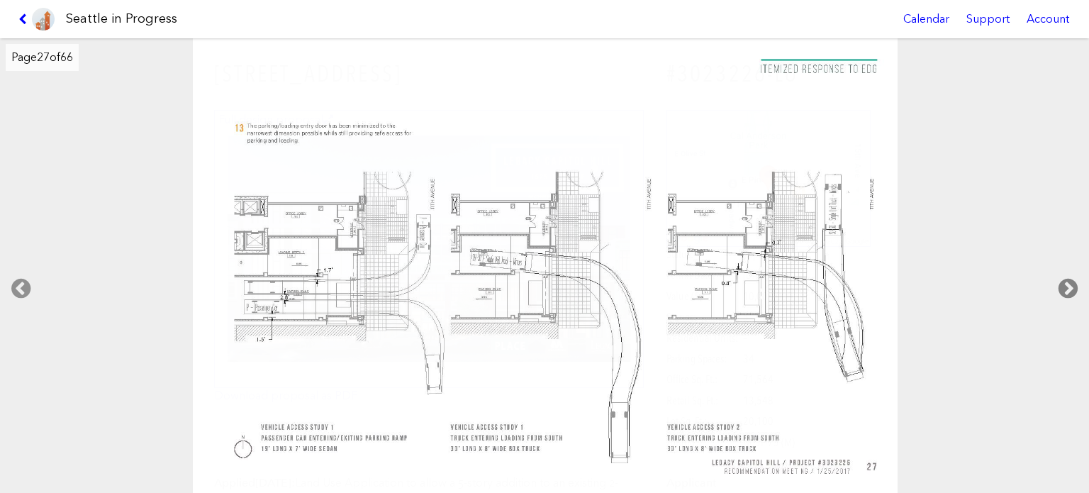
click at [1056, 283] on icon at bounding box center [1068, 288] width 42 height 45
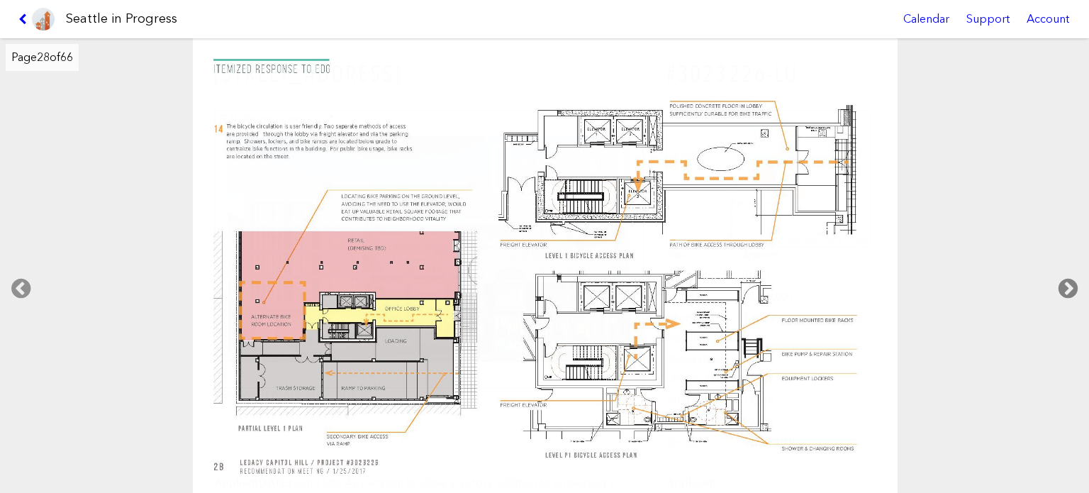
click at [1056, 283] on icon at bounding box center [1068, 288] width 42 height 45
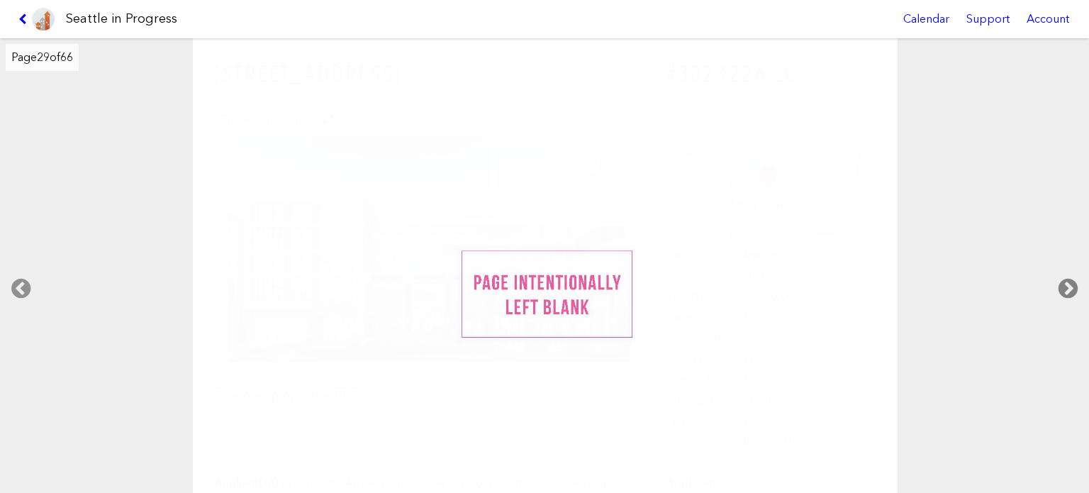
click at [1056, 283] on icon at bounding box center [1068, 288] width 42 height 45
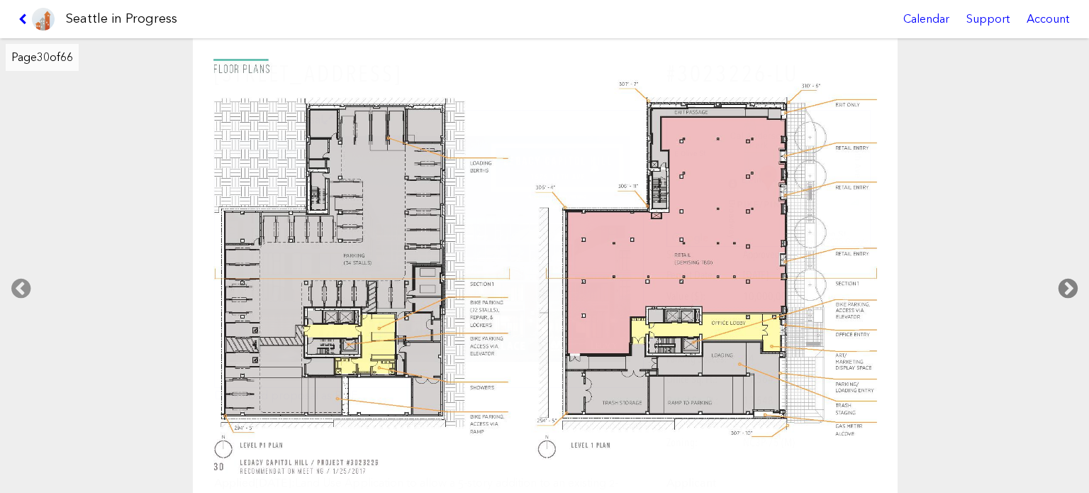
click at [1056, 283] on icon at bounding box center [1068, 288] width 42 height 45
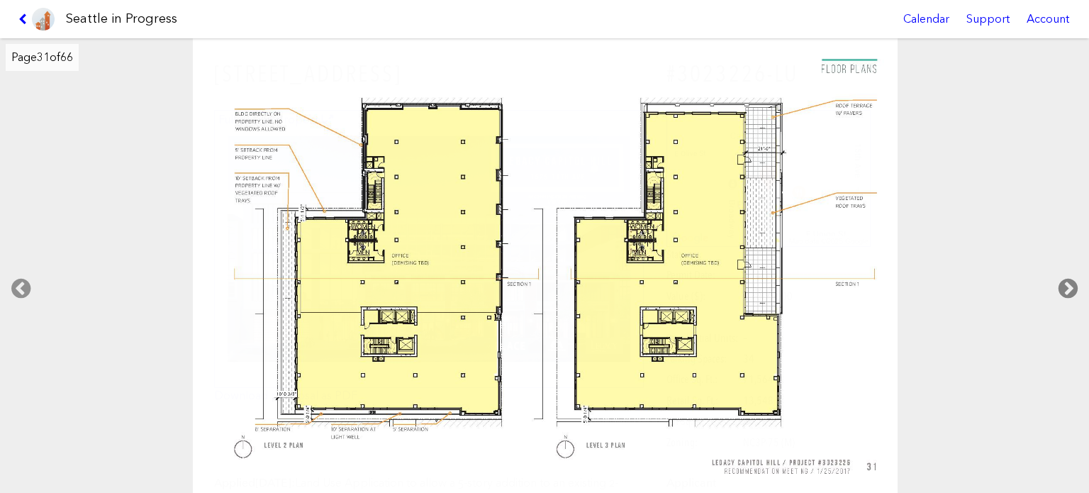
click at [1056, 283] on icon at bounding box center [1068, 288] width 42 height 45
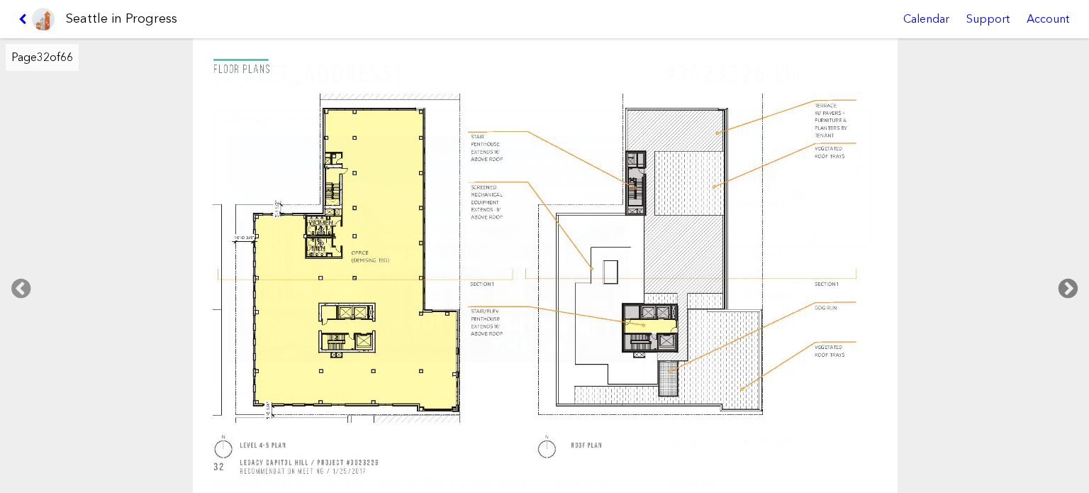
click at [1056, 283] on icon at bounding box center [1068, 288] width 42 height 45
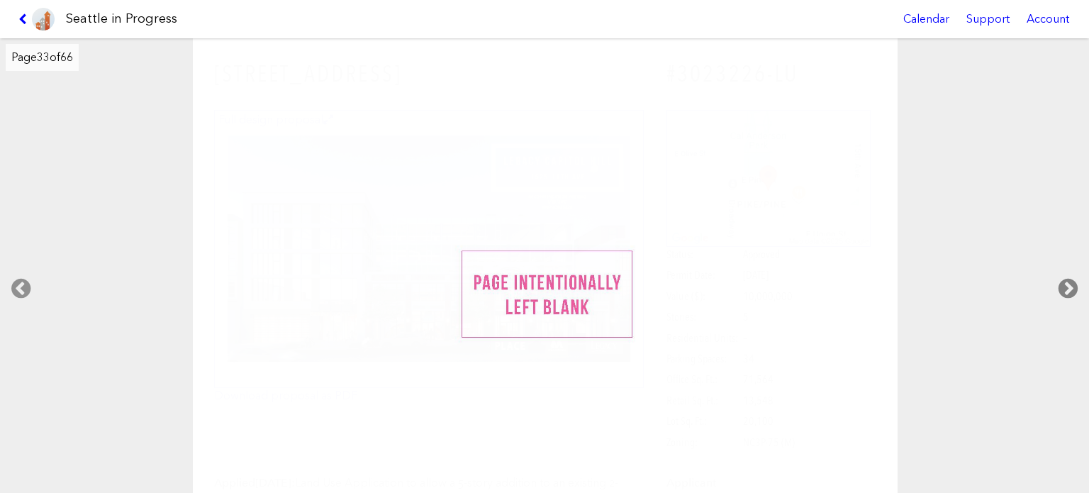
click at [1056, 283] on icon at bounding box center [1068, 288] width 42 height 45
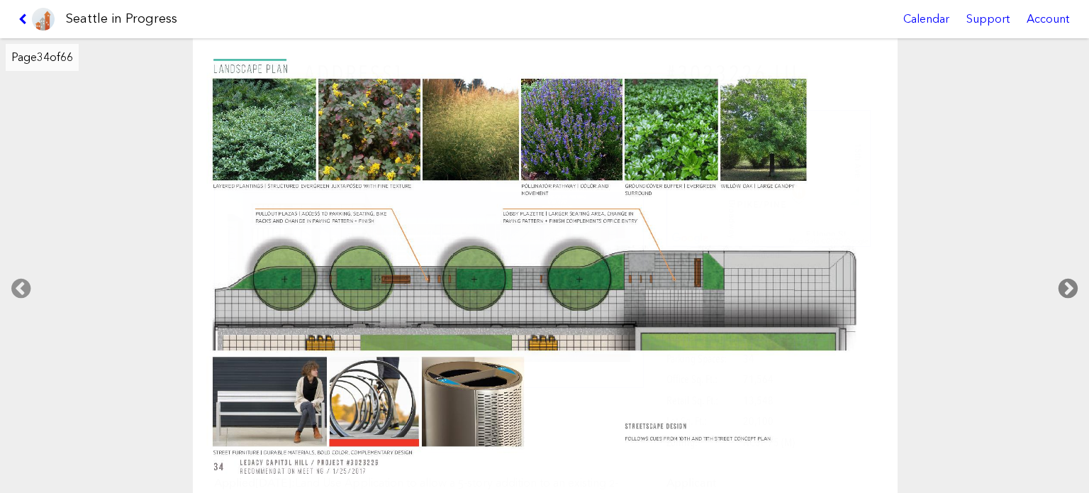
click at [1056, 283] on icon at bounding box center [1068, 288] width 42 height 45
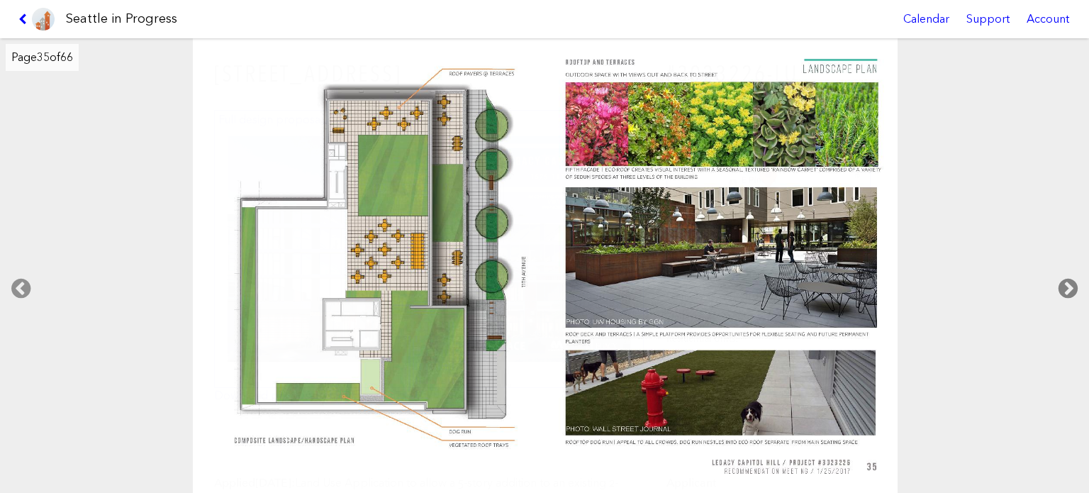
click at [1056, 283] on icon at bounding box center [1068, 288] width 42 height 45
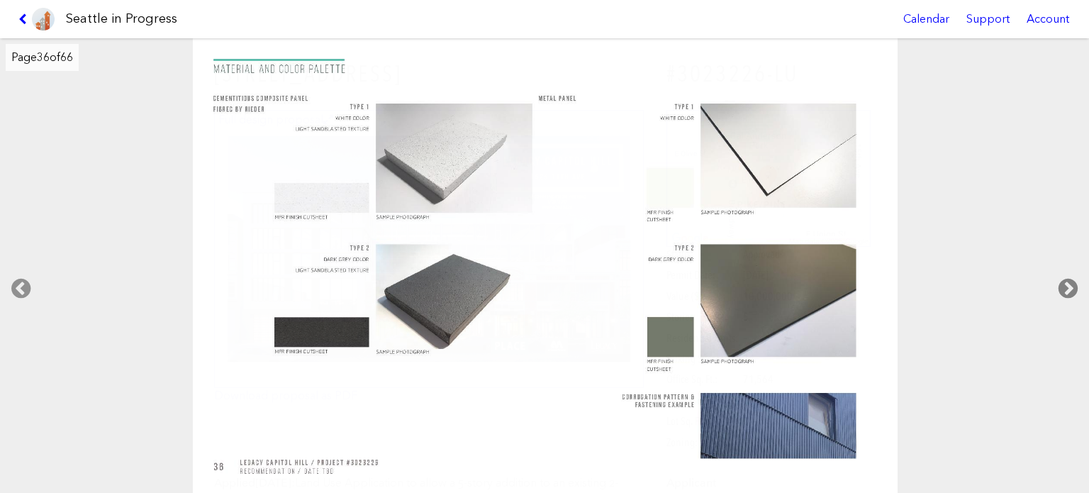
click at [1056, 283] on icon at bounding box center [1068, 288] width 42 height 45
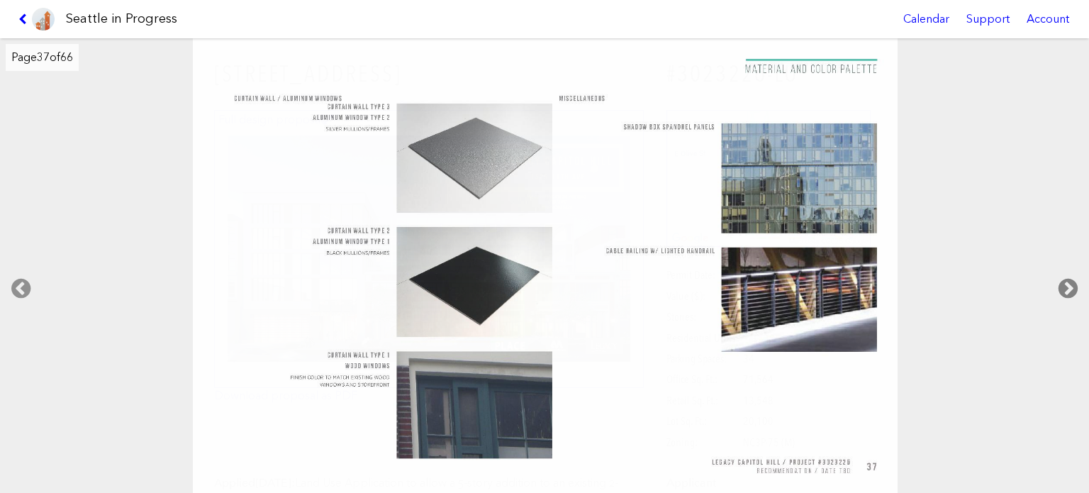
click at [1056, 283] on icon at bounding box center [1068, 288] width 42 height 45
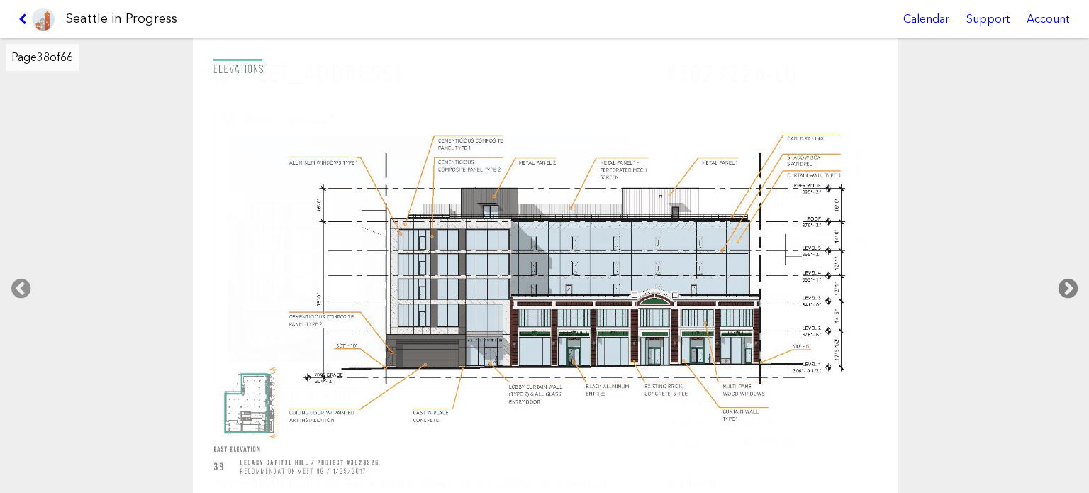
click at [1056, 283] on icon at bounding box center [1068, 288] width 42 height 45
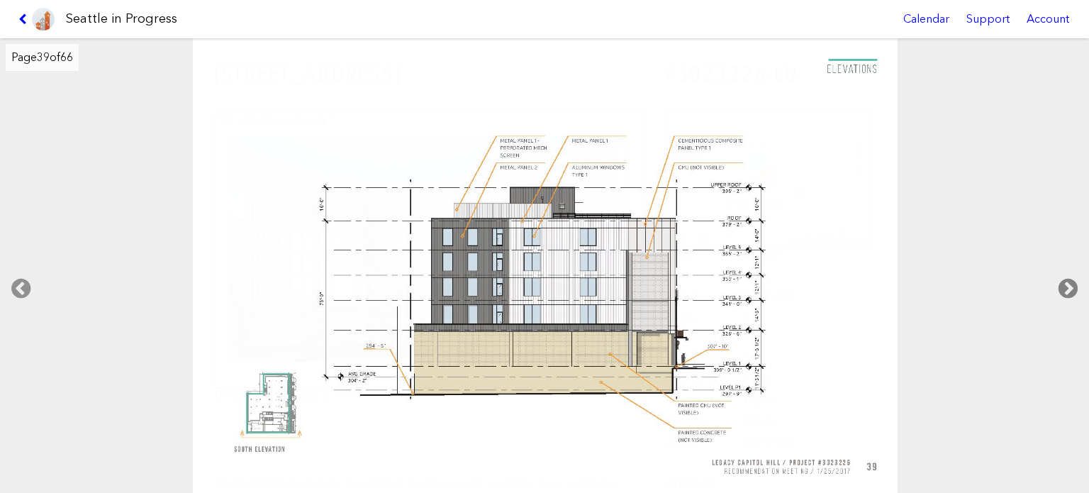
click at [1056, 283] on icon at bounding box center [1068, 288] width 42 height 45
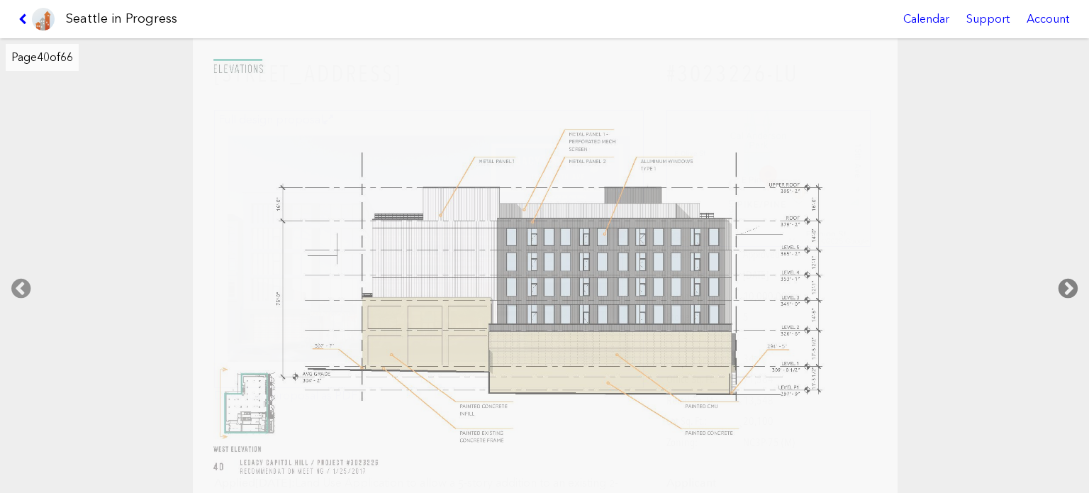
click at [1056, 283] on icon at bounding box center [1068, 288] width 42 height 45
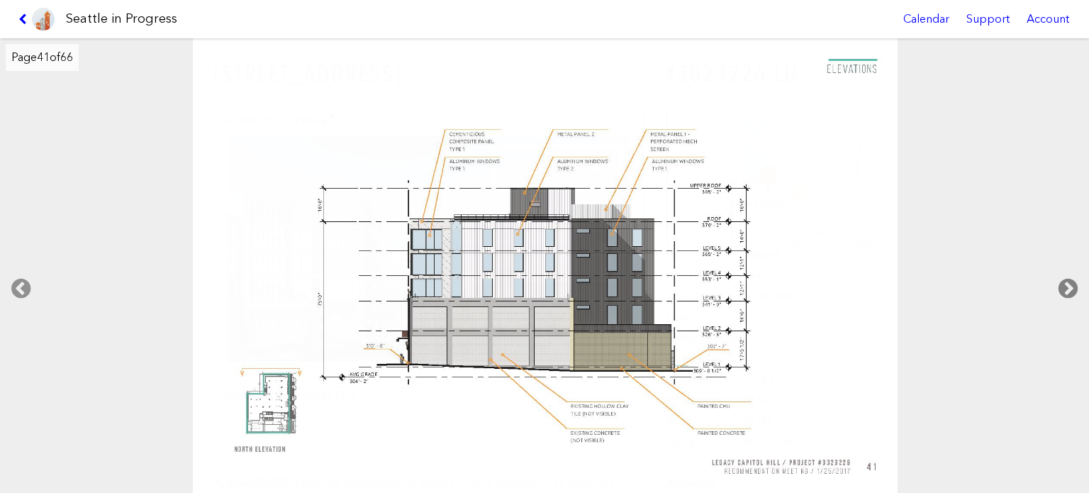
click at [1056, 283] on icon at bounding box center [1068, 288] width 42 height 45
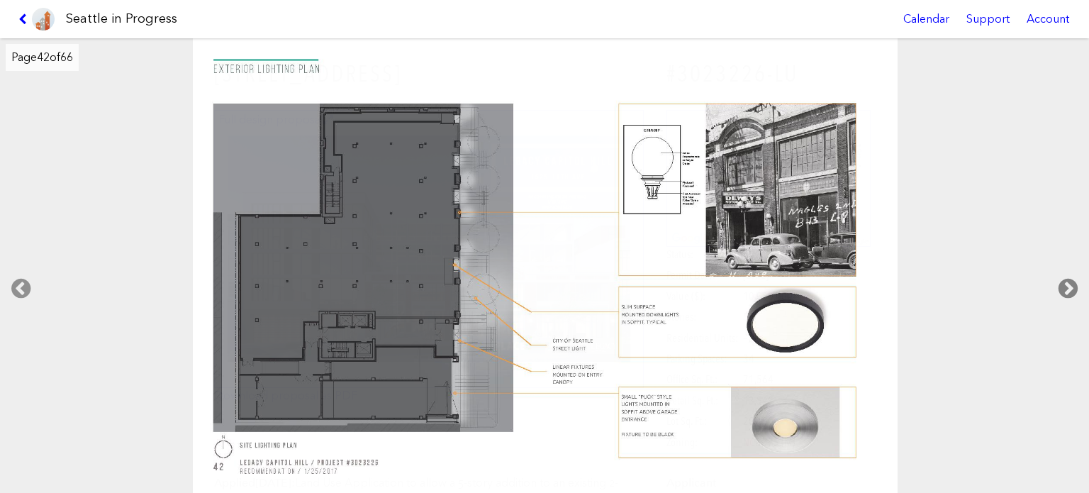
click at [1056, 283] on icon at bounding box center [1068, 288] width 42 height 45
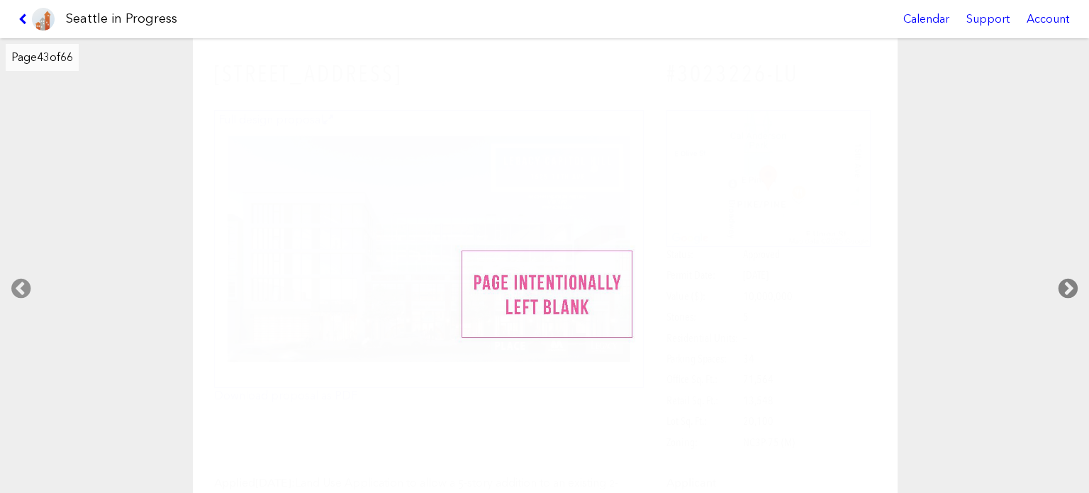
click at [1056, 283] on icon at bounding box center [1068, 288] width 42 height 45
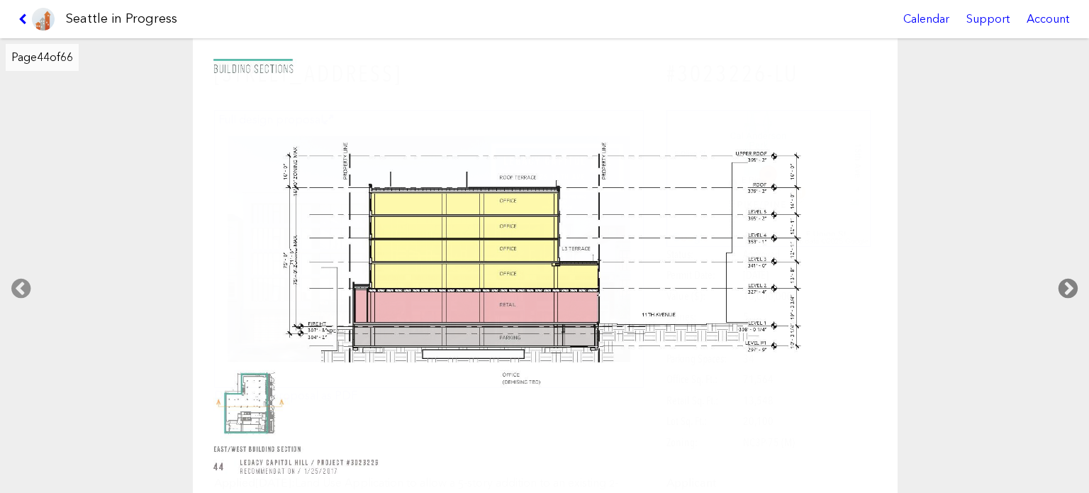
click at [1056, 283] on icon at bounding box center [1068, 288] width 42 height 45
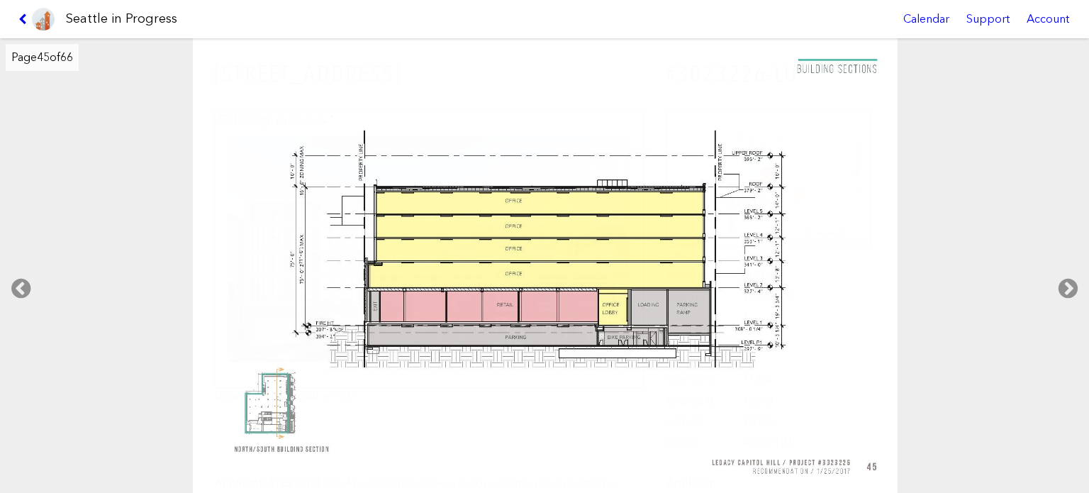
click at [21, 13] on icon at bounding box center [24, 18] width 13 height 11
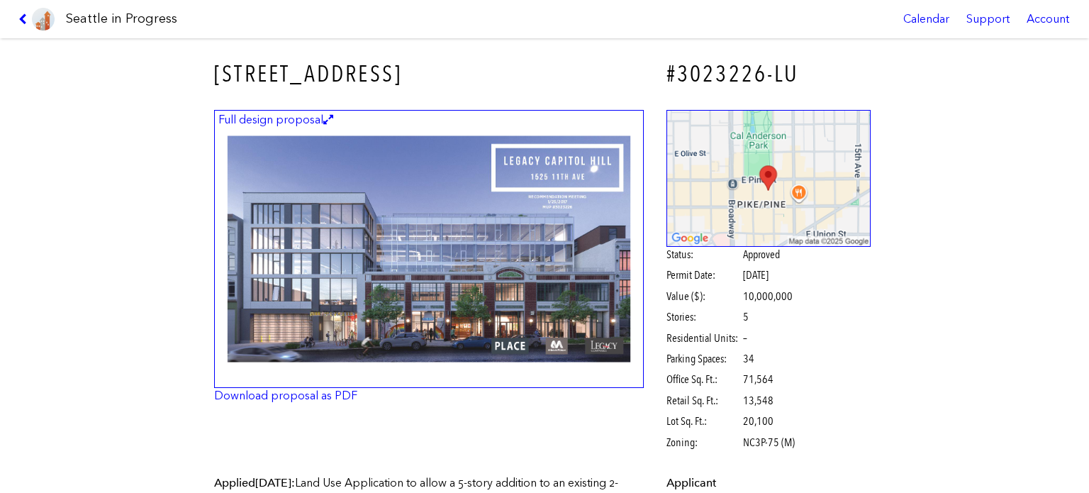
click at [523, 252] on img at bounding box center [429, 249] width 430 height 279
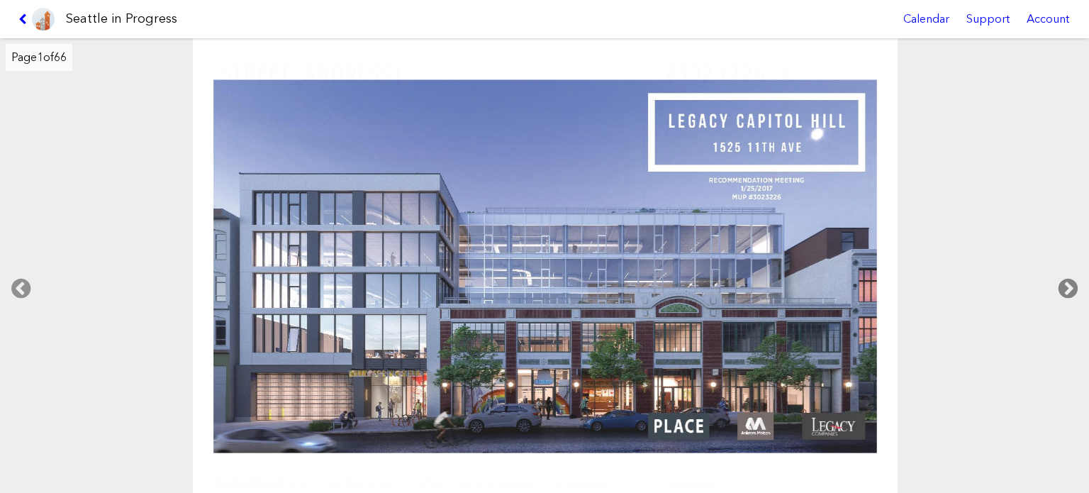
click at [1068, 291] on icon at bounding box center [1068, 288] width 42 height 45
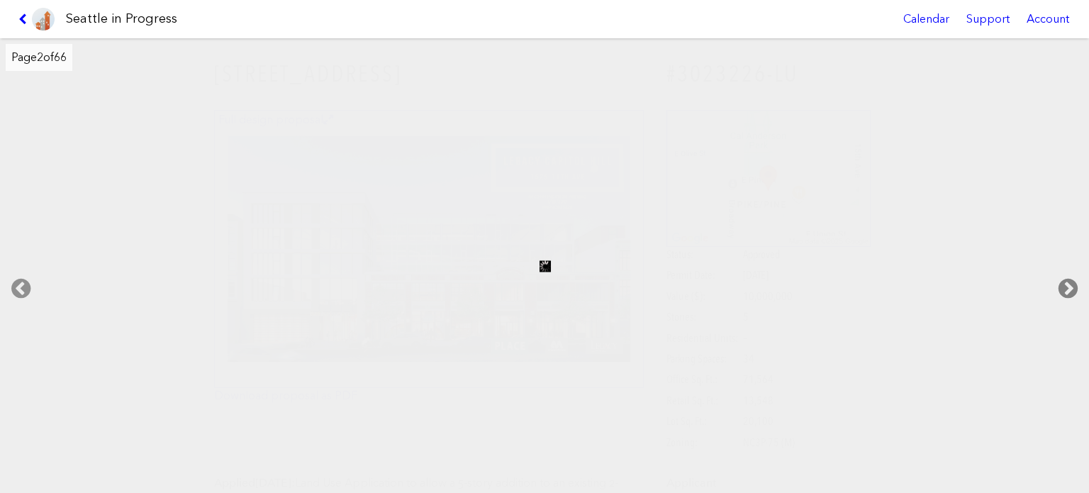
click at [1068, 291] on icon at bounding box center [1068, 288] width 42 height 45
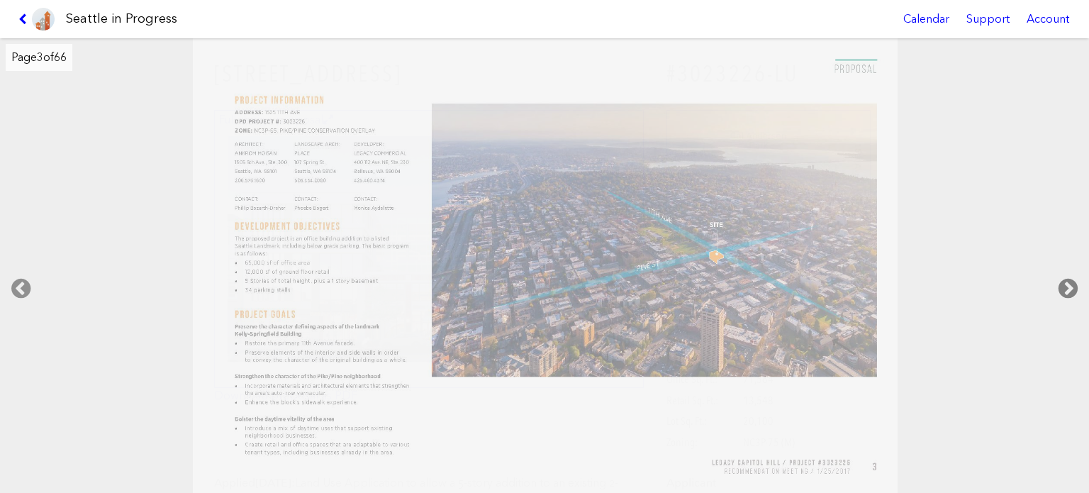
click at [1068, 291] on icon at bounding box center [1068, 288] width 42 height 45
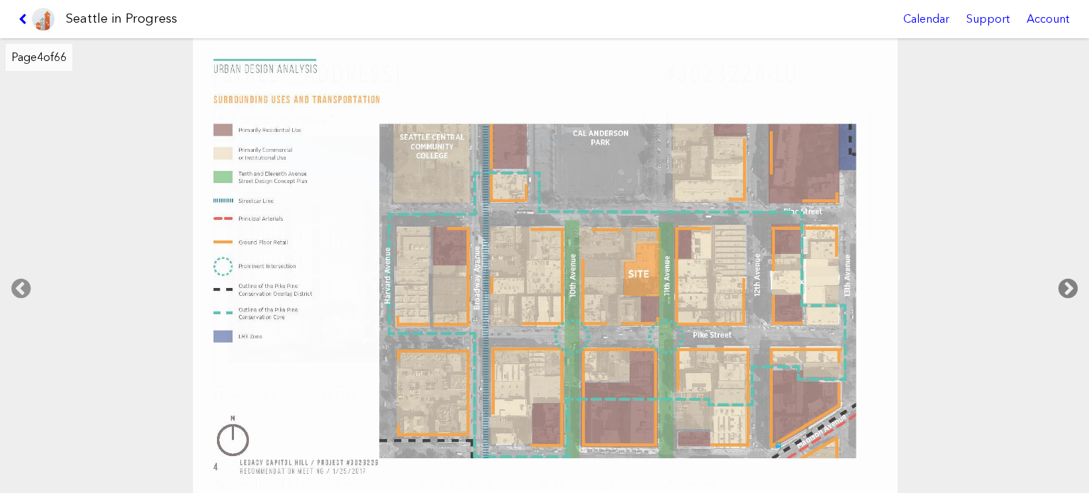
click at [1068, 291] on icon at bounding box center [1068, 288] width 42 height 45
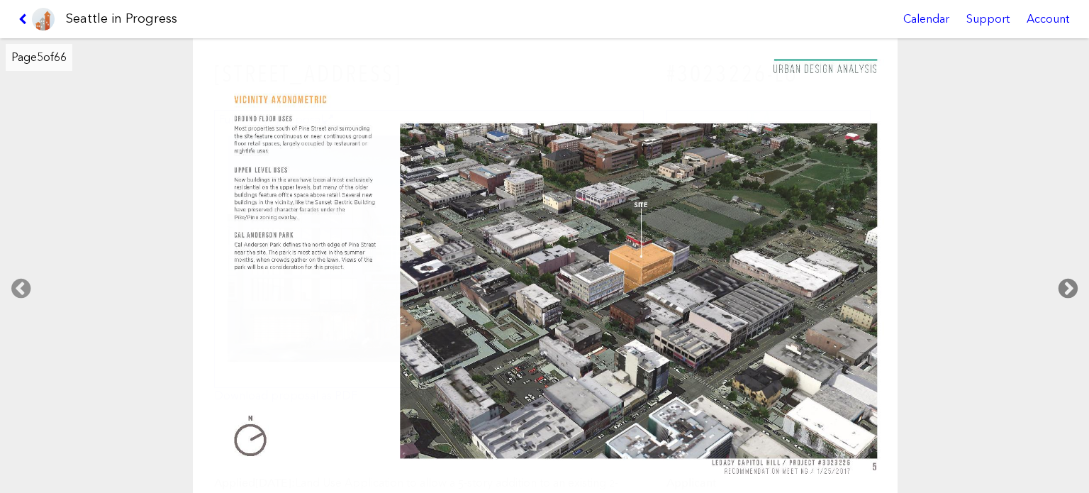
click at [1068, 291] on icon at bounding box center [1068, 288] width 42 height 45
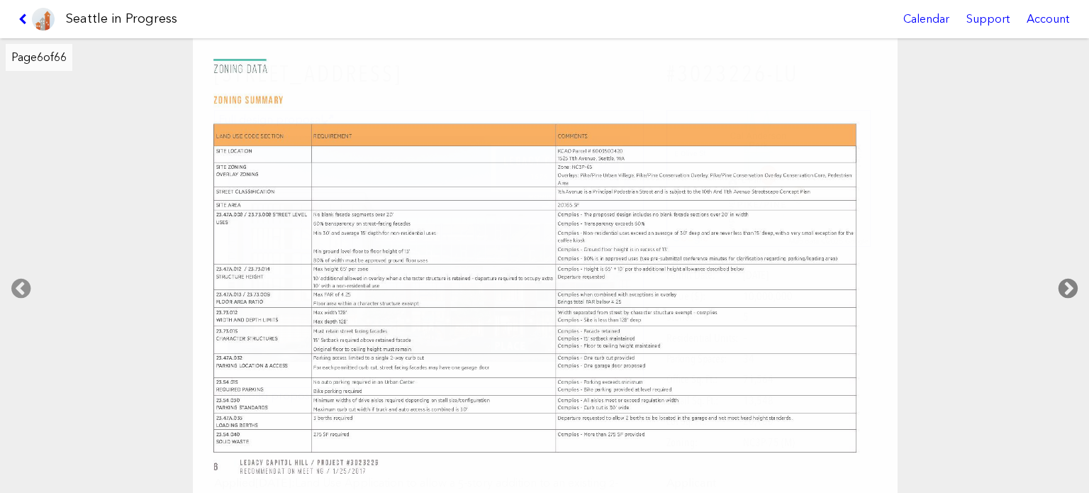
click at [1068, 291] on icon at bounding box center [1068, 288] width 42 height 45
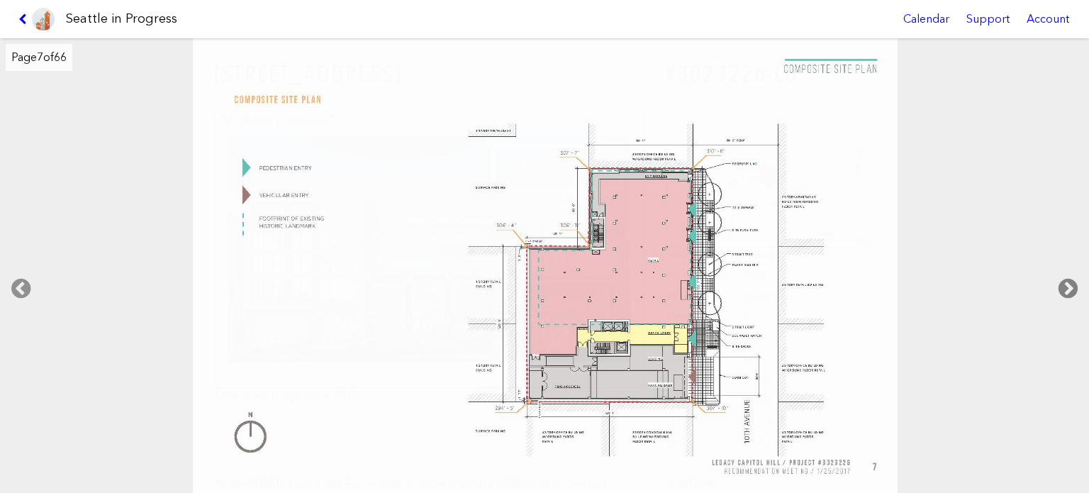
click at [1068, 291] on icon at bounding box center [1068, 288] width 42 height 45
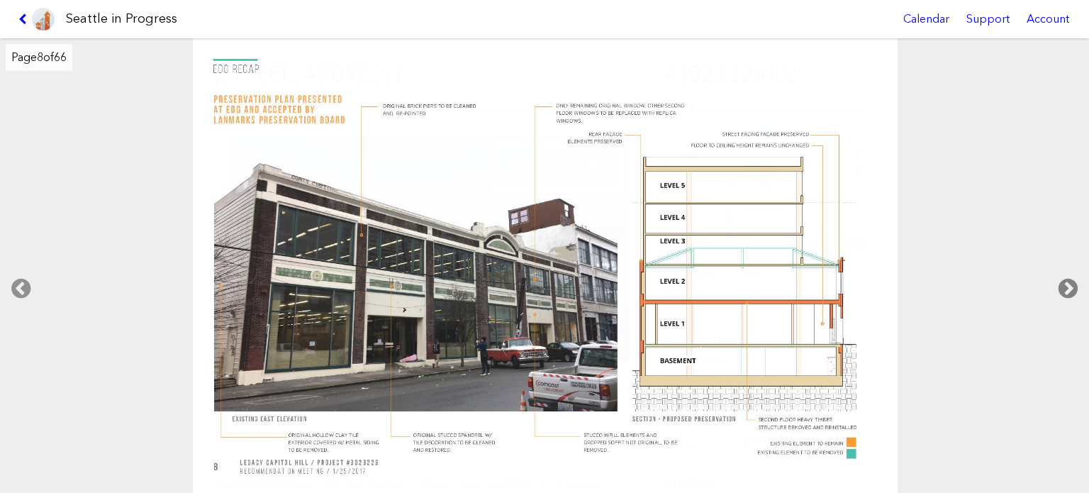
click at [1068, 291] on icon at bounding box center [1068, 288] width 42 height 45
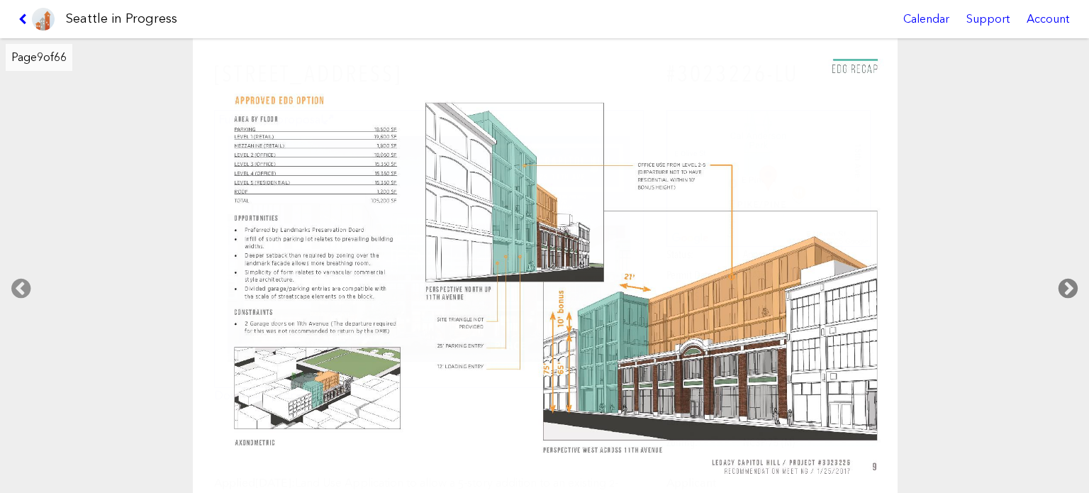
click at [1068, 291] on icon at bounding box center [1068, 288] width 42 height 45
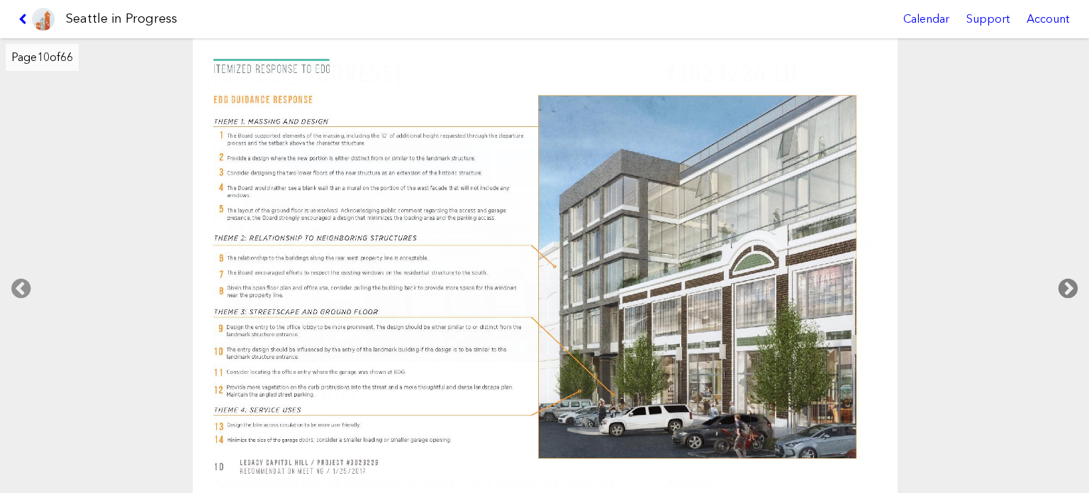
click at [1068, 291] on icon at bounding box center [1068, 288] width 42 height 45
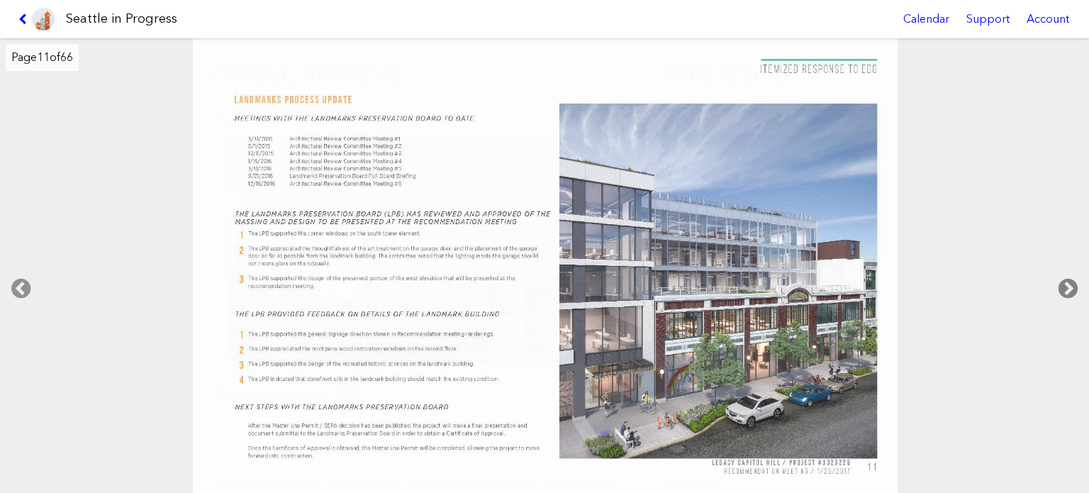
click at [1068, 291] on icon at bounding box center [1068, 288] width 42 height 45
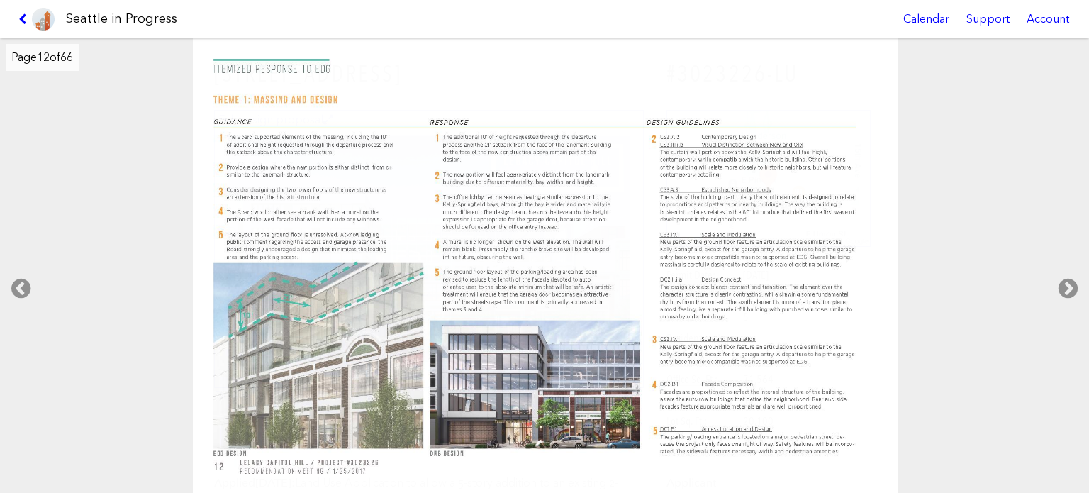
click at [14, 19] on link at bounding box center [37, 19] width 48 height 38
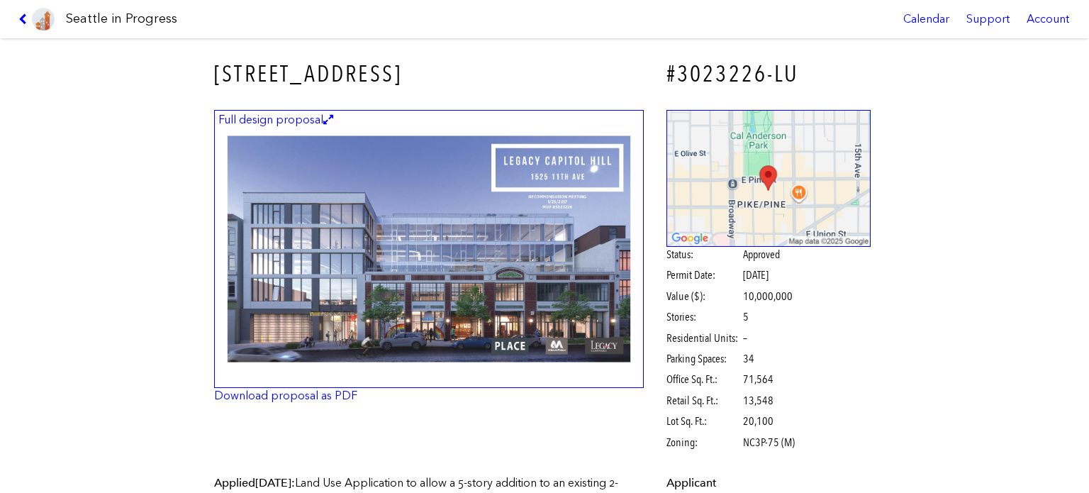
click at [14, 19] on link at bounding box center [37, 19] width 48 height 38
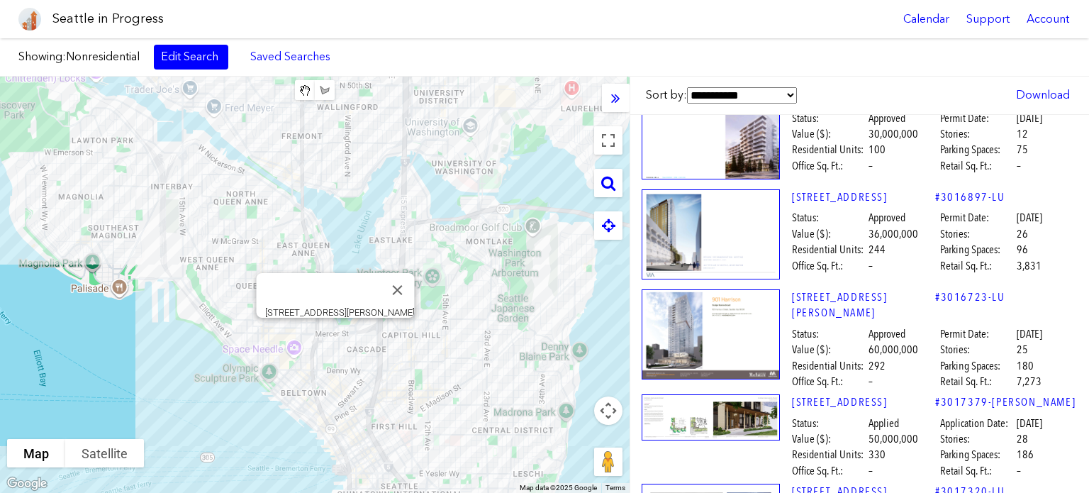
scroll to position [32117, 0]
